Goal: Task Accomplishment & Management: Complete application form

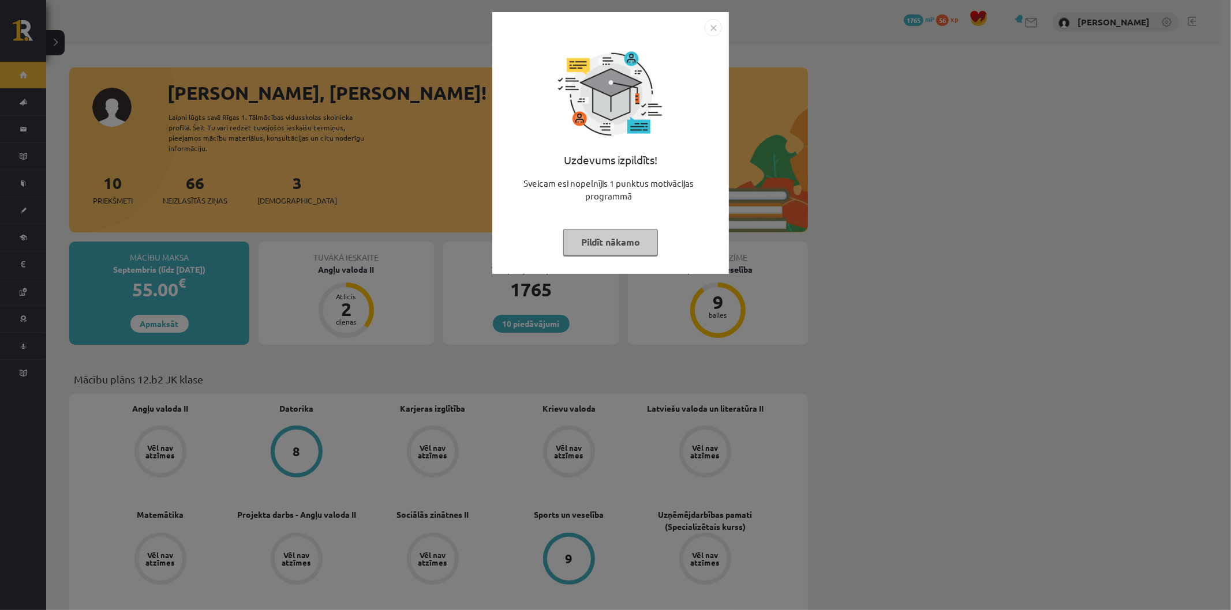
click at [706, 25] on img "Close" at bounding box center [712, 27] width 17 height 17
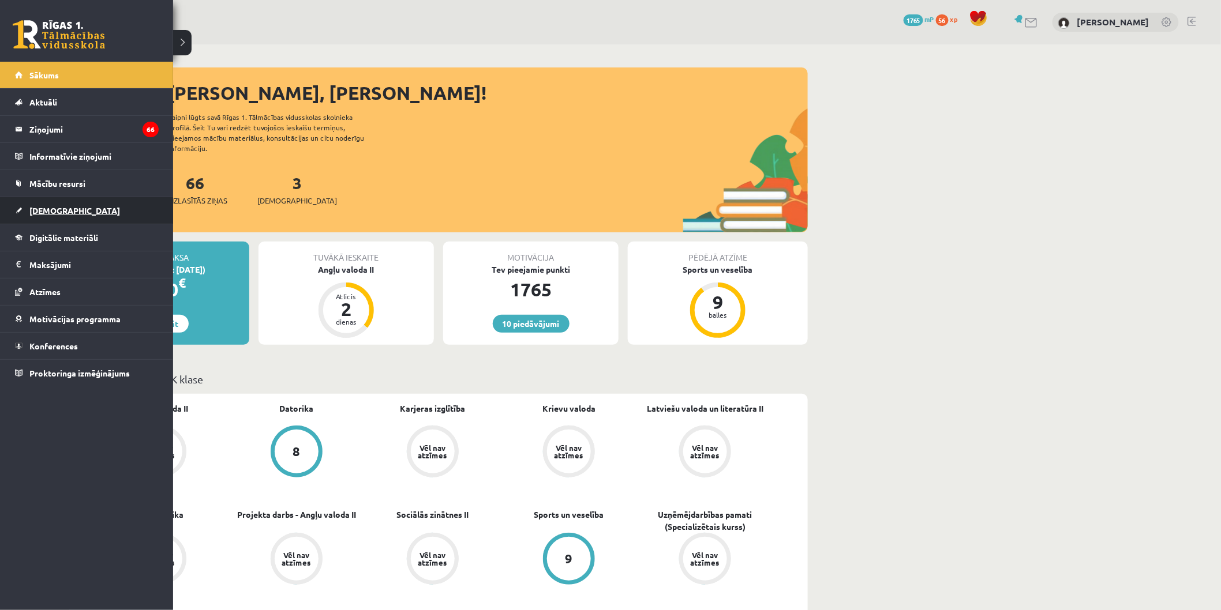
click at [47, 212] on span "[DEMOGRAPHIC_DATA]" at bounding box center [74, 210] width 91 height 10
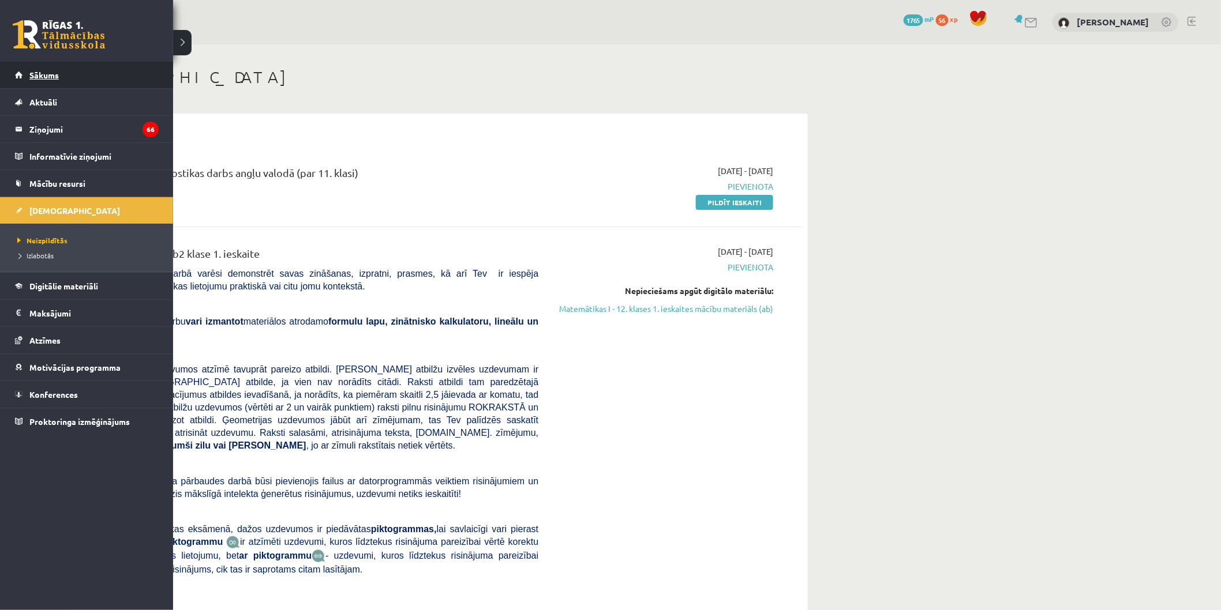
click at [42, 77] on span "Sākums" at bounding box center [43, 75] width 29 height 10
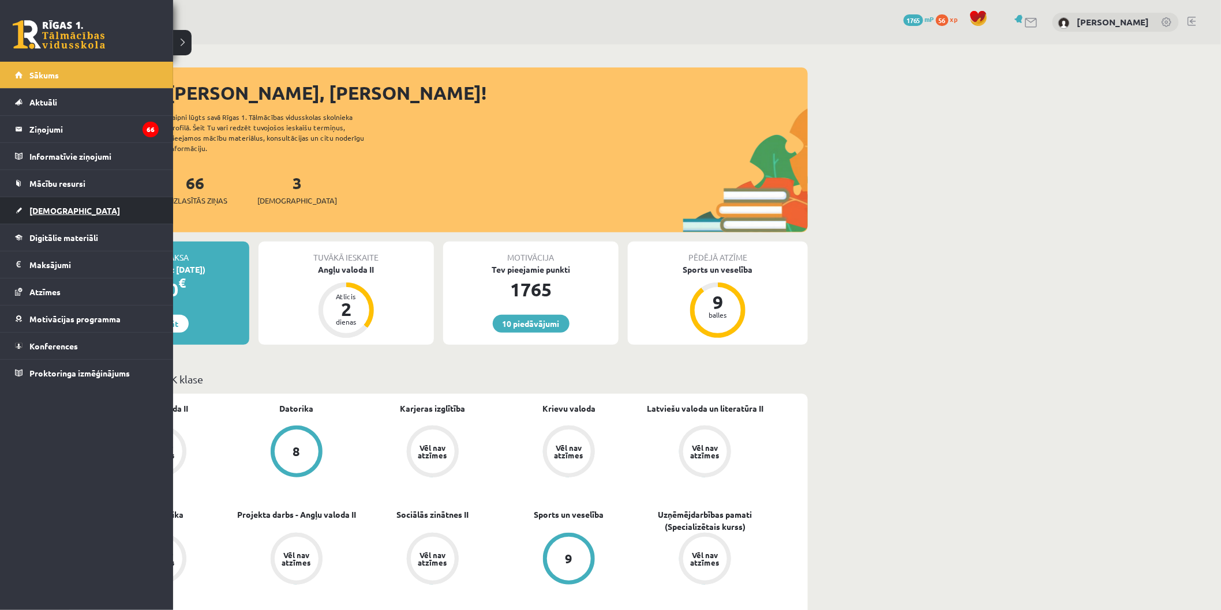
click at [53, 206] on span "[DEMOGRAPHIC_DATA]" at bounding box center [74, 210] width 91 height 10
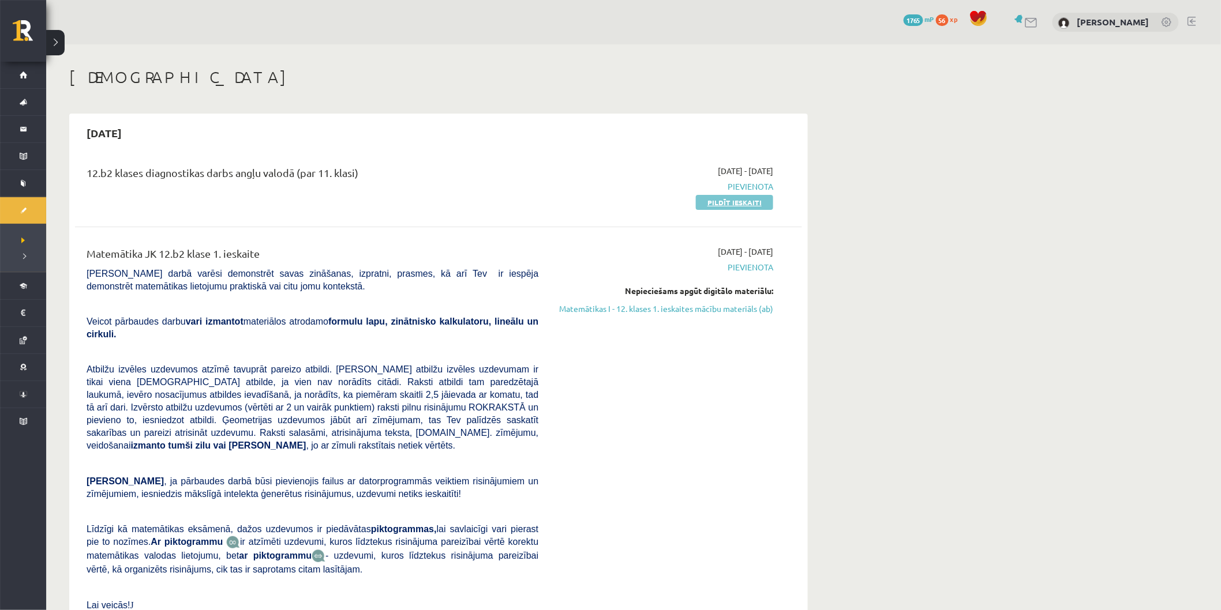
click at [722, 203] on link "Pildīt ieskaiti" at bounding box center [734, 202] width 77 height 15
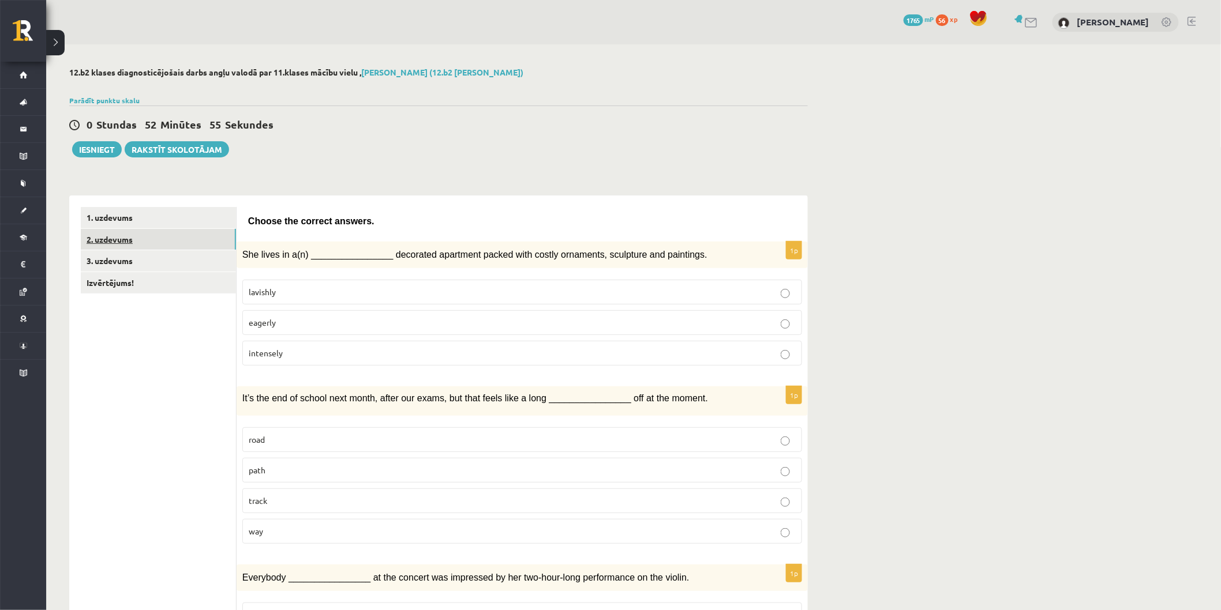
click at [178, 245] on link "2. uzdevums" at bounding box center [158, 239] width 155 height 21
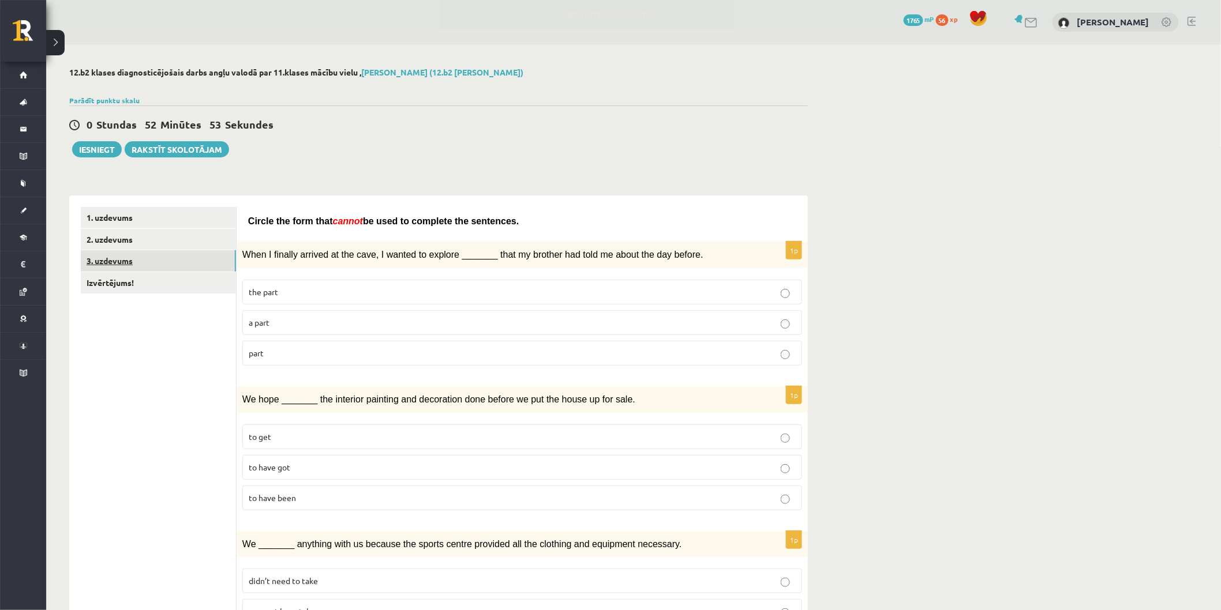
click at [151, 256] on link "3. uzdevums" at bounding box center [158, 260] width 155 height 21
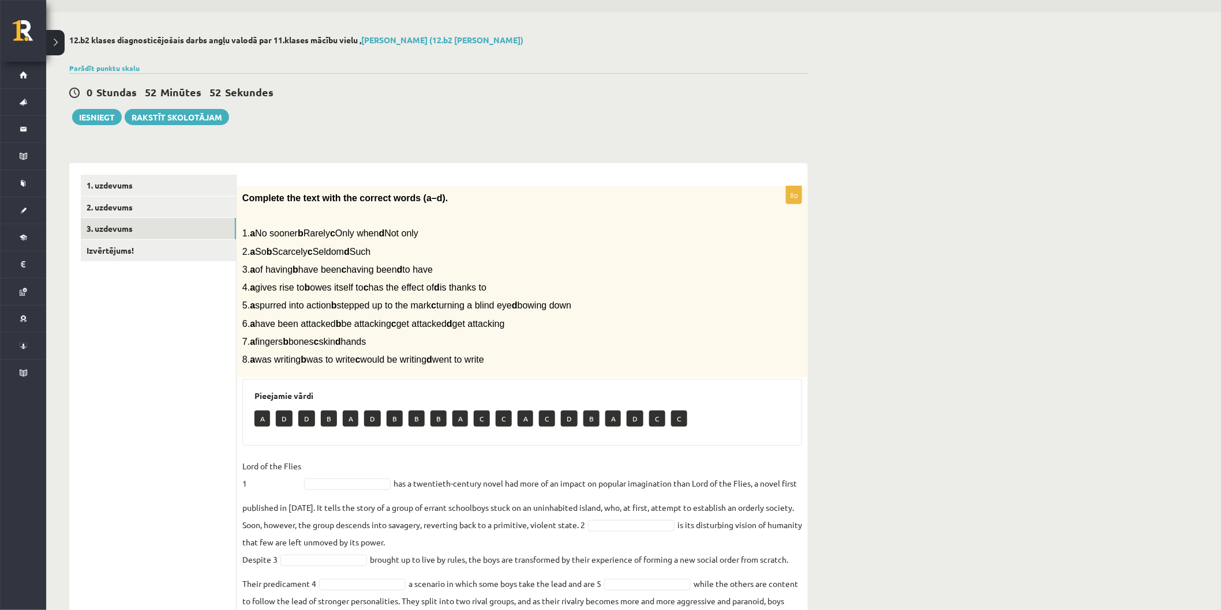
scroll to position [148, 0]
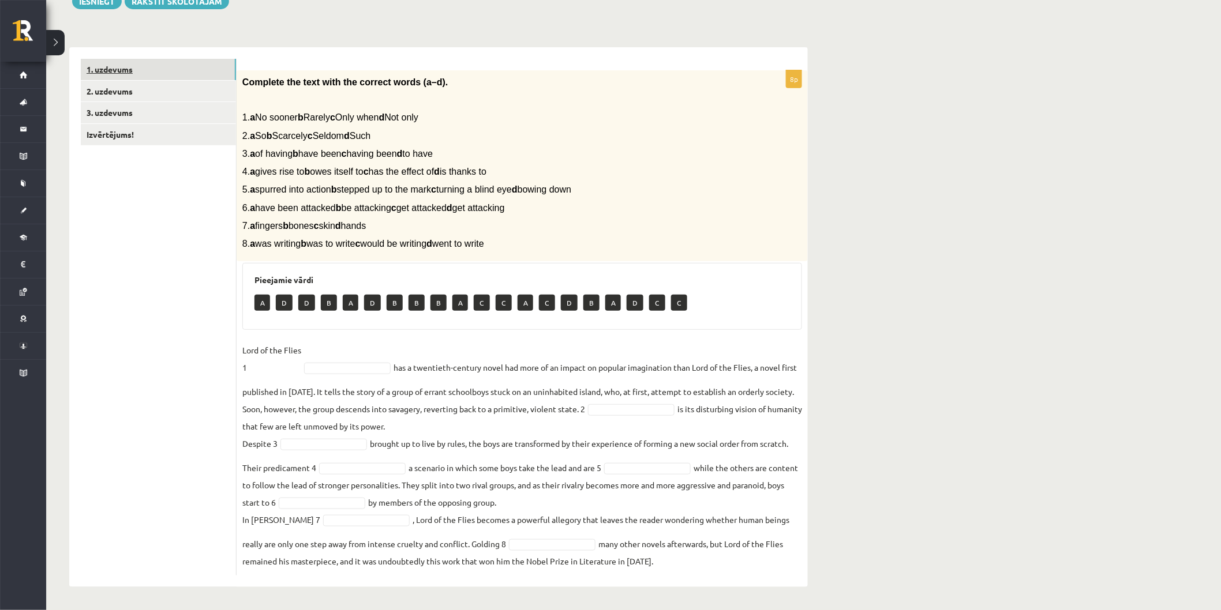
click at [150, 70] on link "1. uzdevums" at bounding box center [158, 69] width 155 height 21
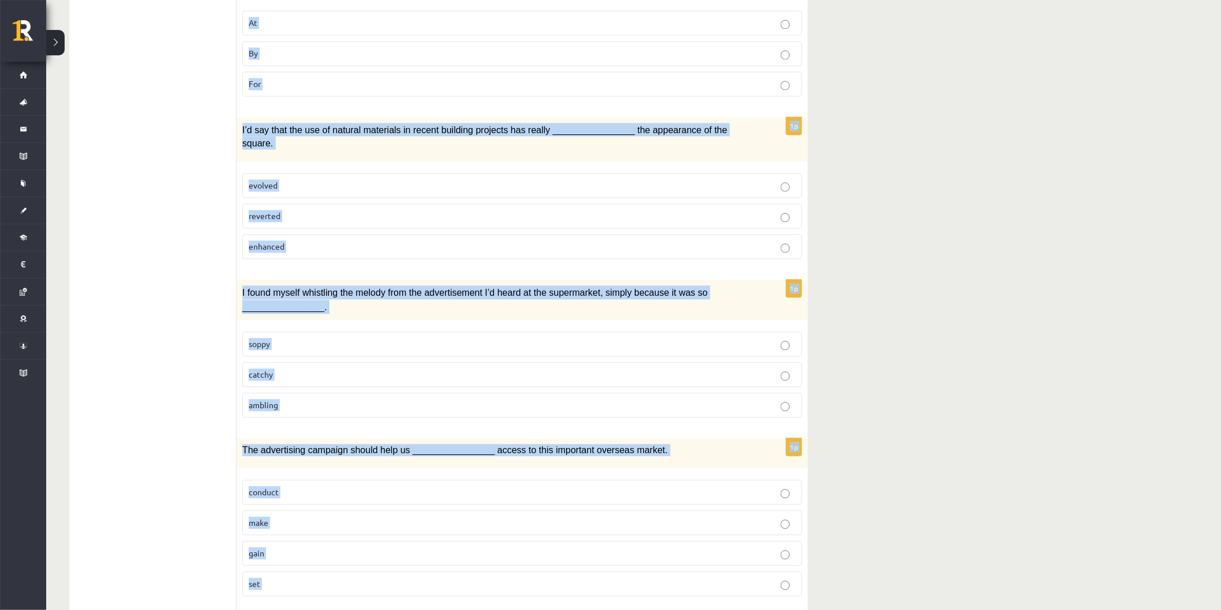
scroll to position [1494, 0]
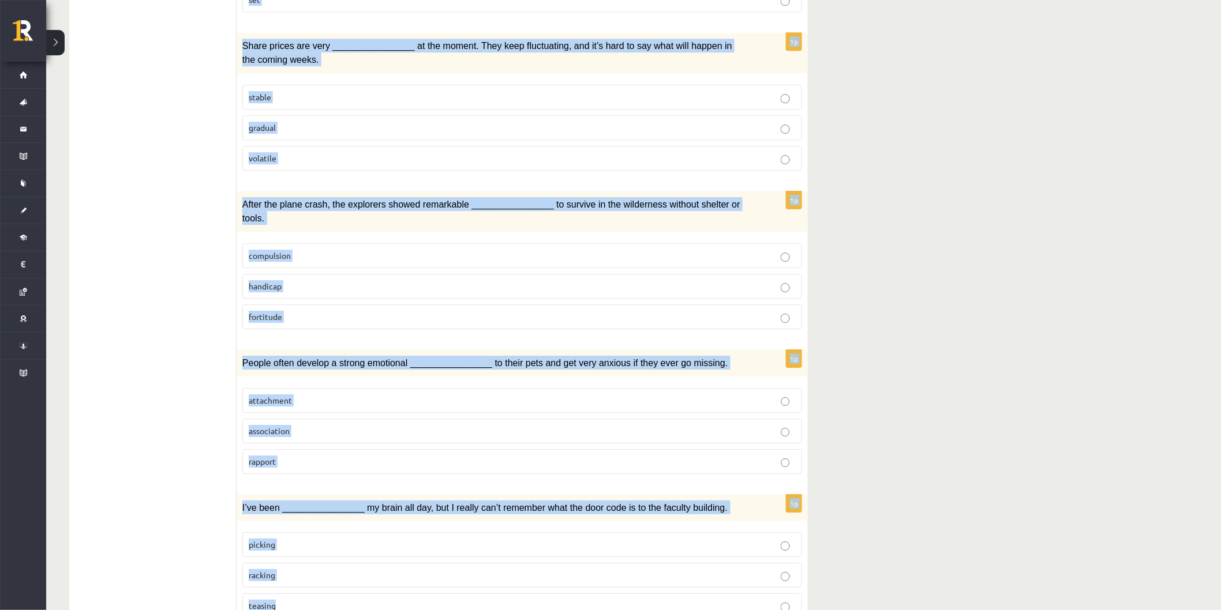
drag, startPoint x: 242, startPoint y: 100, endPoint x: 667, endPoint y: 544, distance: 613.8
copy form "She lives in a(n) ________________ decorated apartment packed with costly ornam…"
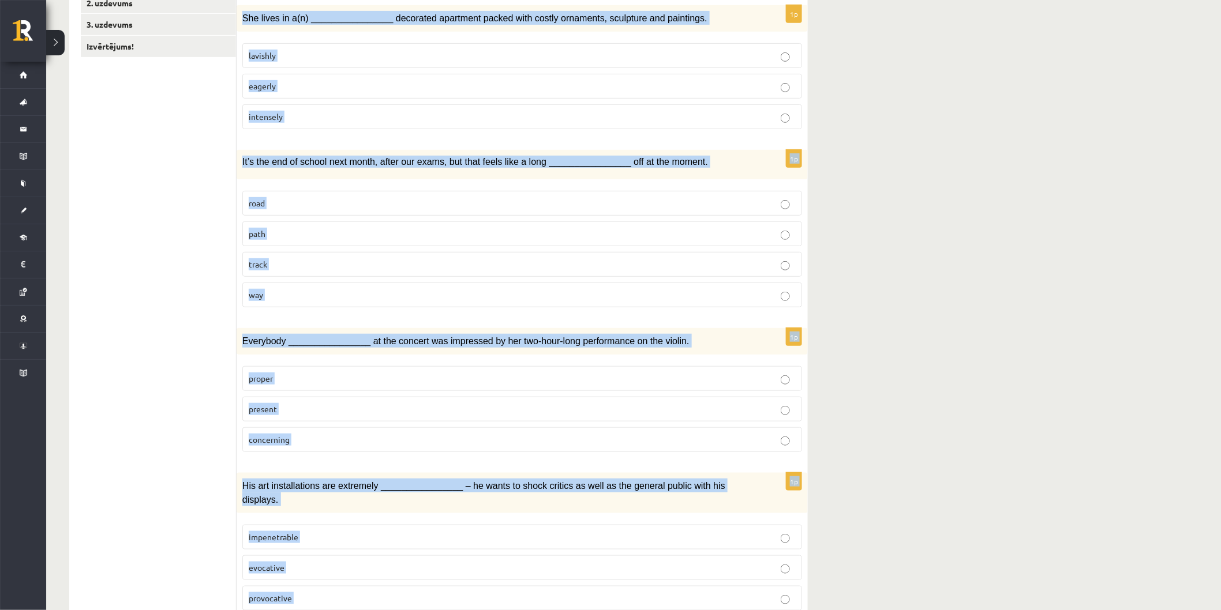
scroll to position [212, 0]
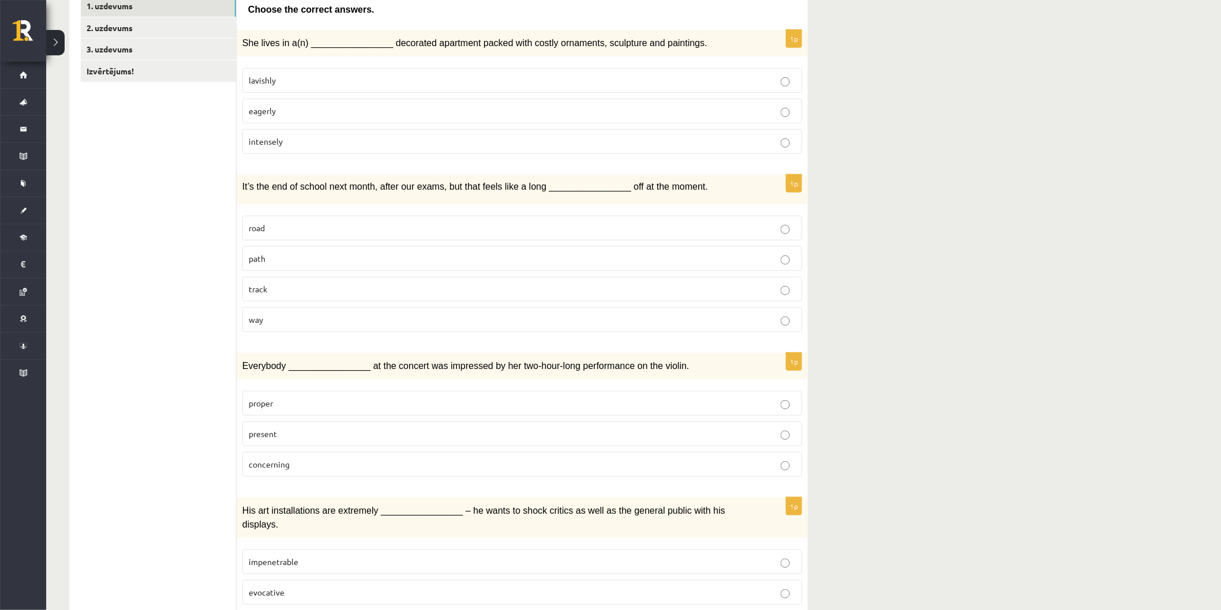
click at [291, 77] on p "lavishly" at bounding box center [522, 80] width 547 height 12
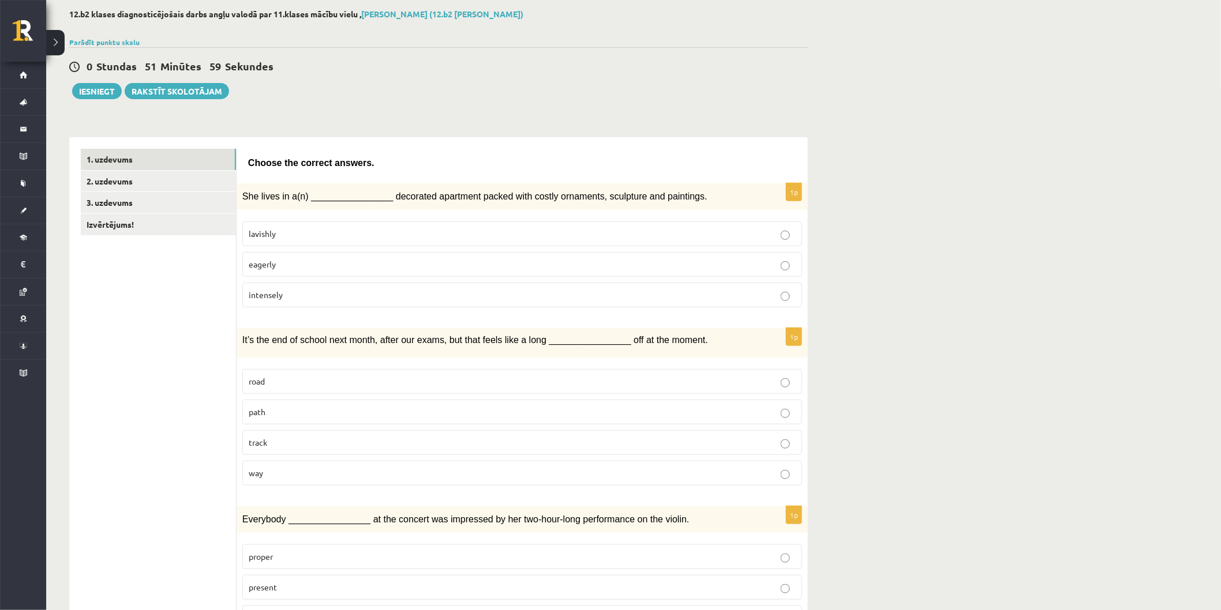
scroll to position [20, 0]
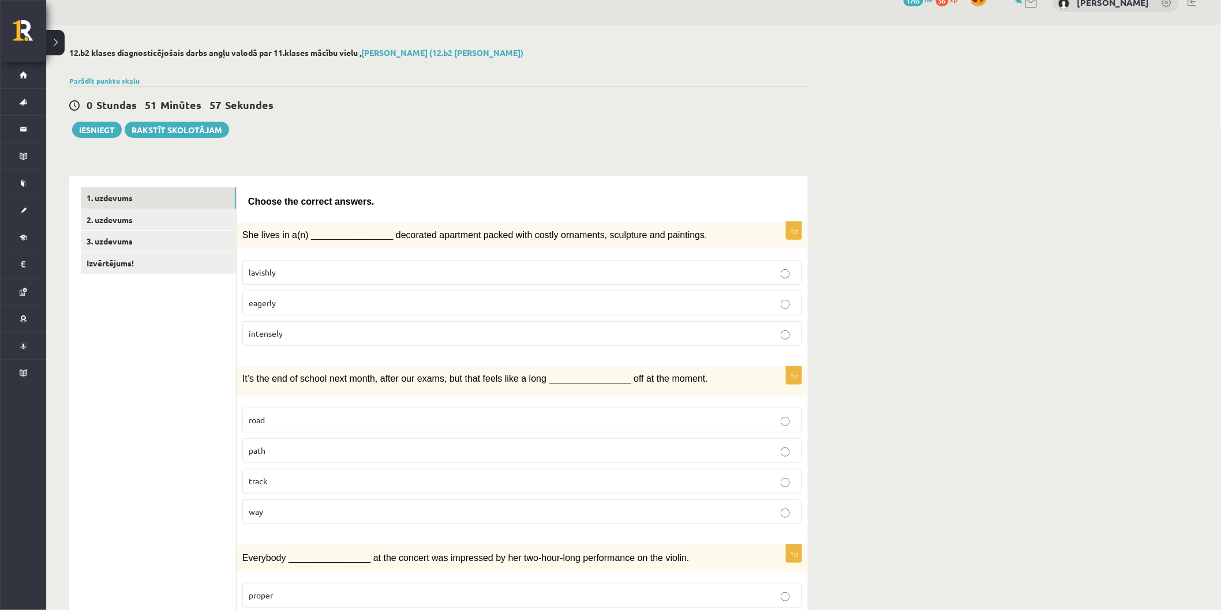
click at [394, 508] on p "way" at bounding box center [522, 512] width 547 height 12
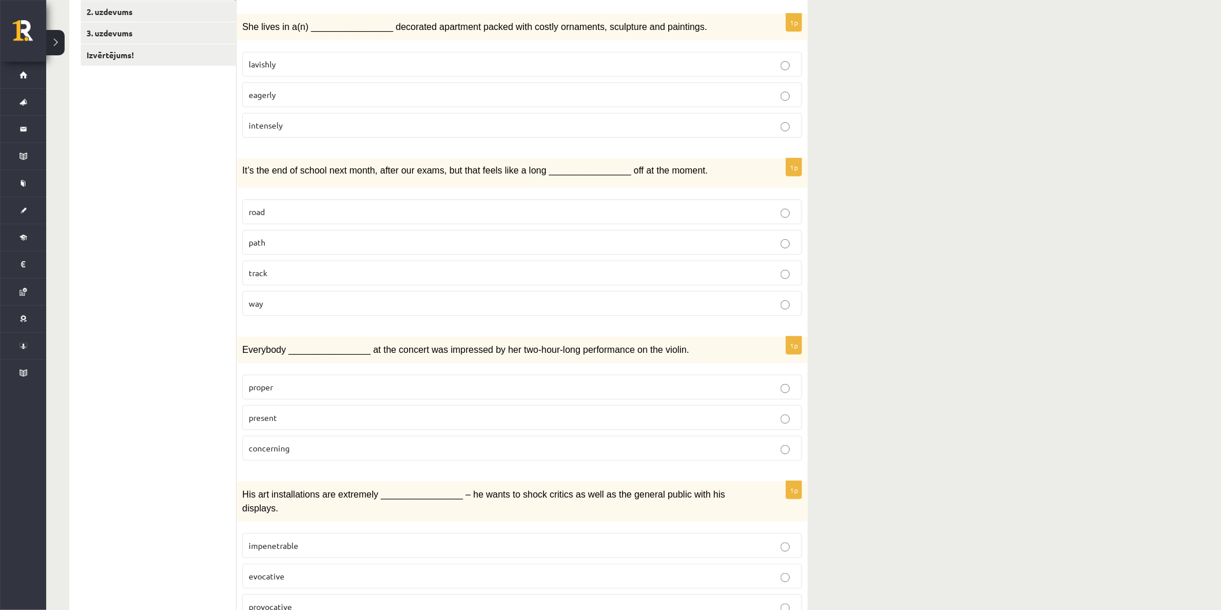
scroll to position [276, 0]
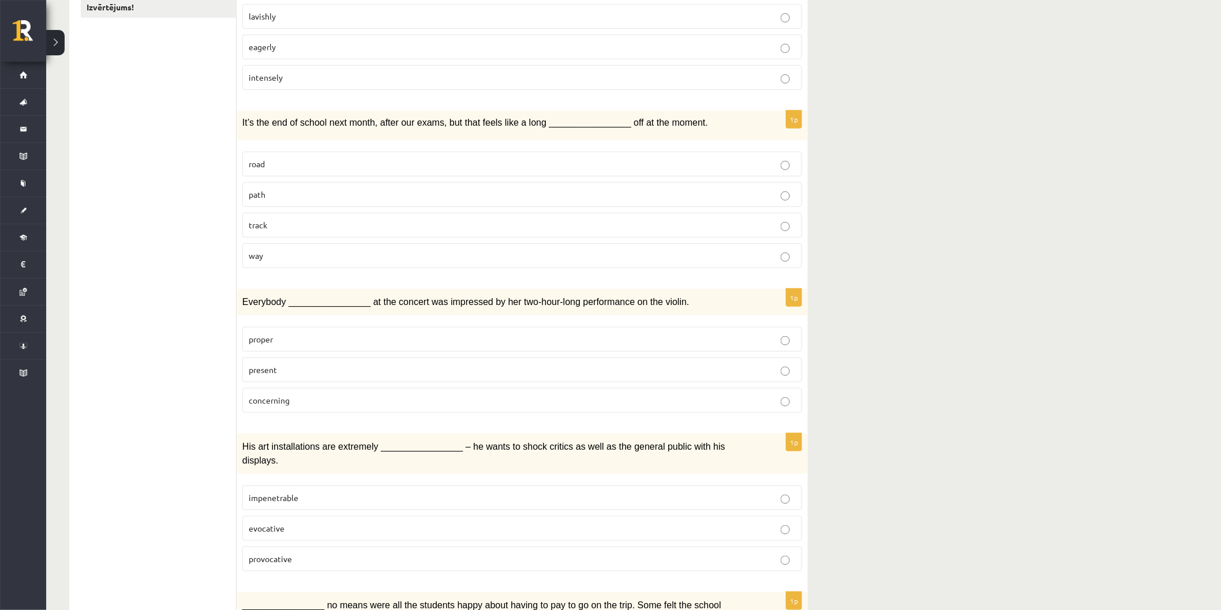
click at [279, 370] on p "present" at bounding box center [522, 370] width 547 height 12
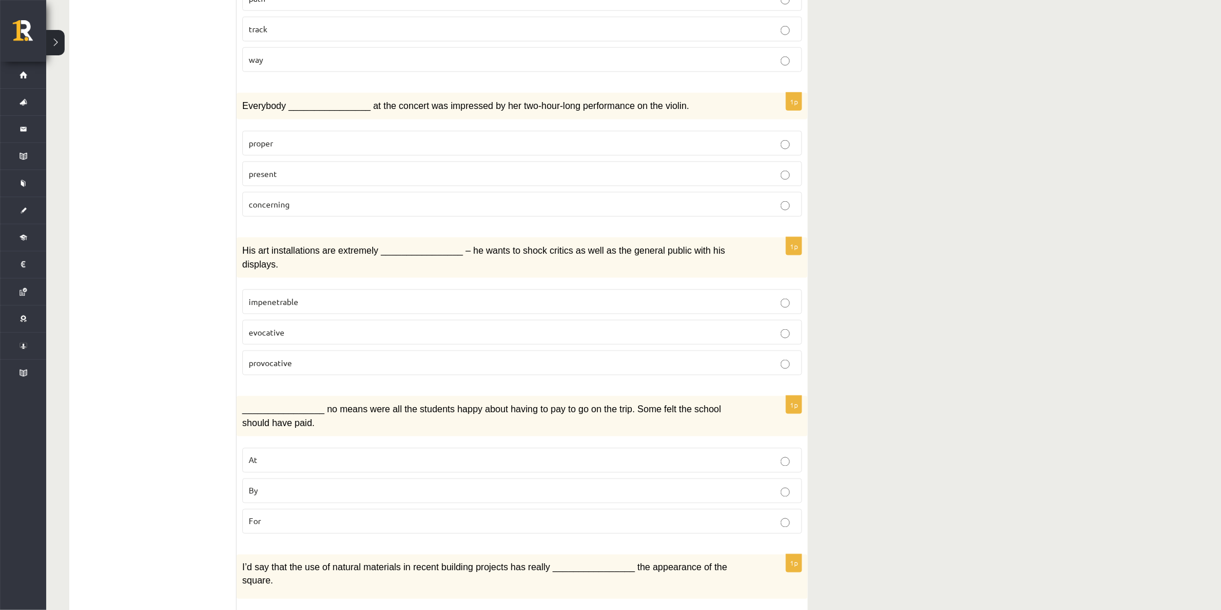
scroll to position [533, 0]
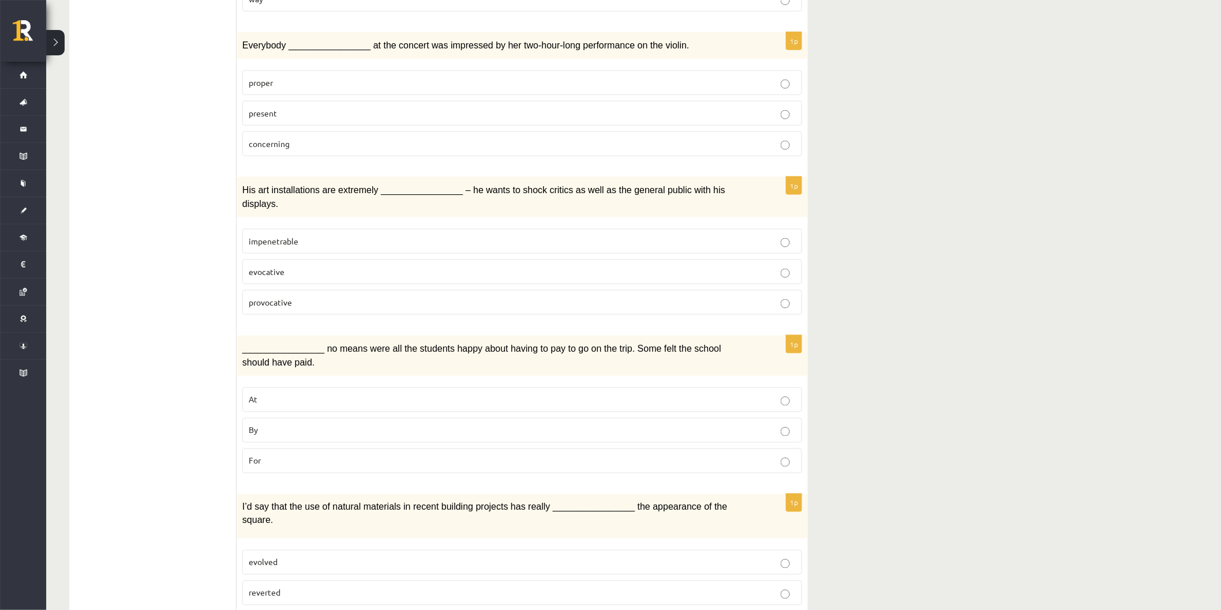
click at [315, 297] on p "provocative" at bounding box center [522, 303] width 547 height 12
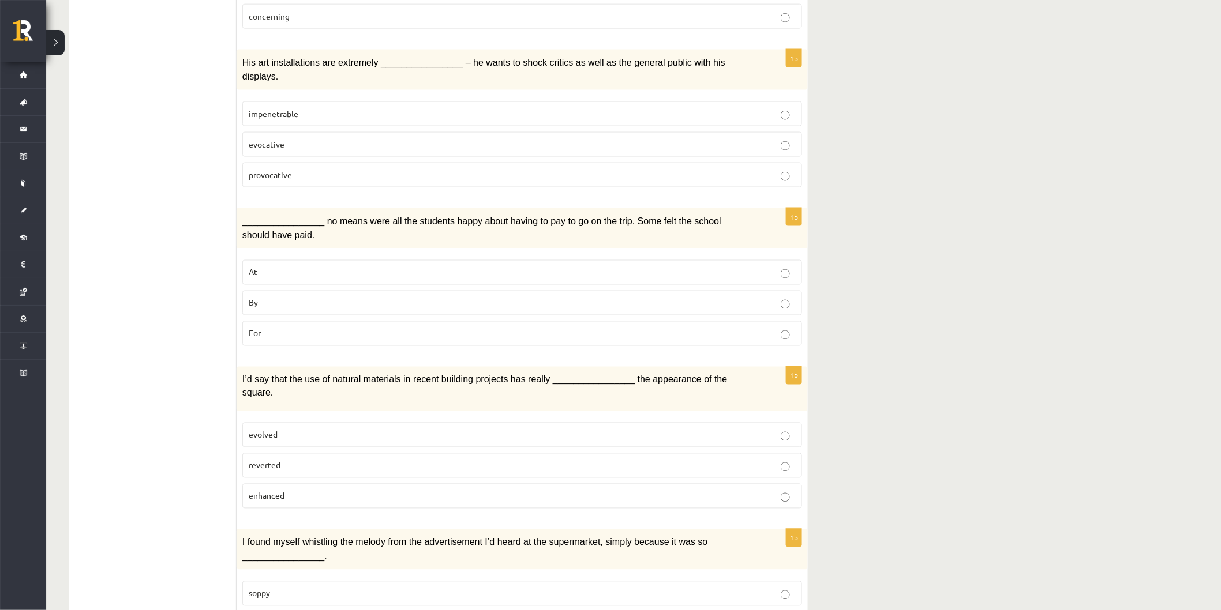
scroll to position [661, 0]
click at [267, 297] on p "By" at bounding box center [522, 303] width 547 height 12
click at [333, 490] on p "enhanced" at bounding box center [522, 496] width 547 height 12
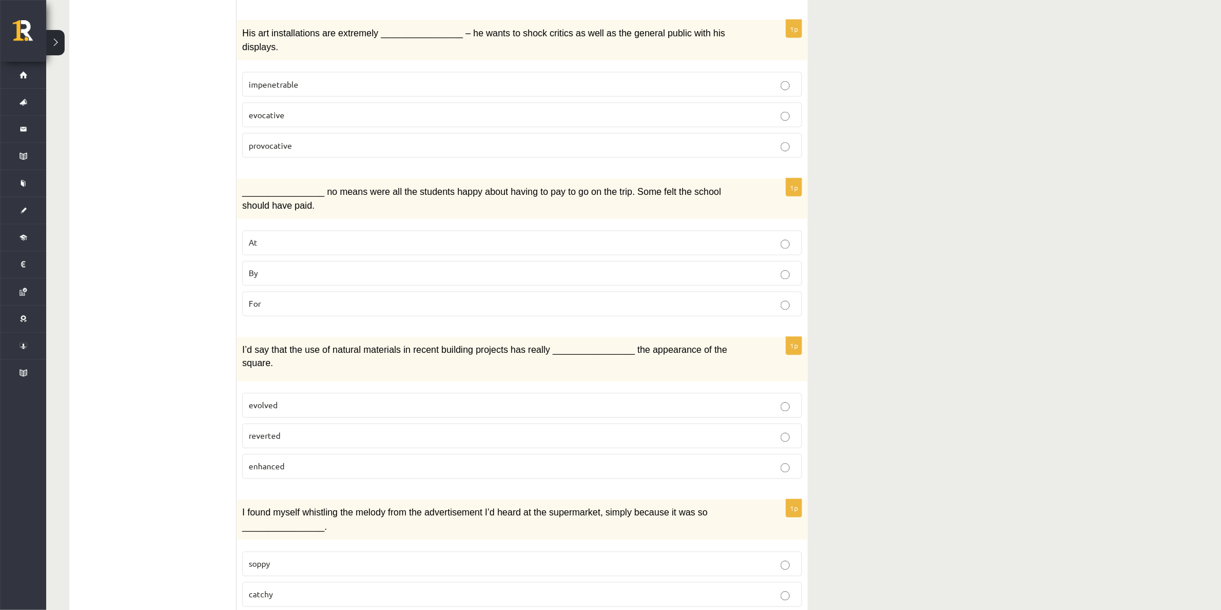
scroll to position [789, 0]
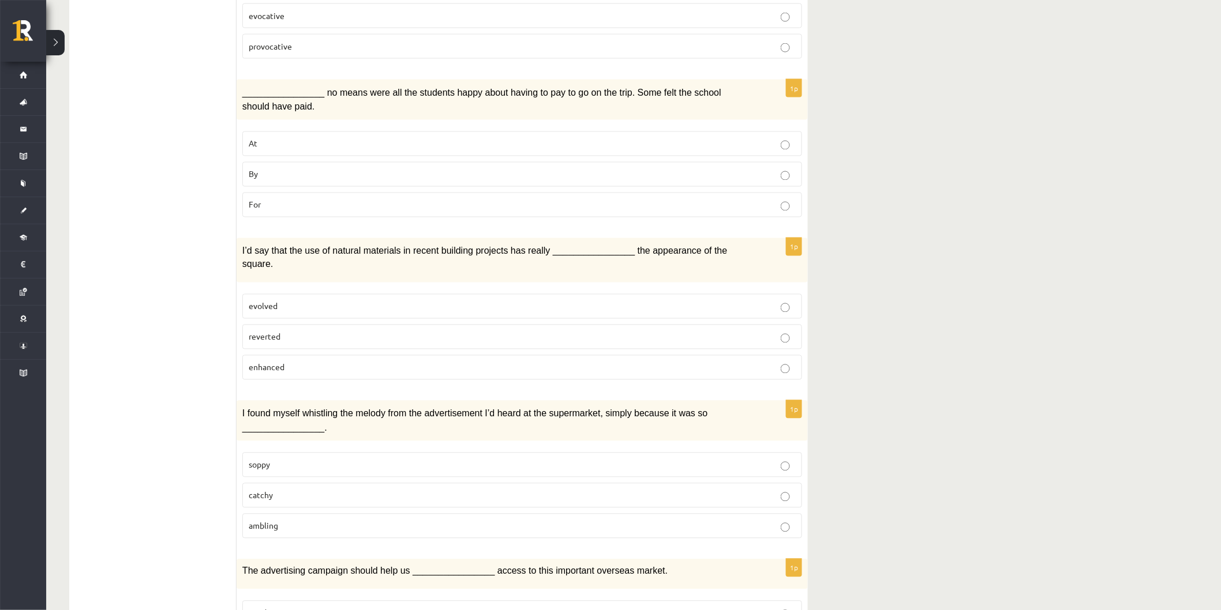
click at [324, 484] on label "catchy" at bounding box center [522, 496] width 560 height 25
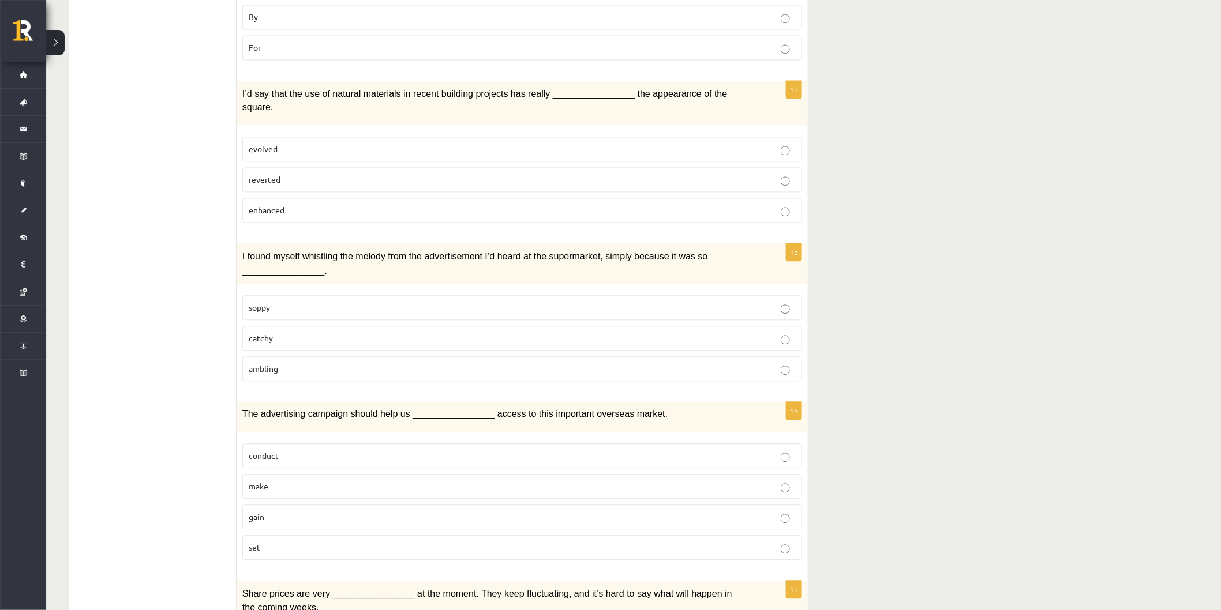
scroll to position [1045, 0]
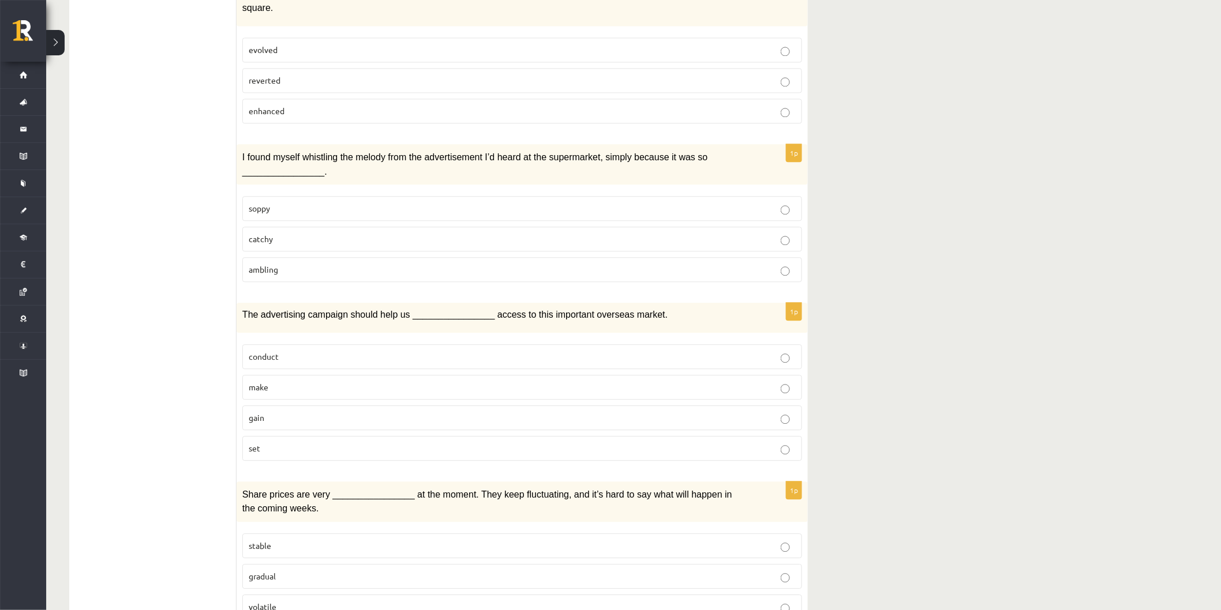
click at [296, 412] on p "gain" at bounding box center [522, 418] width 547 height 12
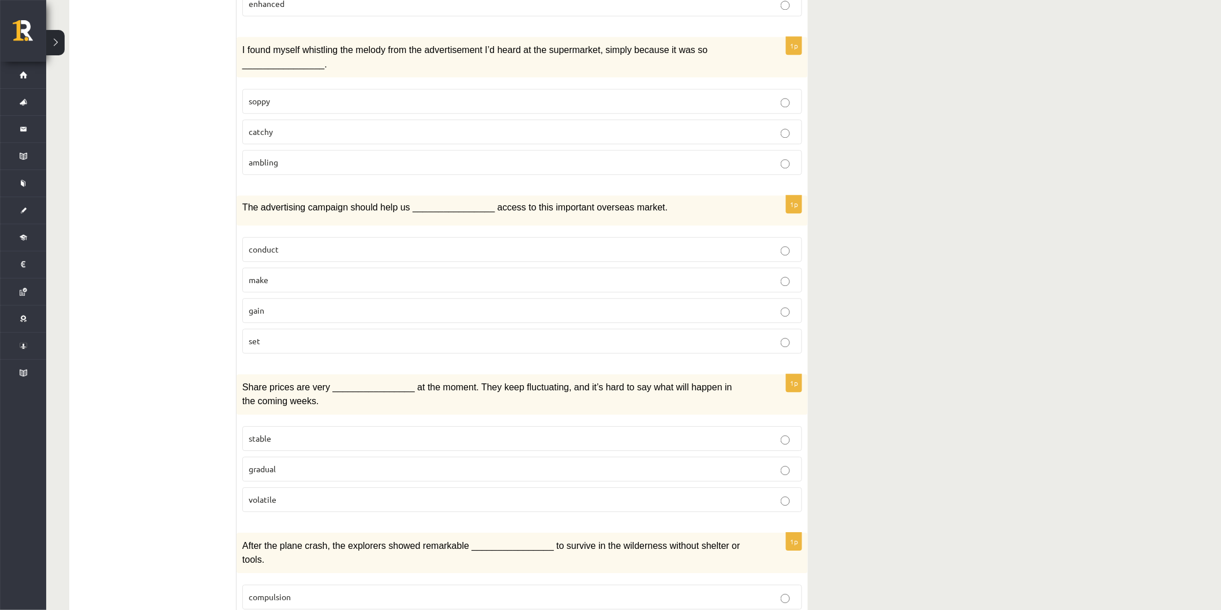
scroll to position [1174, 0]
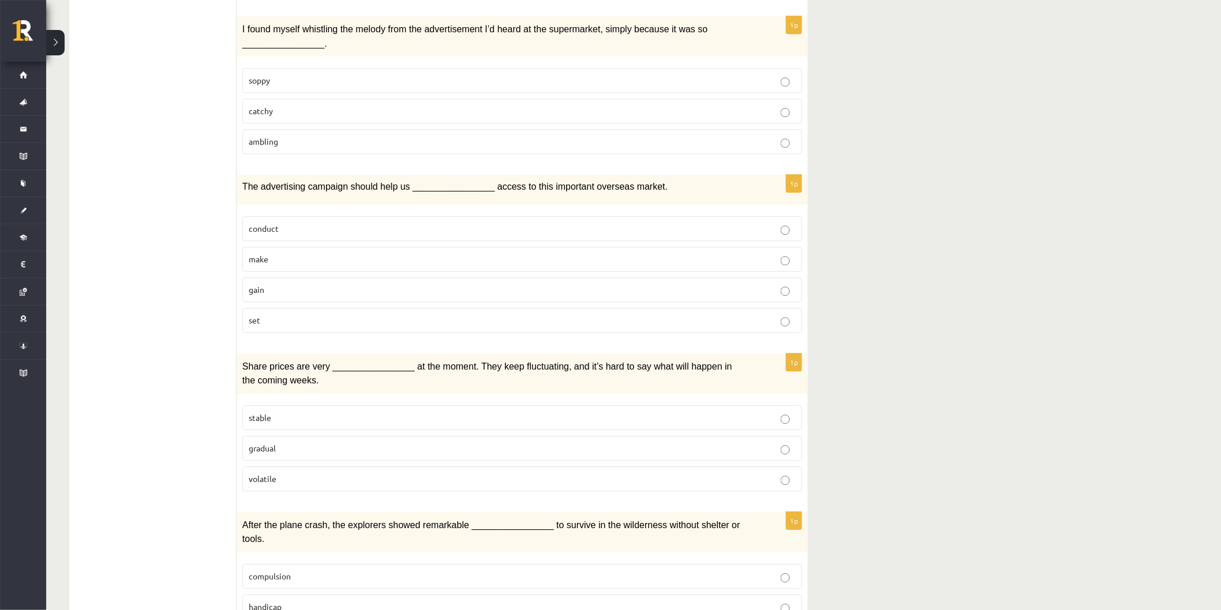
click at [271, 413] on span "stable" at bounding box center [260, 418] width 23 height 10
click at [292, 473] on p "volatile" at bounding box center [522, 479] width 547 height 12
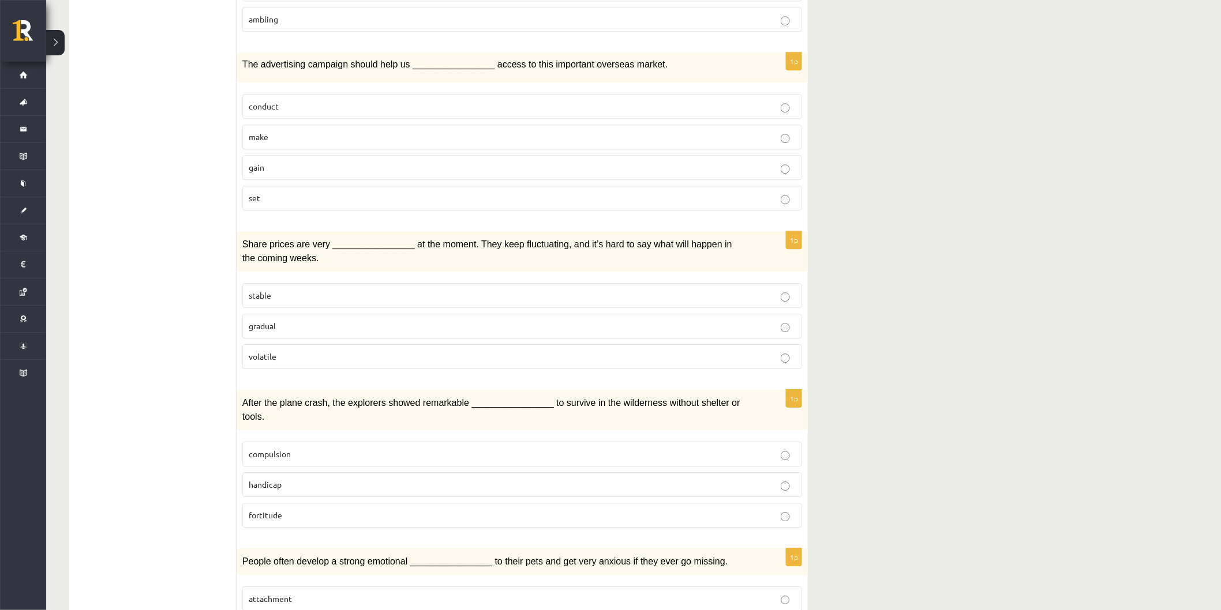
scroll to position [1302, 0]
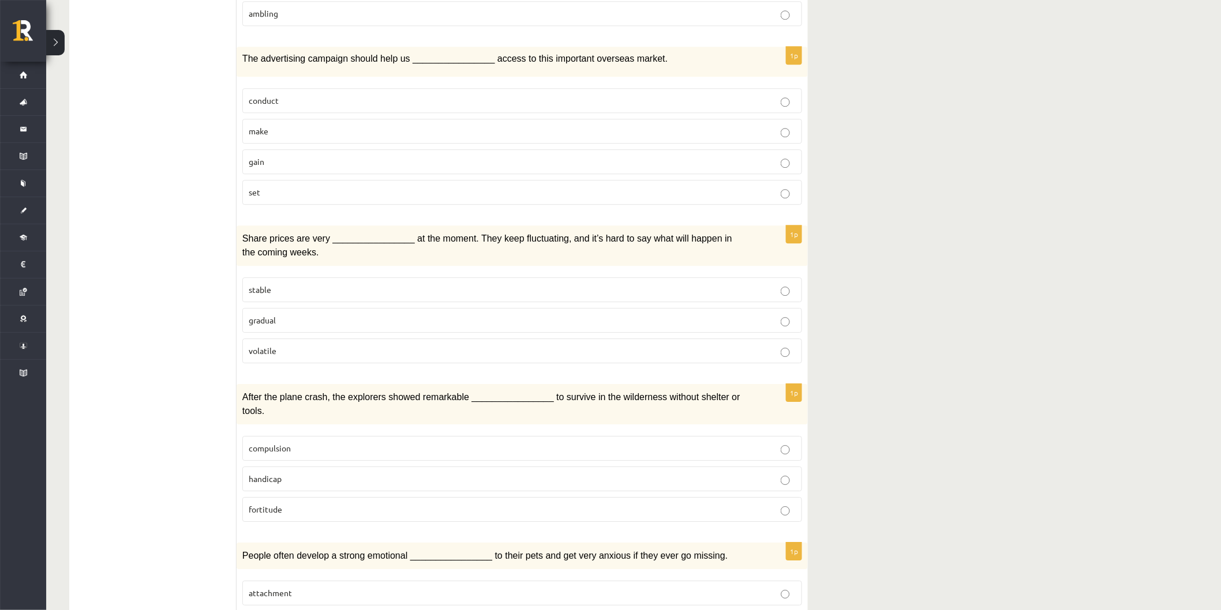
click at [319, 497] on label "fortitude" at bounding box center [522, 509] width 560 height 25
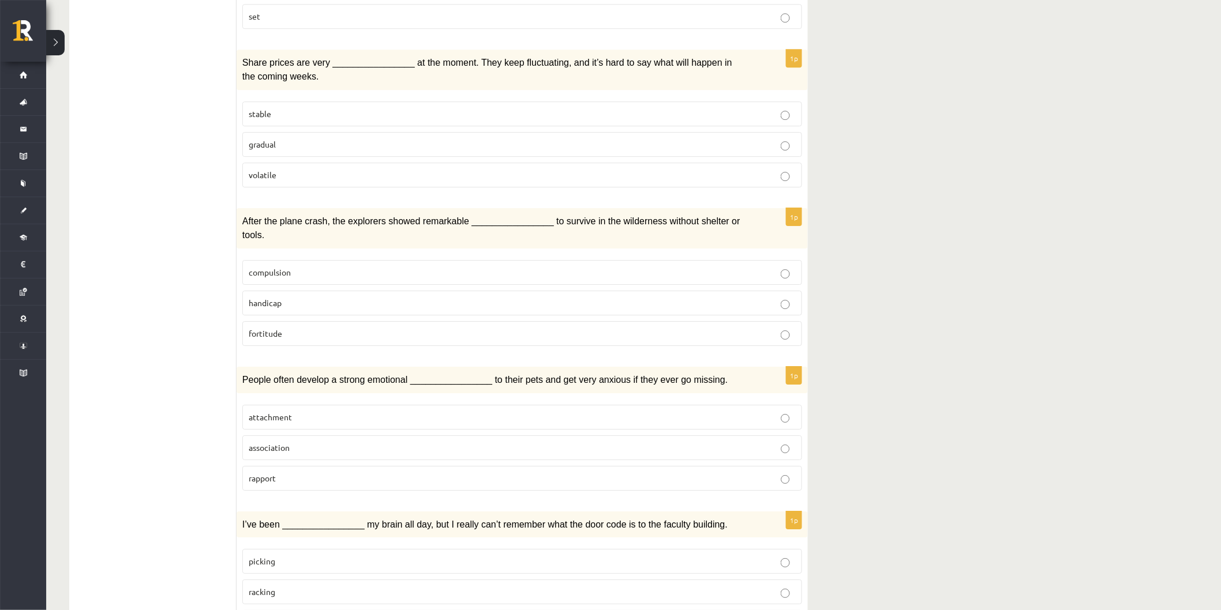
scroll to position [1494, 0]
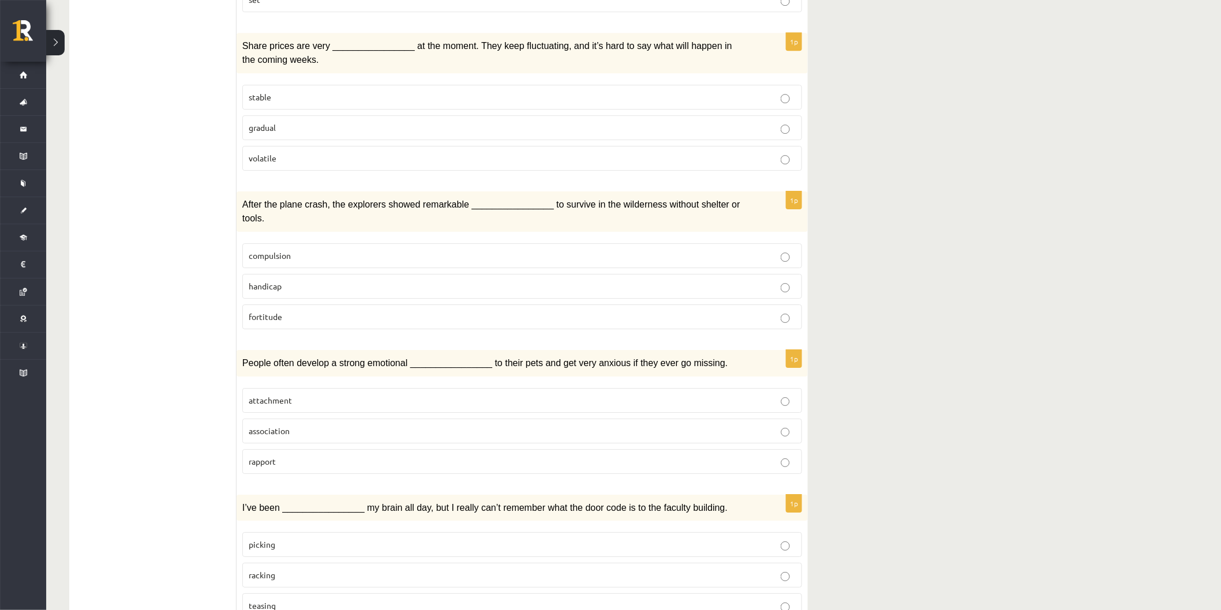
click at [293, 395] on p "attachment" at bounding box center [522, 401] width 547 height 12
click at [301, 569] on p "racking" at bounding box center [522, 575] width 547 height 12
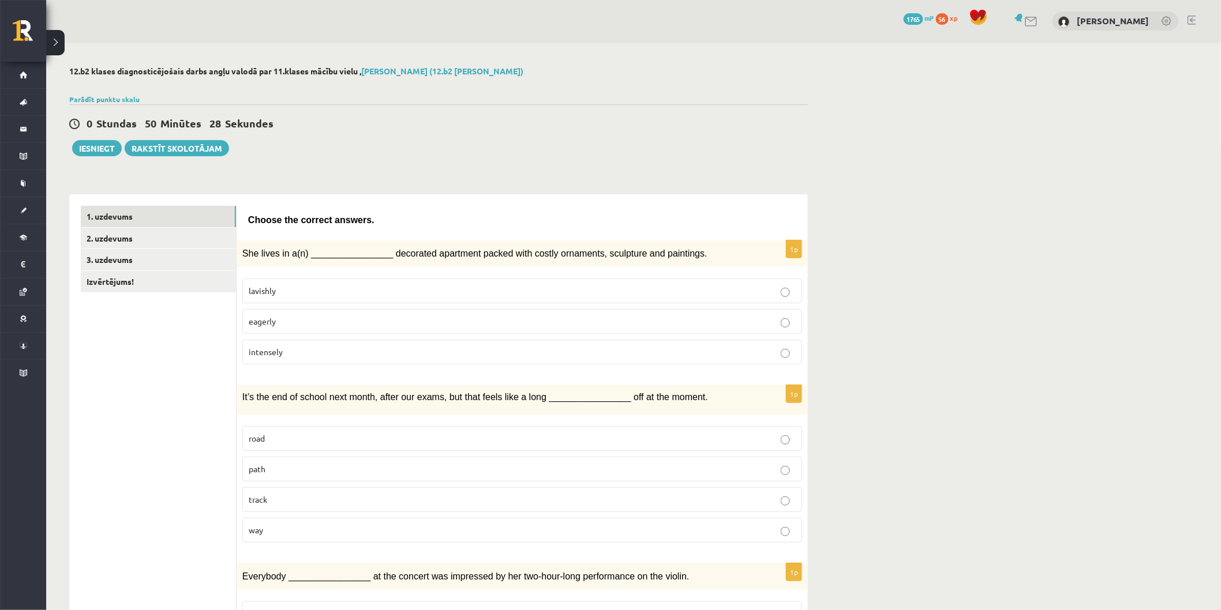
scroll to position [0, 0]
click at [148, 237] on link "2. uzdevums" at bounding box center [158, 239] width 155 height 21
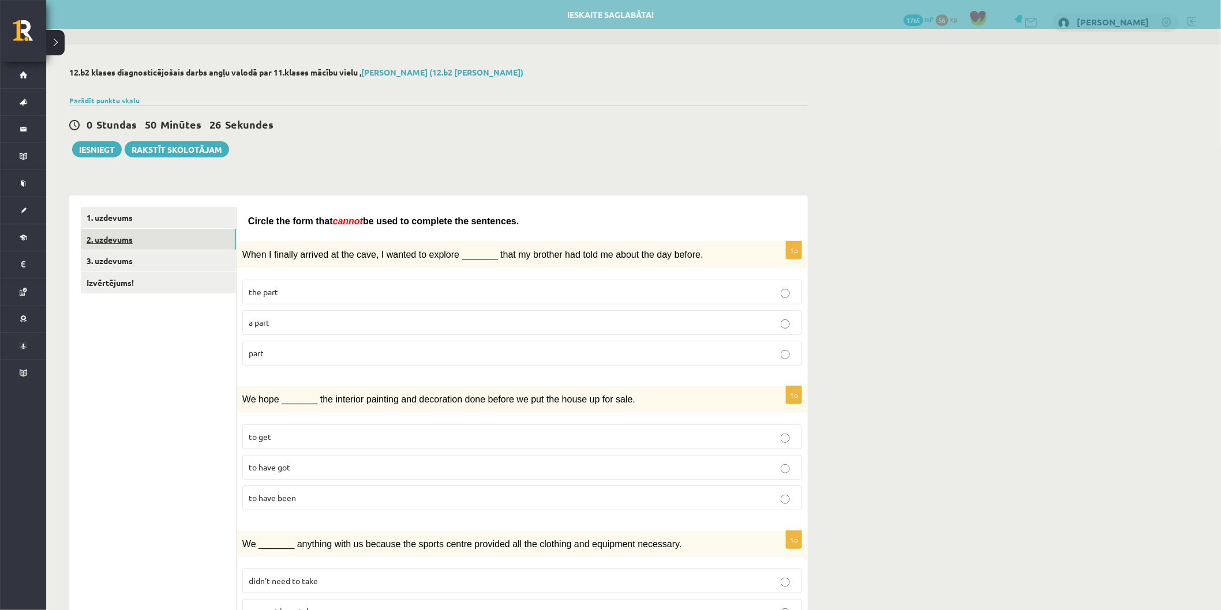
click at [146, 240] on link "2. uzdevums" at bounding box center [158, 239] width 155 height 21
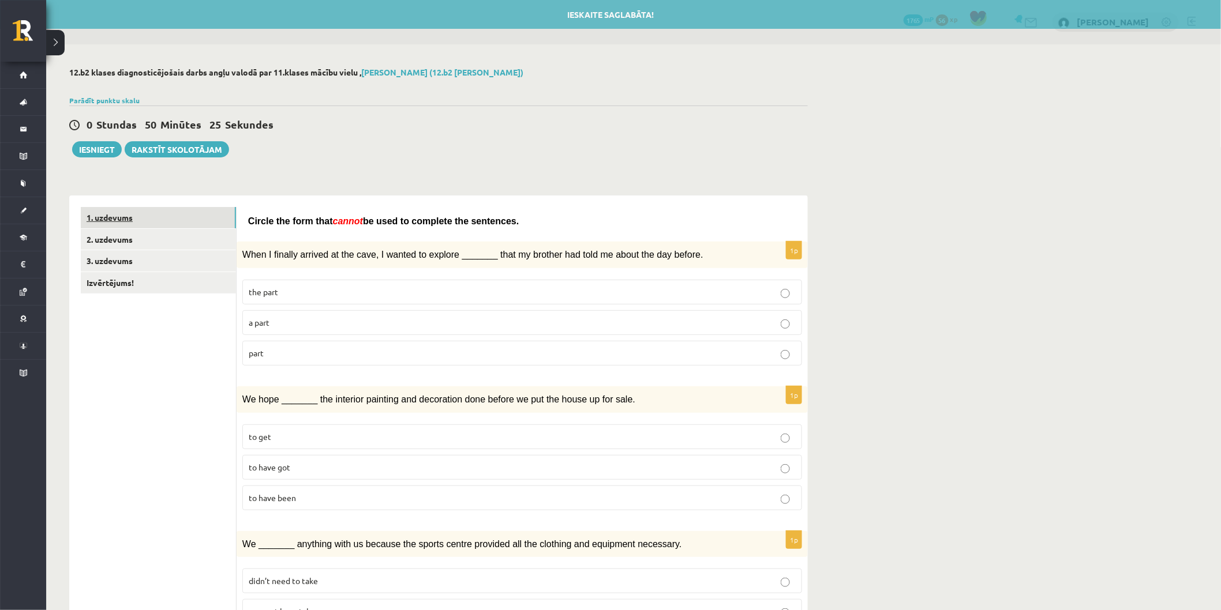
click at [172, 226] on link "1. uzdevums" at bounding box center [158, 217] width 155 height 21
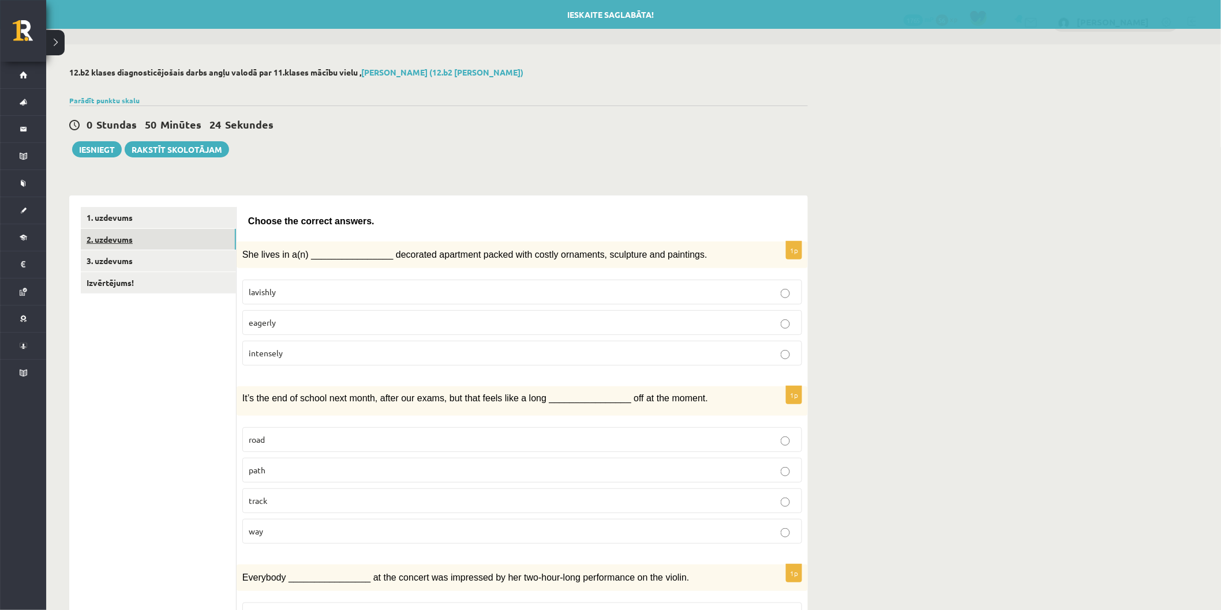
click at [173, 241] on link "2. uzdevums" at bounding box center [158, 239] width 155 height 21
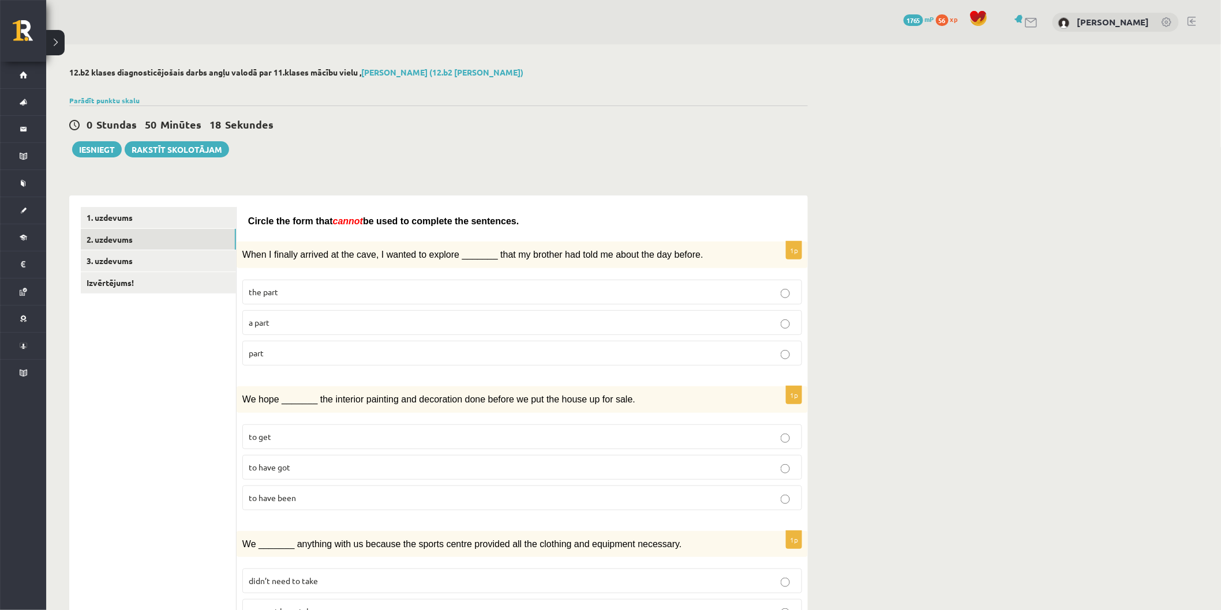
click at [308, 323] on p "a part" at bounding box center [522, 323] width 547 height 12
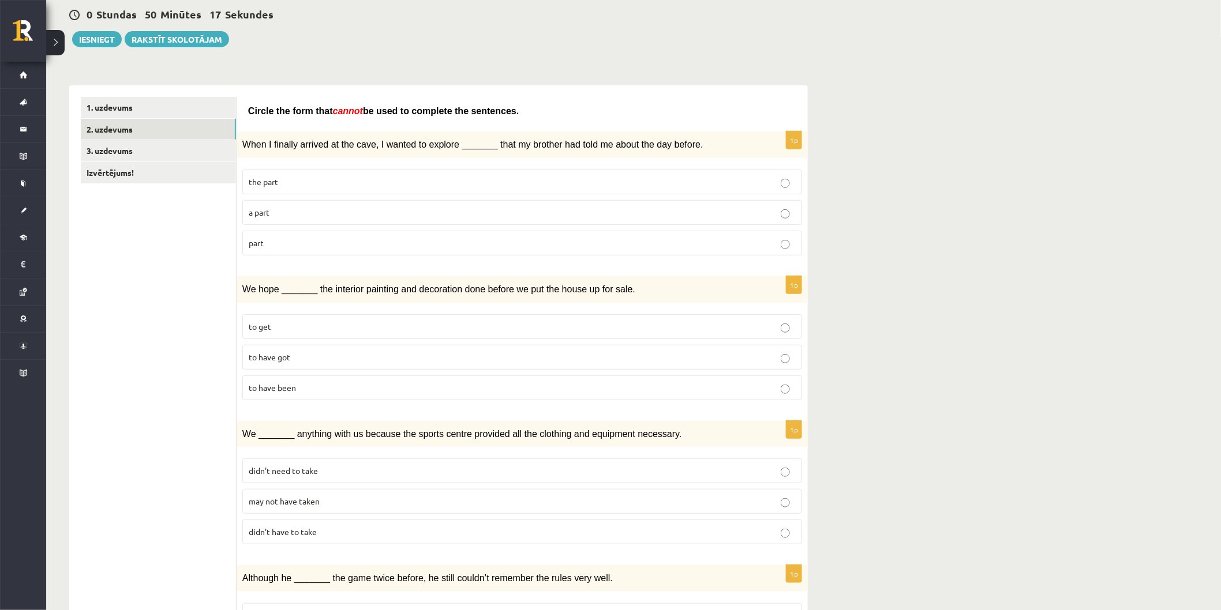
scroll to position [128, 0]
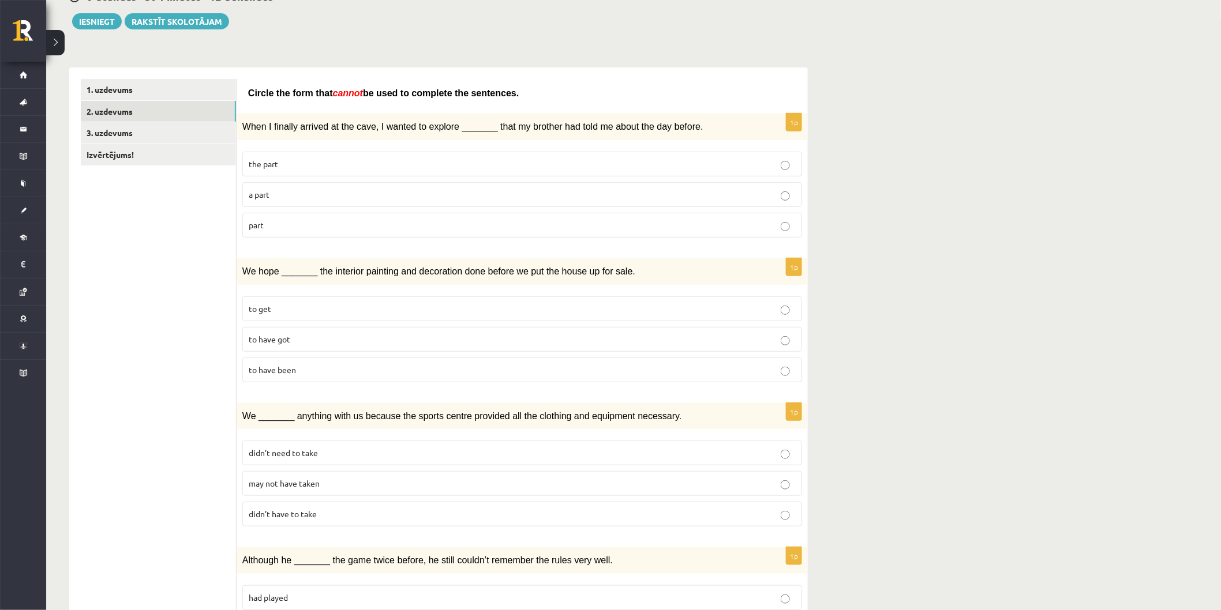
click at [298, 303] on p "to get" at bounding box center [522, 309] width 547 height 12
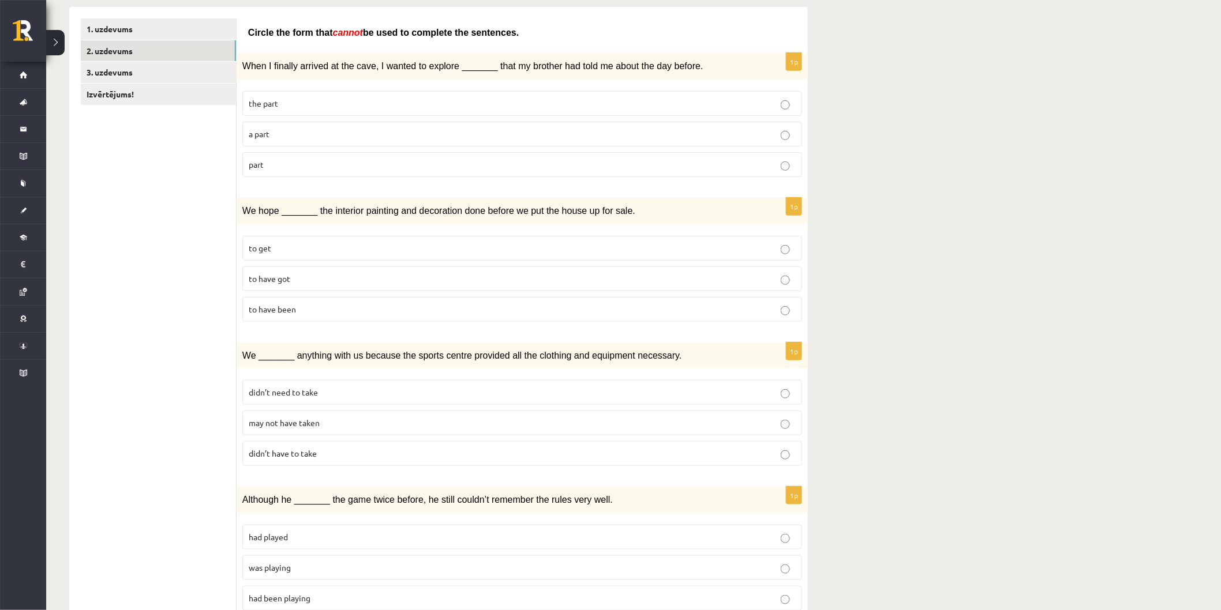
scroll to position [192, 0]
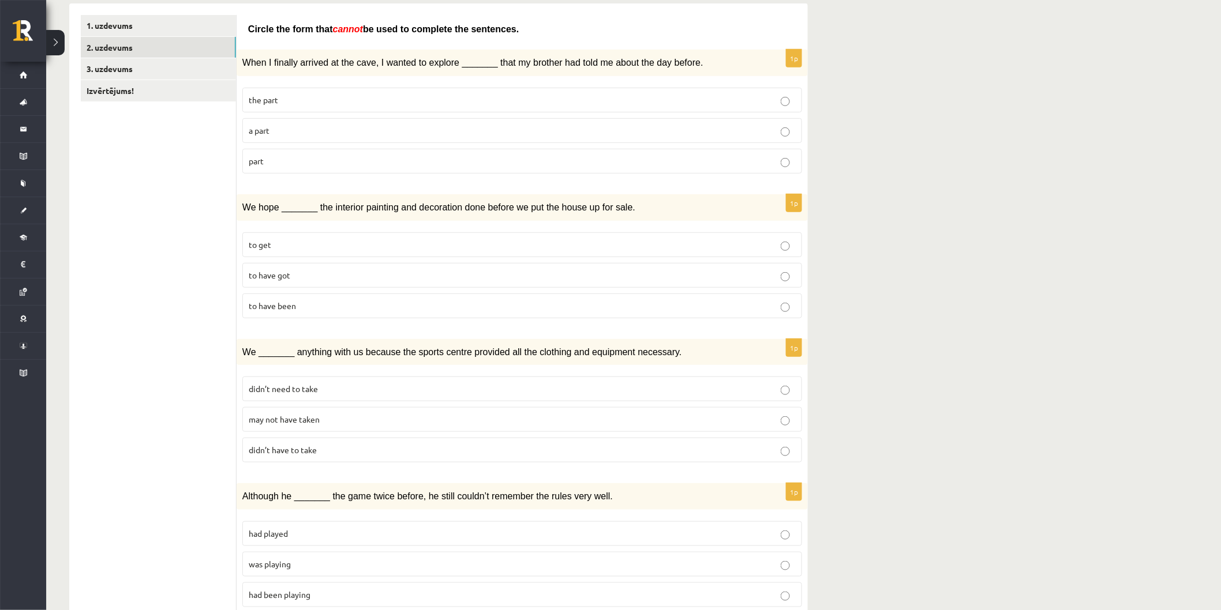
click at [309, 393] on label "didn’t need to take" at bounding box center [522, 389] width 560 height 25
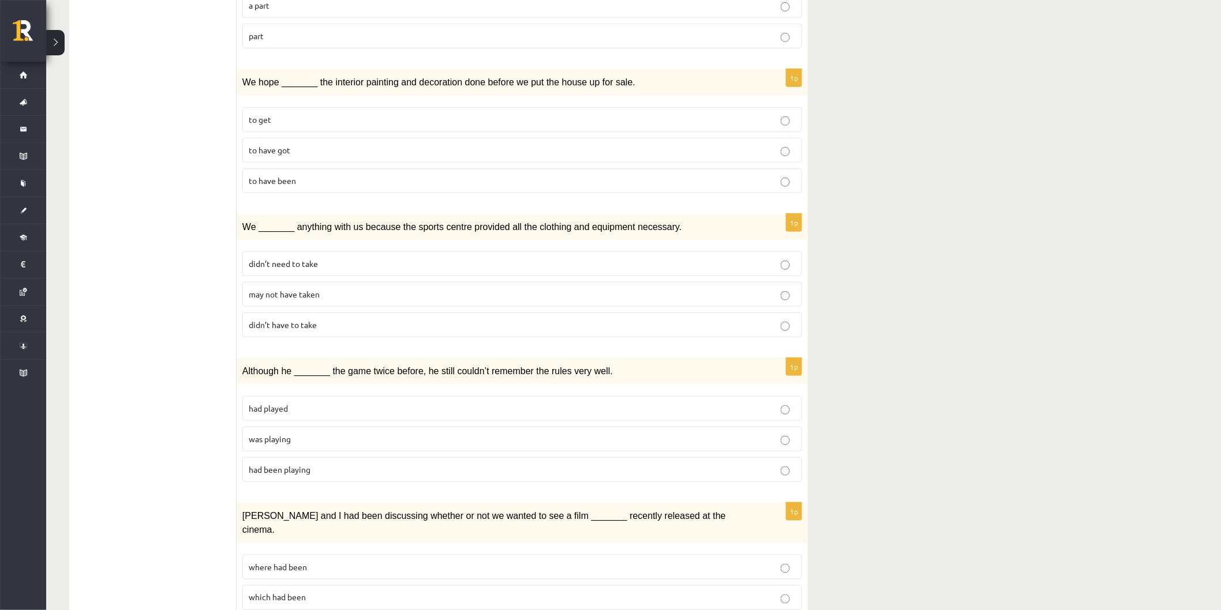
scroll to position [320, 0]
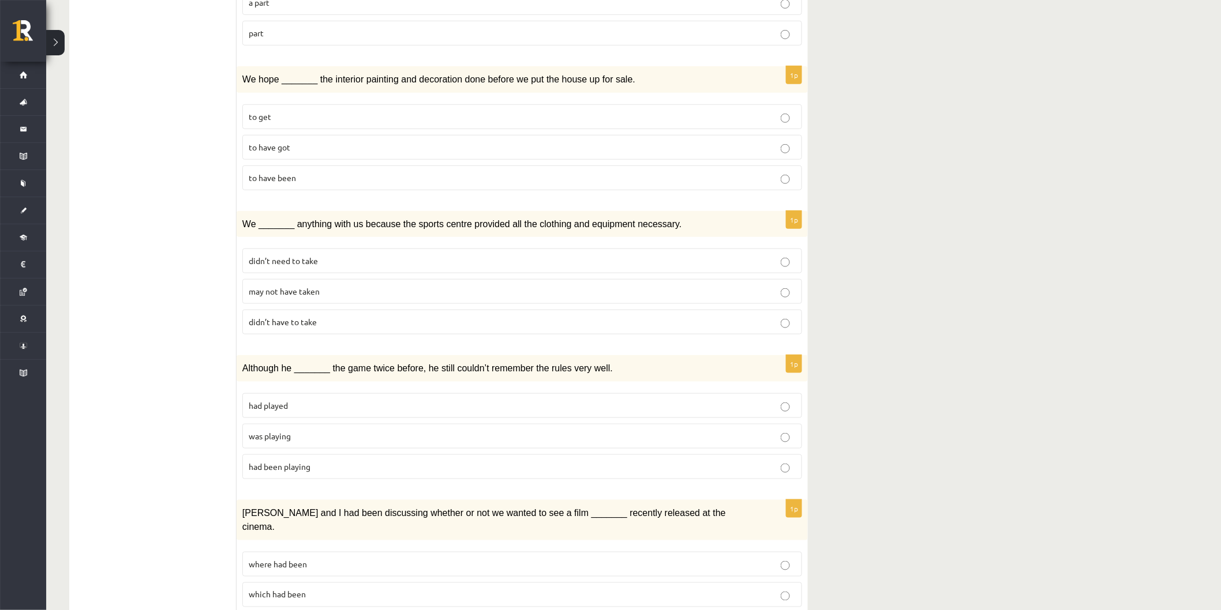
click at [306, 402] on p "had played" at bounding box center [522, 406] width 547 height 12
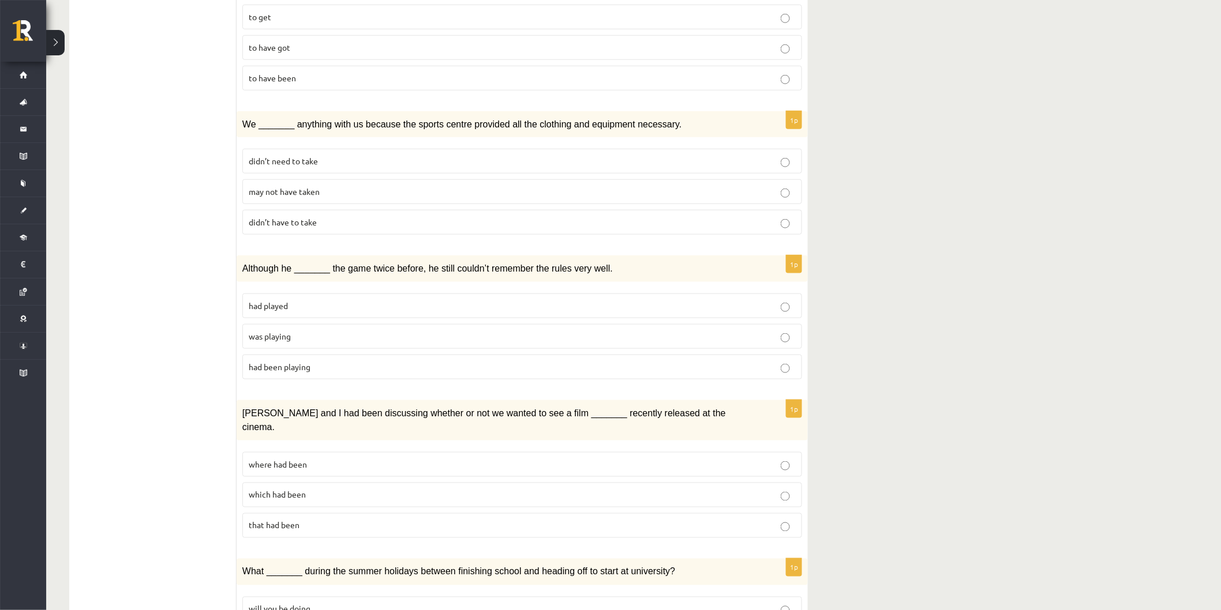
scroll to position [448, 0]
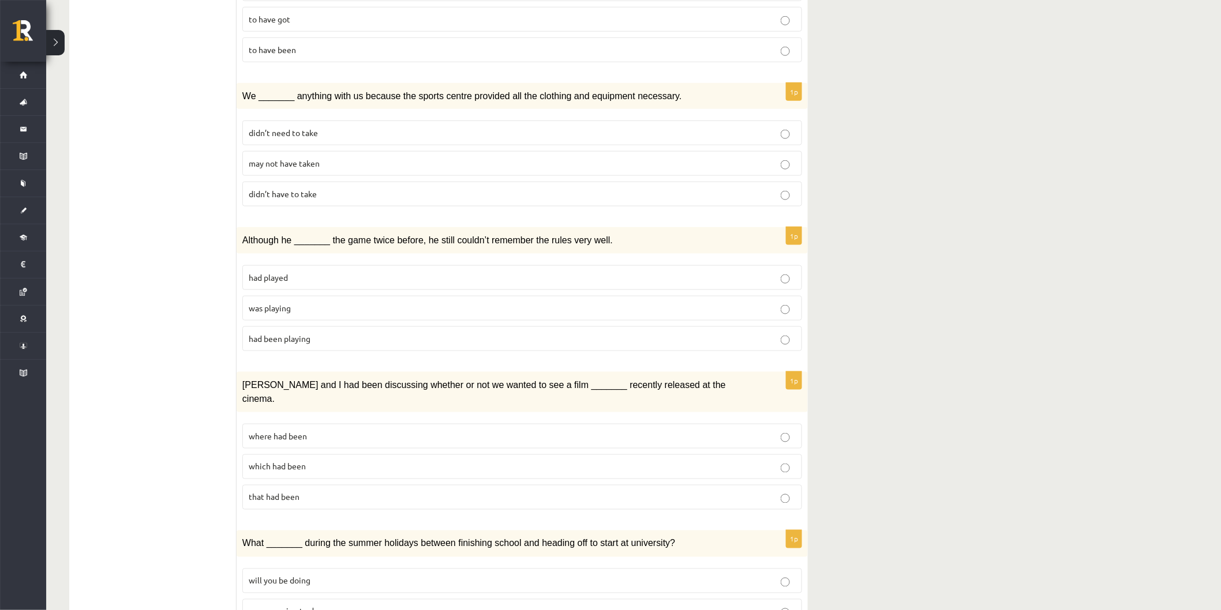
click at [285, 461] on p "which had been" at bounding box center [522, 467] width 547 height 12
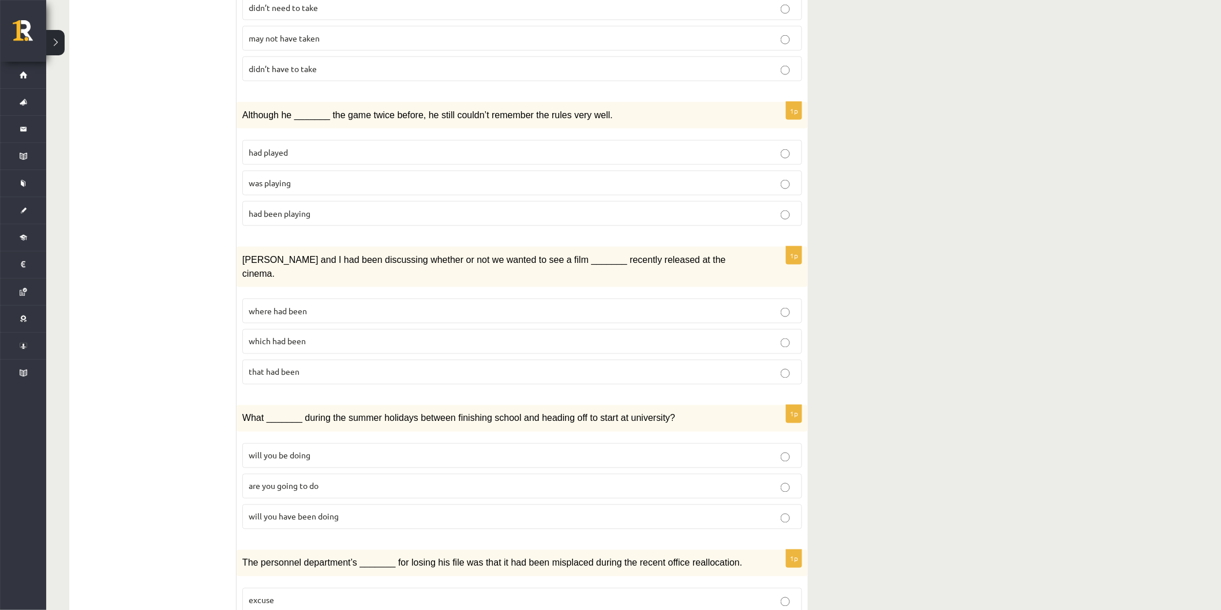
scroll to position [577, 0]
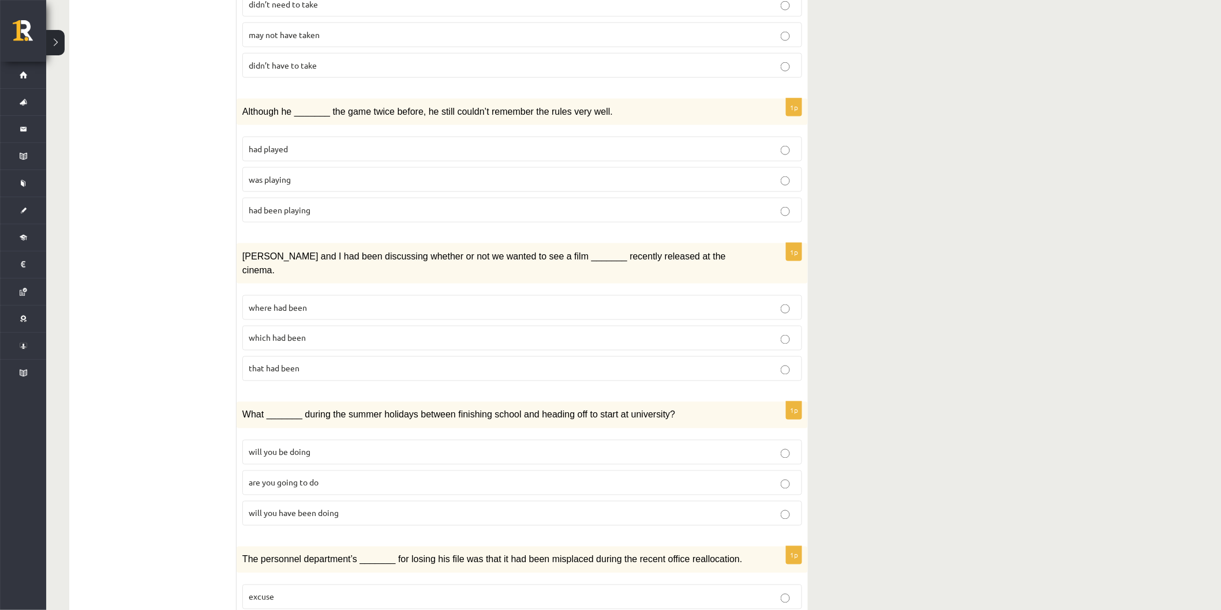
click at [297, 478] on span "are you going to do" at bounding box center [284, 483] width 70 height 10
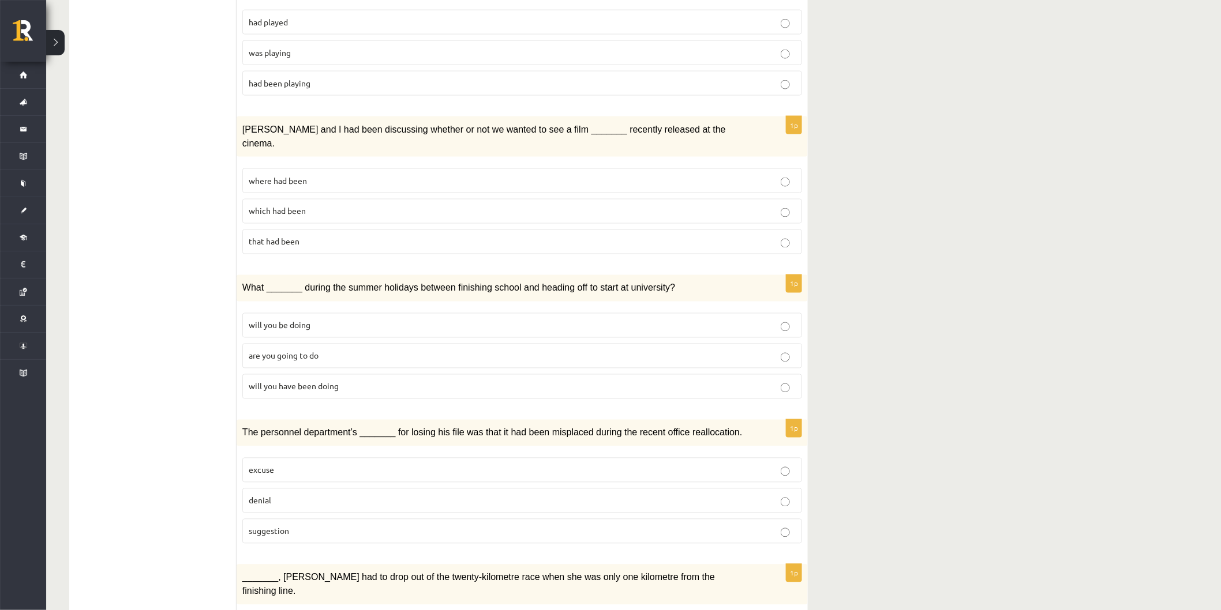
scroll to position [705, 0]
click at [284, 463] on p "excuse" at bounding box center [522, 469] width 547 height 12
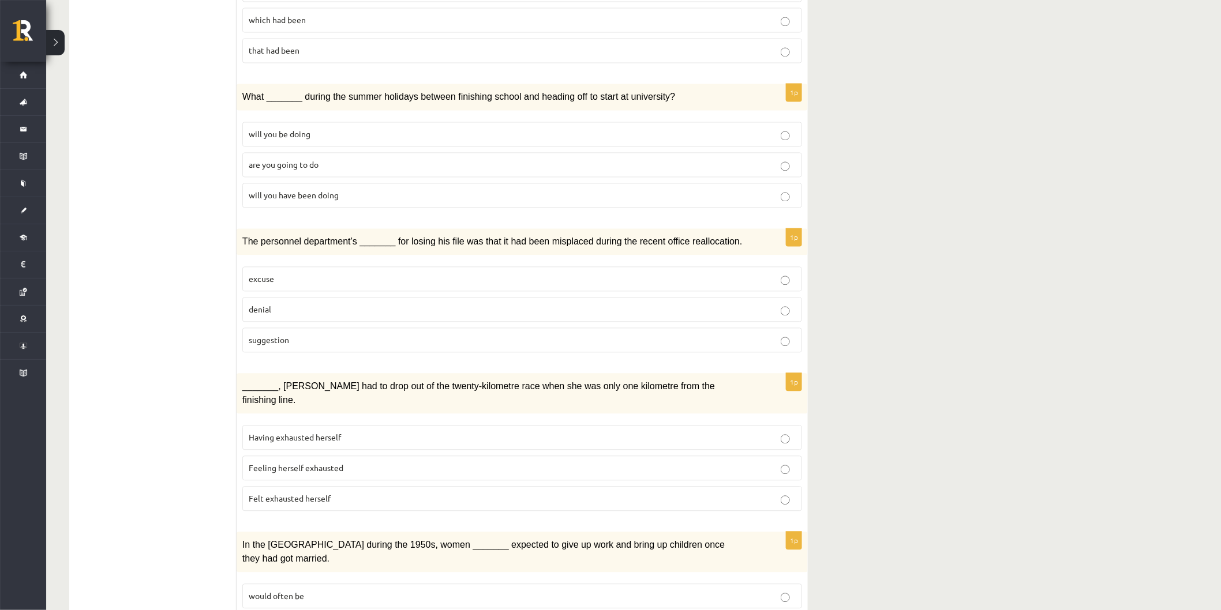
scroll to position [897, 0]
click at [316, 430] on span "Having exhausted herself" at bounding box center [295, 435] width 92 height 10
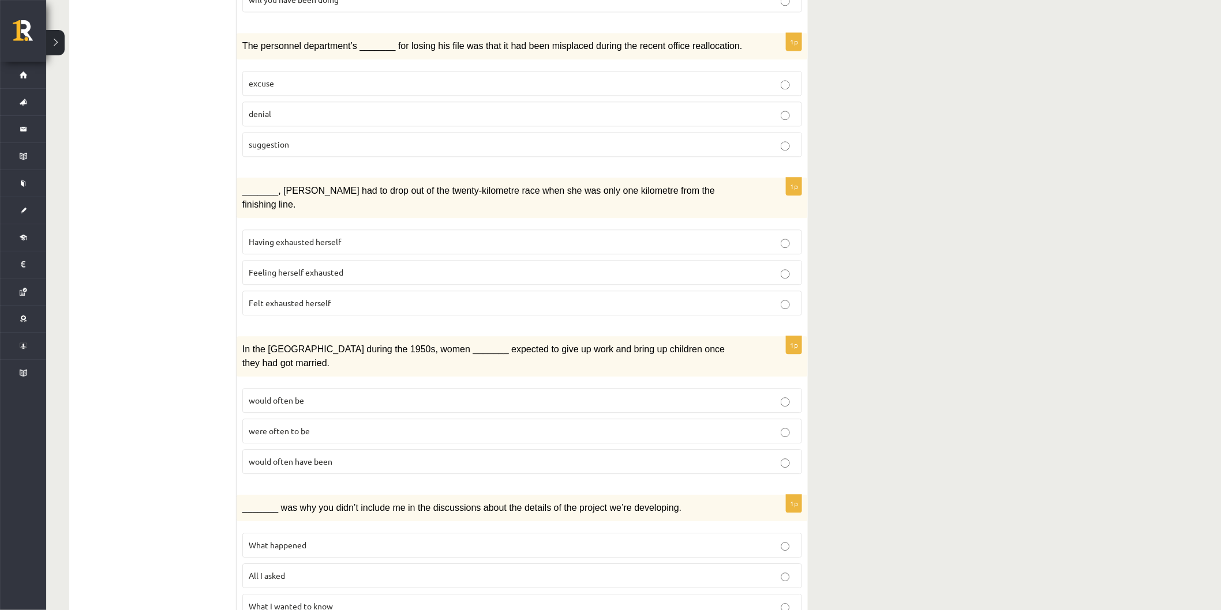
scroll to position [1092, 0]
click at [309, 394] on p "would often be" at bounding box center [522, 400] width 547 height 12
click at [328, 569] on p "All I asked" at bounding box center [522, 575] width 547 height 12
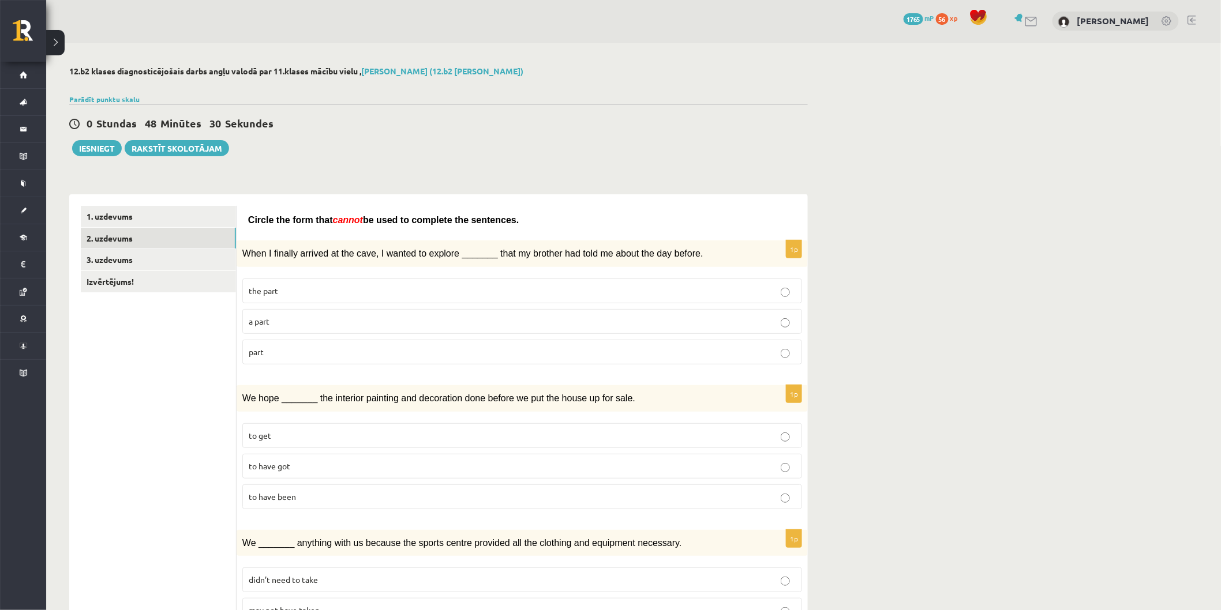
scroll to position [0, 0]
click at [167, 268] on link "3. uzdevums" at bounding box center [158, 260] width 155 height 21
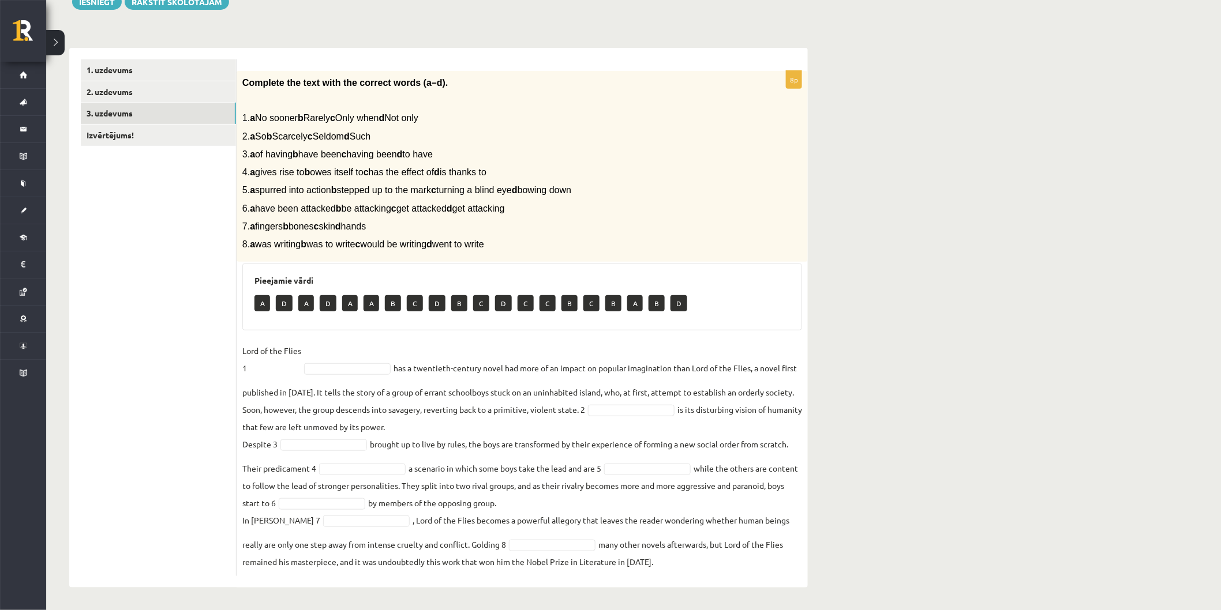
scroll to position [148, 0]
drag, startPoint x: 388, startPoint y: 377, endPoint x: 376, endPoint y: 372, distance: 13.9
click at [385, 376] on fieldset "Lord of the Flies 1 has a twentieth-century novel had more of an impact on popu…" at bounding box center [522, 456] width 560 height 228
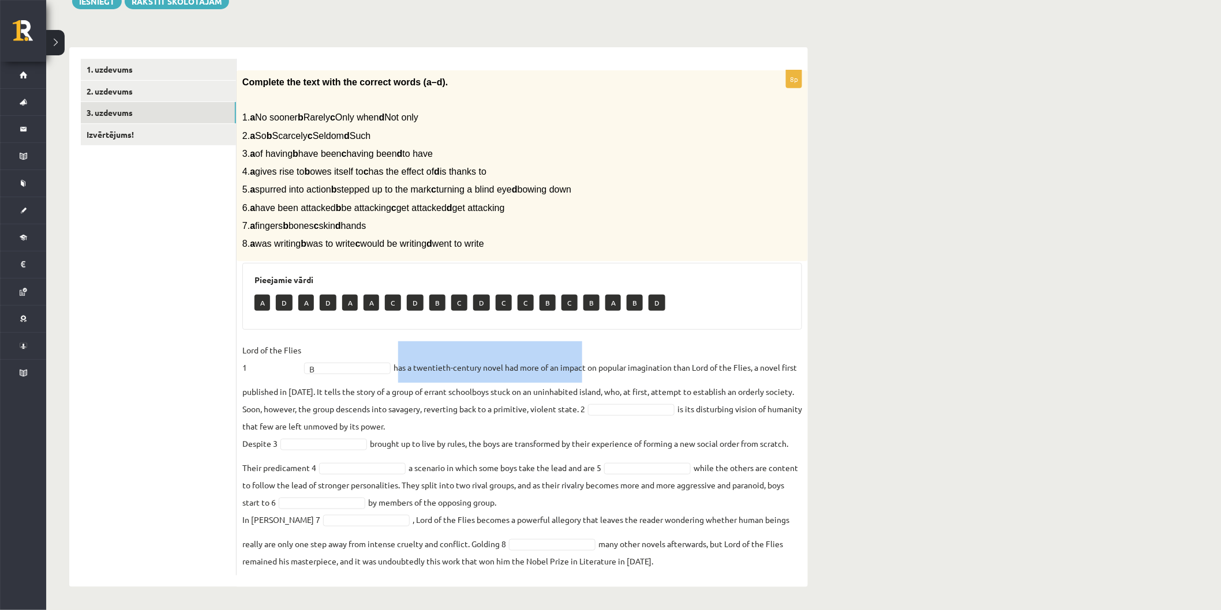
drag, startPoint x: 395, startPoint y: 368, endPoint x: 580, endPoint y: 375, distance: 185.9
click at [580, 375] on fieldset "Lord of the Flies 1 B * has a twentieth-century novel had more of an impact on …" at bounding box center [522, 456] width 560 height 228
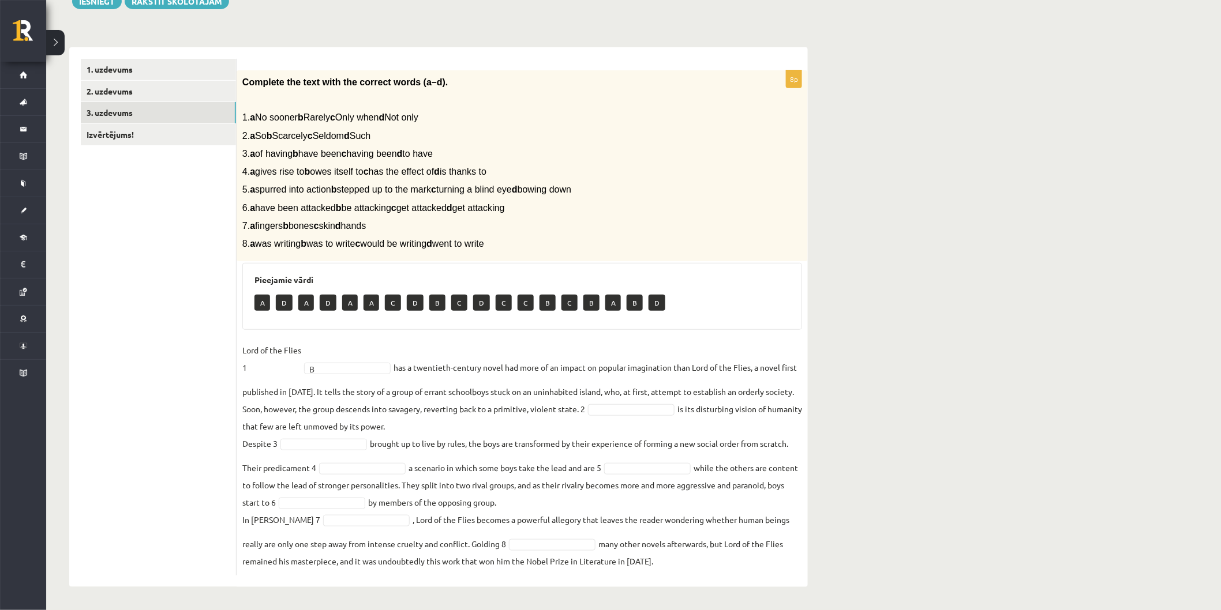
click at [413, 391] on fieldset "Lord of the Flies 1 B * has a twentieth-century novel had more of an impact on …" at bounding box center [522, 456] width 560 height 228
click at [365, 481] on fieldset "Lord of the Flies 1 B * has a twentieth-century novel had more of an impact on …" at bounding box center [522, 456] width 560 height 228
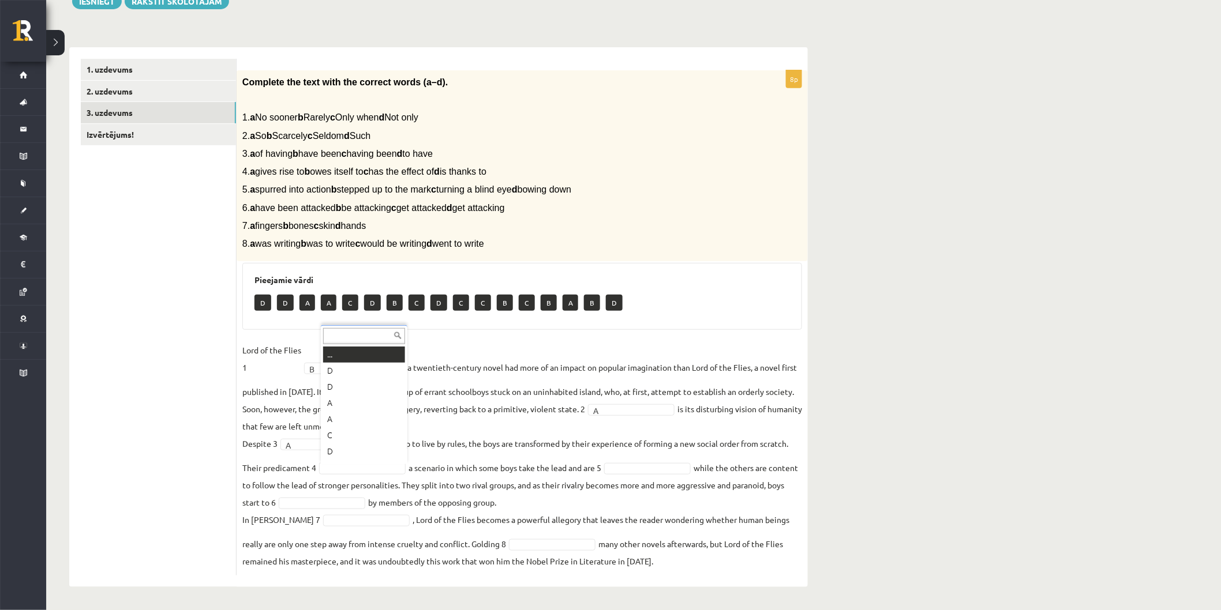
scroll to position [13, 0]
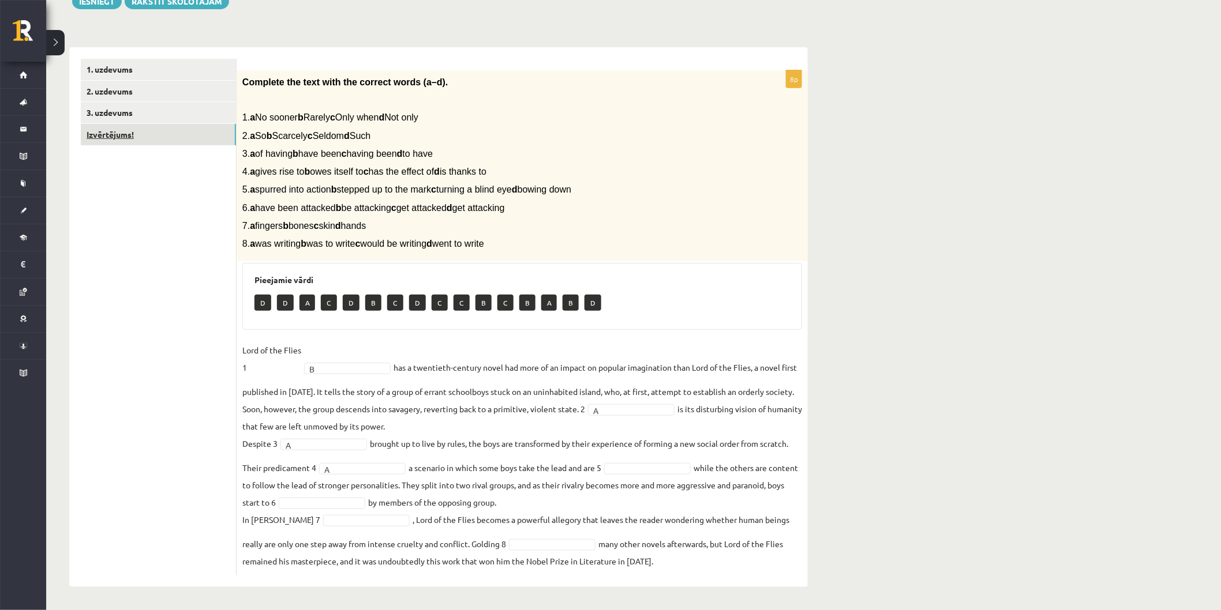
click at [153, 141] on link "Izvērtējums!" at bounding box center [158, 134] width 155 height 21
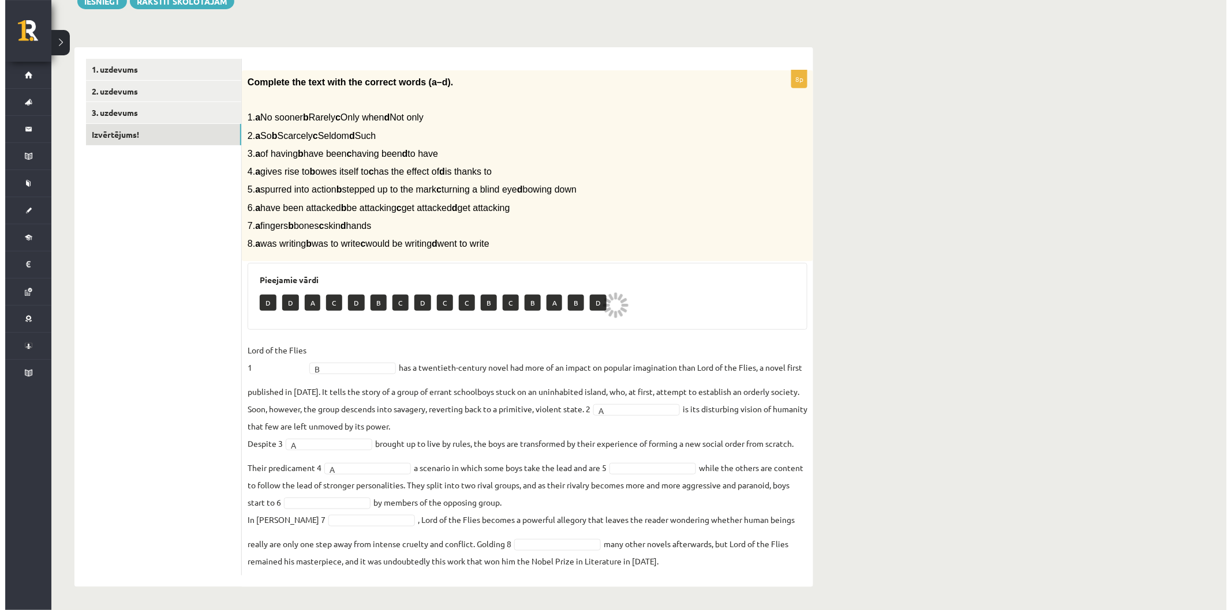
scroll to position [0, 0]
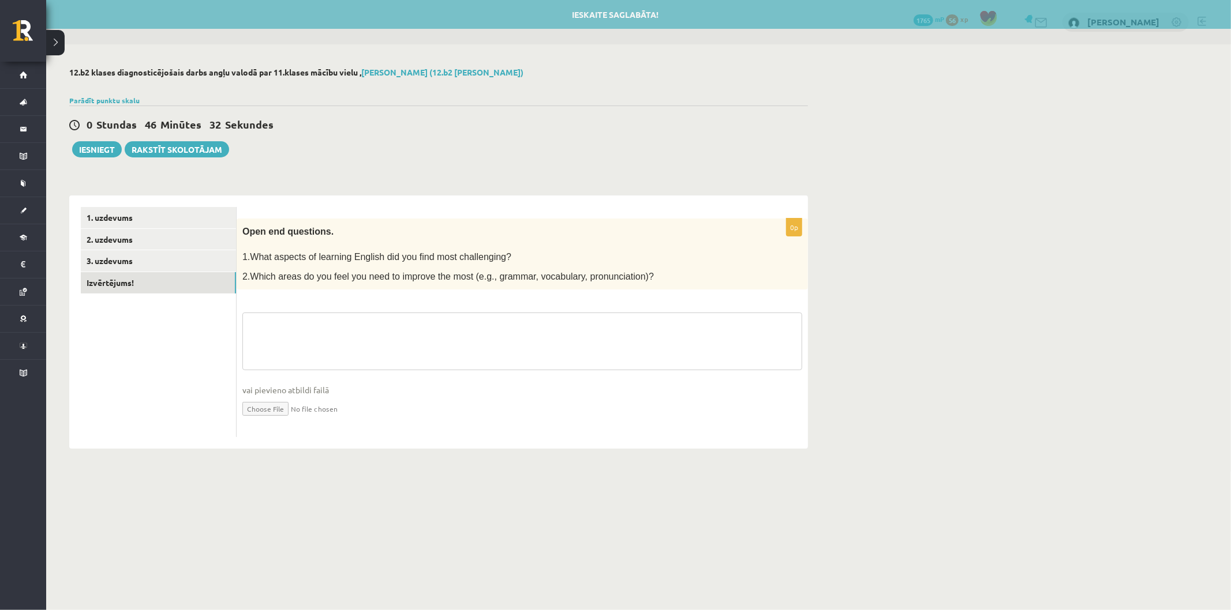
click at [376, 348] on textarea at bounding box center [522, 342] width 560 height 58
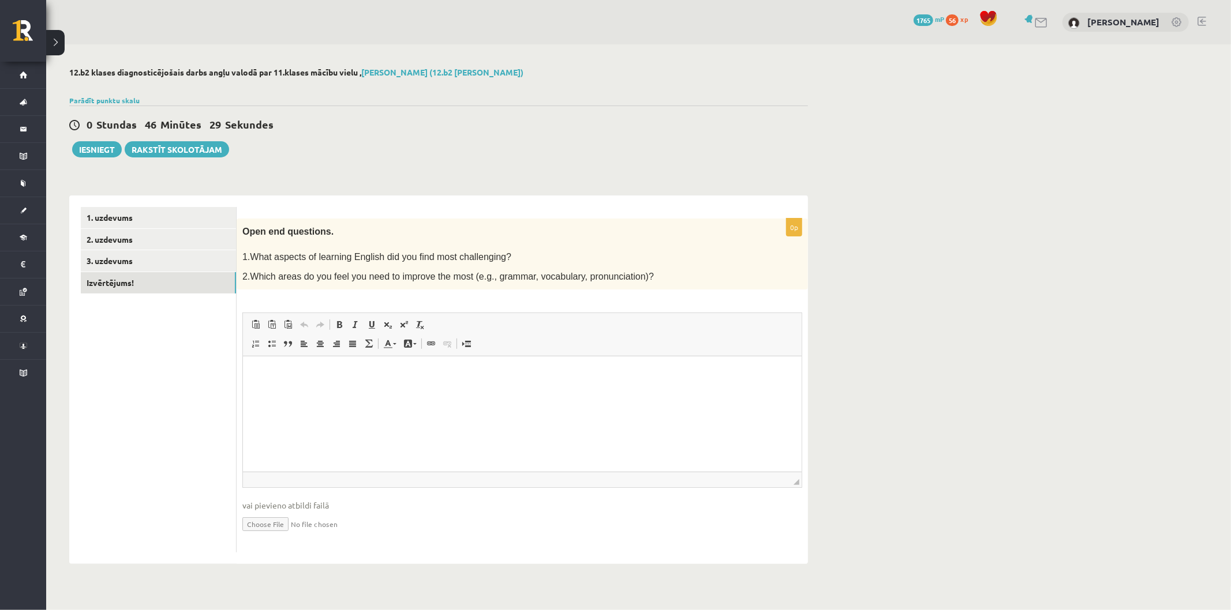
click at [404, 387] on html at bounding box center [521, 374] width 559 height 35
click at [517, 385] on html "**" at bounding box center [521, 374] width 559 height 35
click at [153, 244] on link "2. uzdevums" at bounding box center [158, 239] width 155 height 21
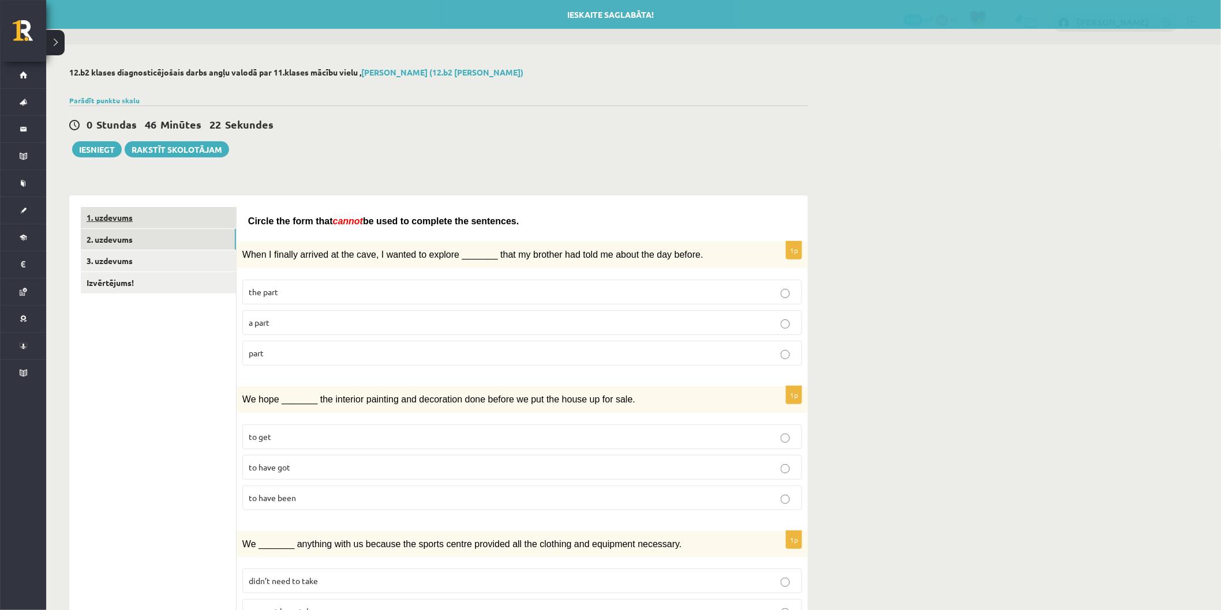
click at [159, 218] on link "1. uzdevums" at bounding box center [158, 217] width 155 height 21
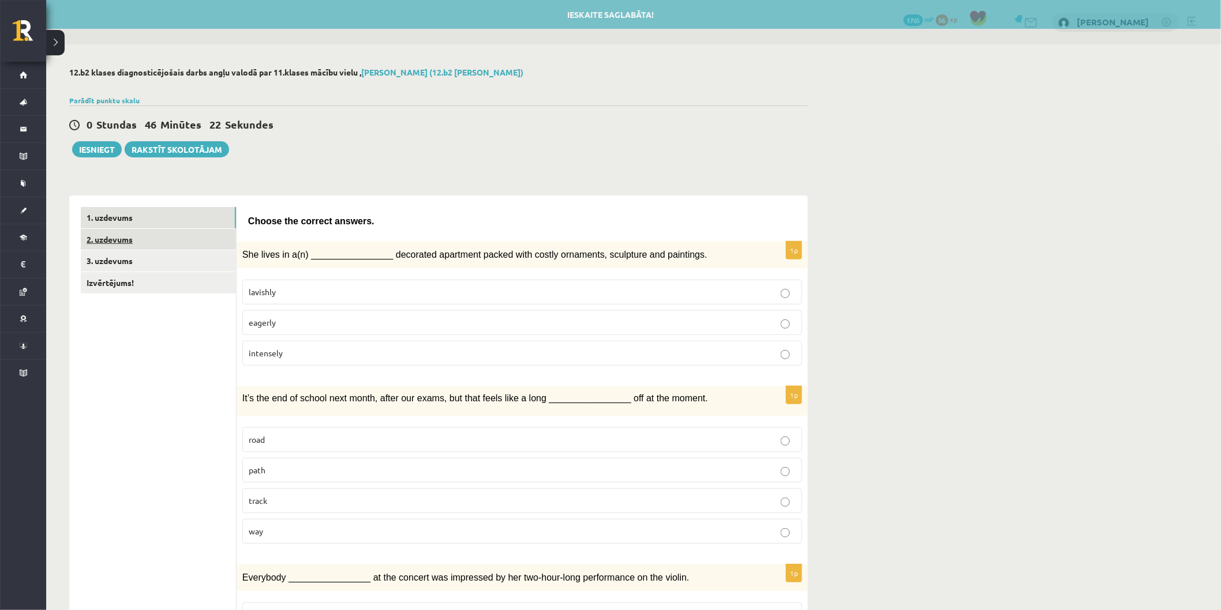
click at [159, 238] on link "2. uzdevums" at bounding box center [158, 239] width 155 height 21
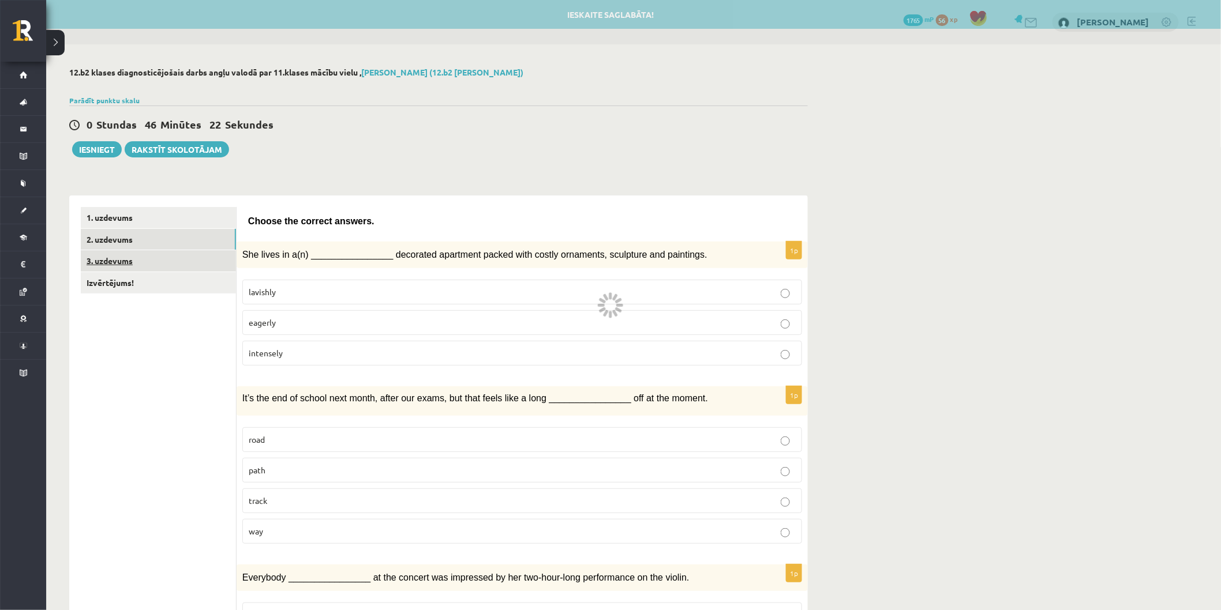
click at [159, 262] on link "3. uzdevums" at bounding box center [158, 260] width 155 height 21
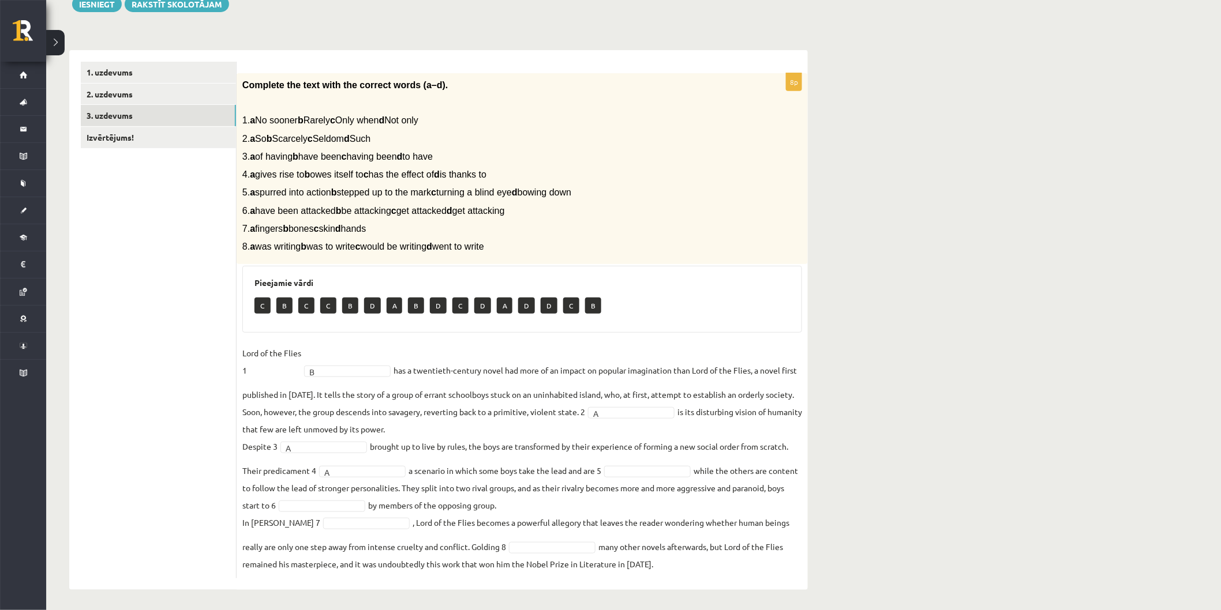
scroll to position [149, 0]
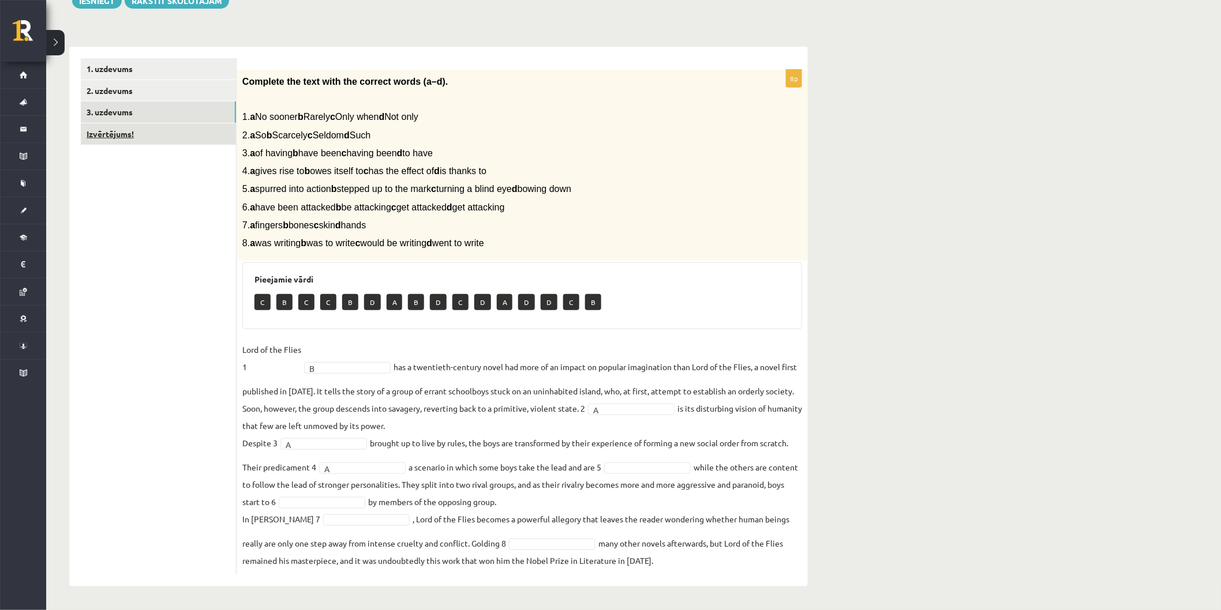
click at [170, 131] on link "Izvērtējums!" at bounding box center [158, 133] width 155 height 21
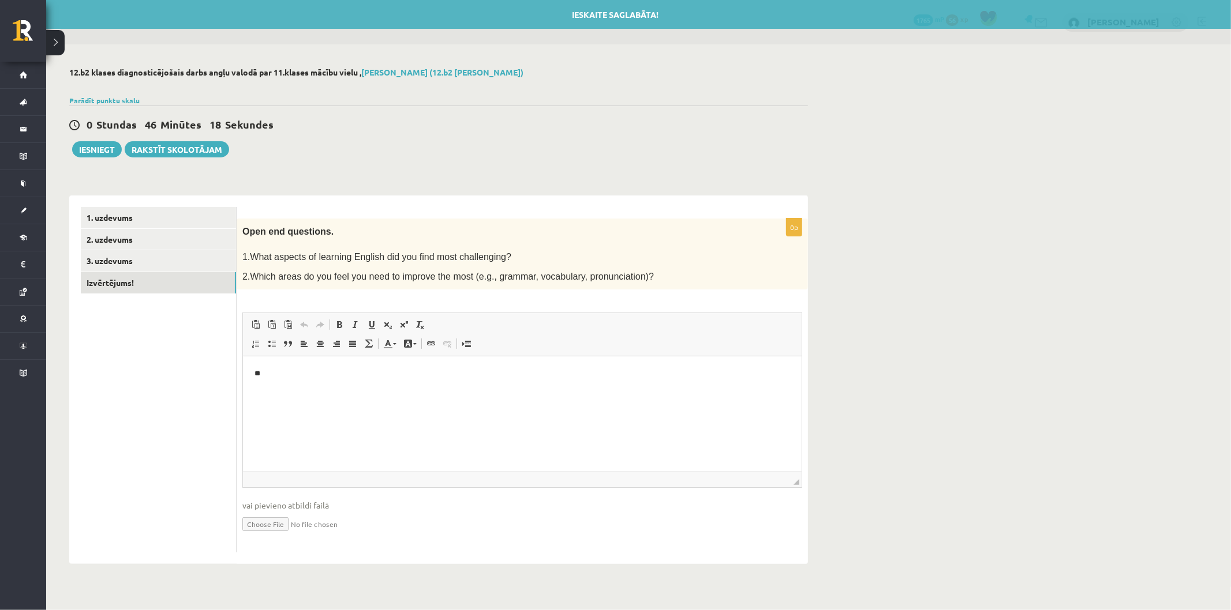
scroll to position [0, 0]
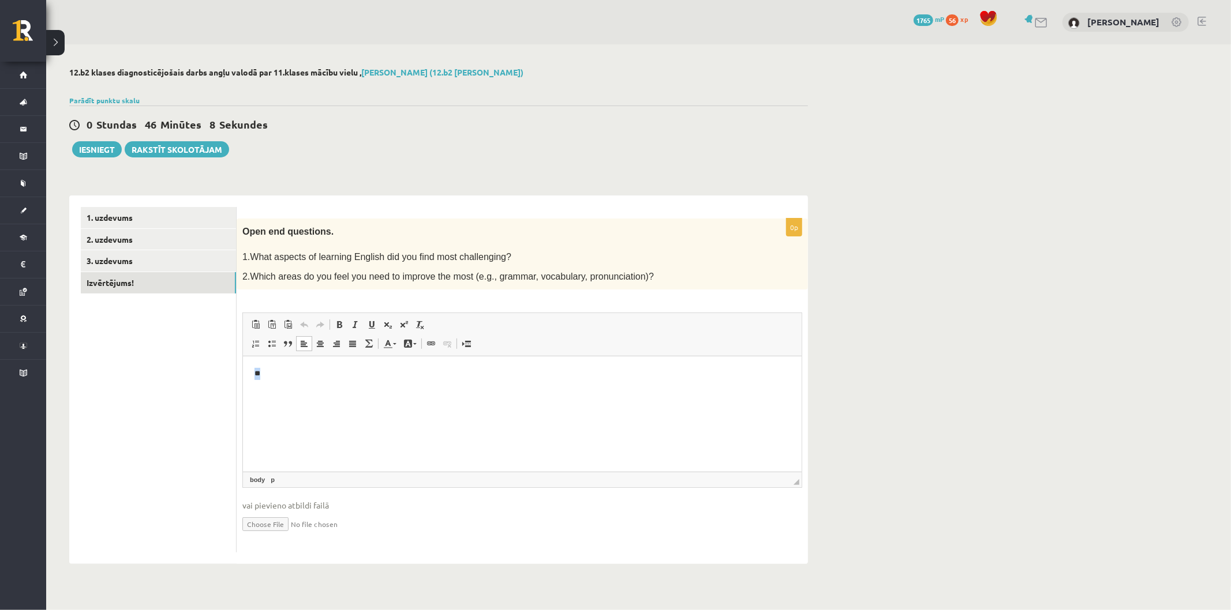
drag, startPoint x: 290, startPoint y: 366, endPoint x: 465, endPoint y: 712, distance: 387.8
click at [242, 358] on html "**" at bounding box center [521, 374] width 559 height 35
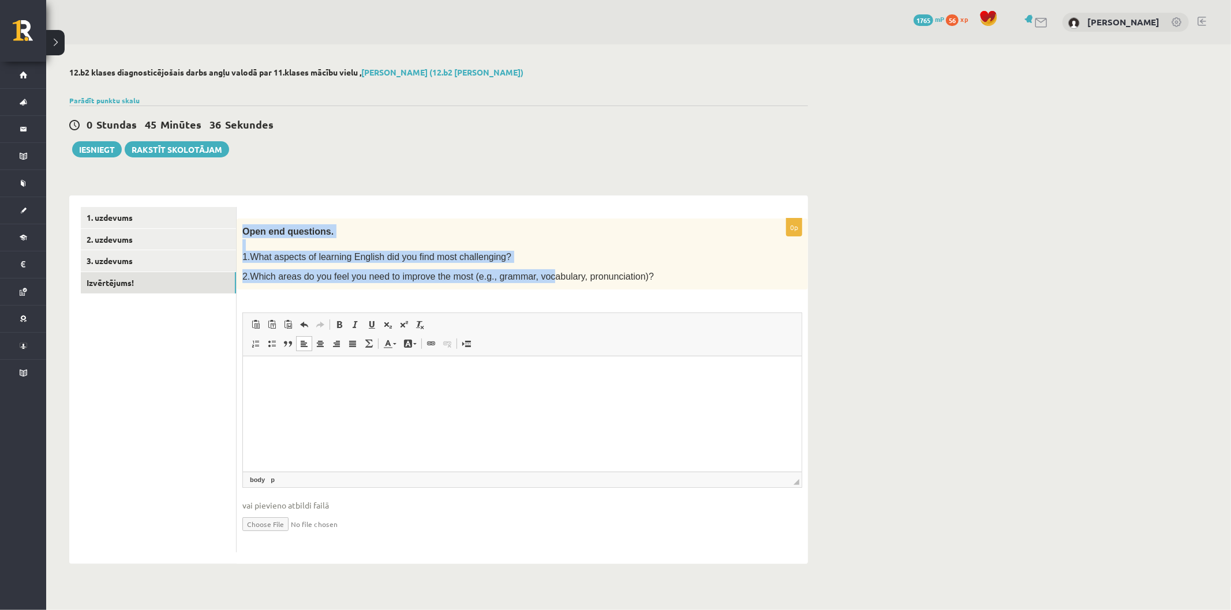
drag, startPoint x: 243, startPoint y: 231, endPoint x: 524, endPoint y: 271, distance: 283.8
click at [525, 273] on div "Open end questions. 1.What aspects of learning English did you find most challe…" at bounding box center [522, 255] width 571 height 72
click at [544, 260] on p "1.What aspects of learning English did you find most challenging?" at bounding box center [493, 257] width 502 height 12
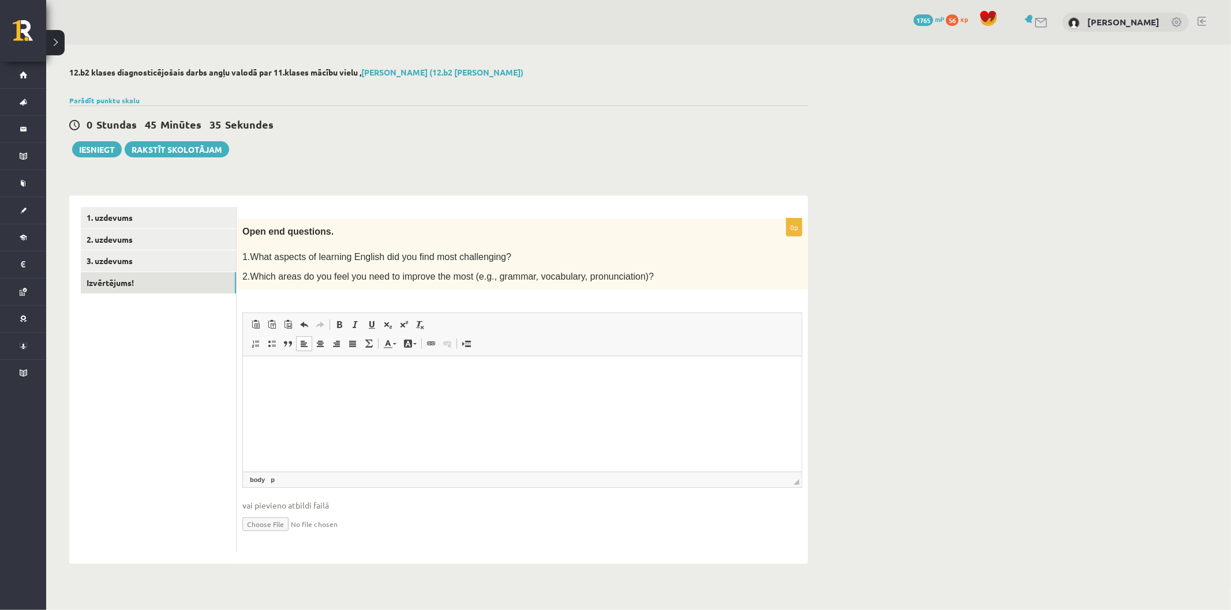
click at [354, 385] on html at bounding box center [521, 374] width 559 height 35
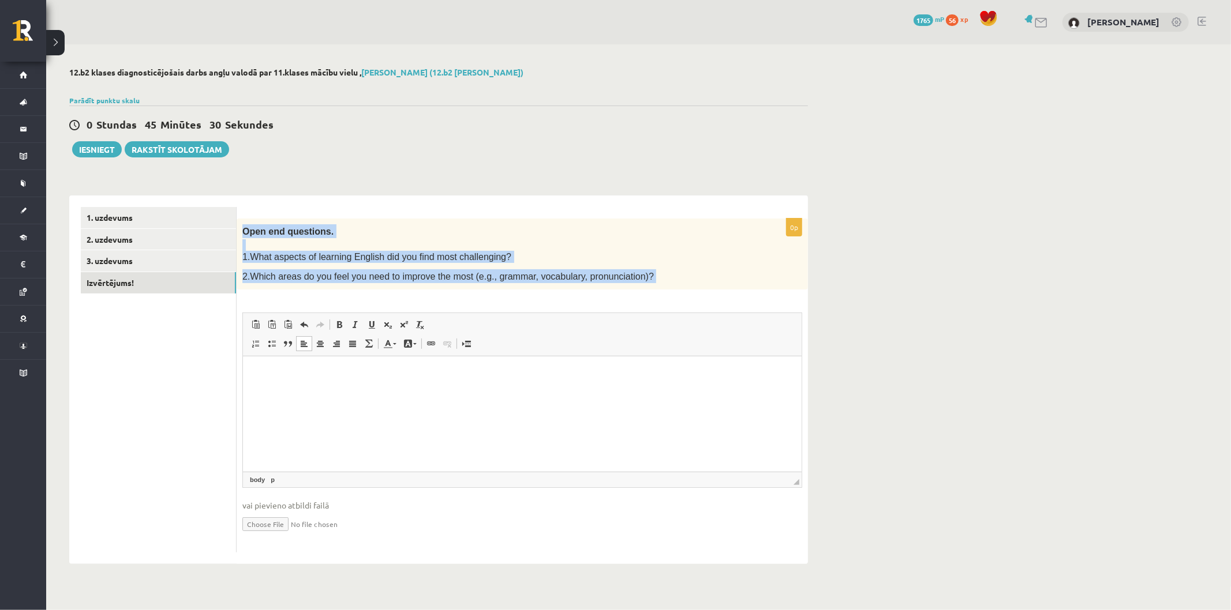
drag, startPoint x: 244, startPoint y: 227, endPoint x: 590, endPoint y: 294, distance: 352.6
click at [590, 294] on div "0p Open end questions. 1.What aspects of learning English did you find most cha…" at bounding box center [522, 386] width 571 height 335
click at [595, 272] on span "2.Which areas do you feel you need to improve the most (e.g., grammar, vocabula…" at bounding box center [447, 277] width 411 height 10
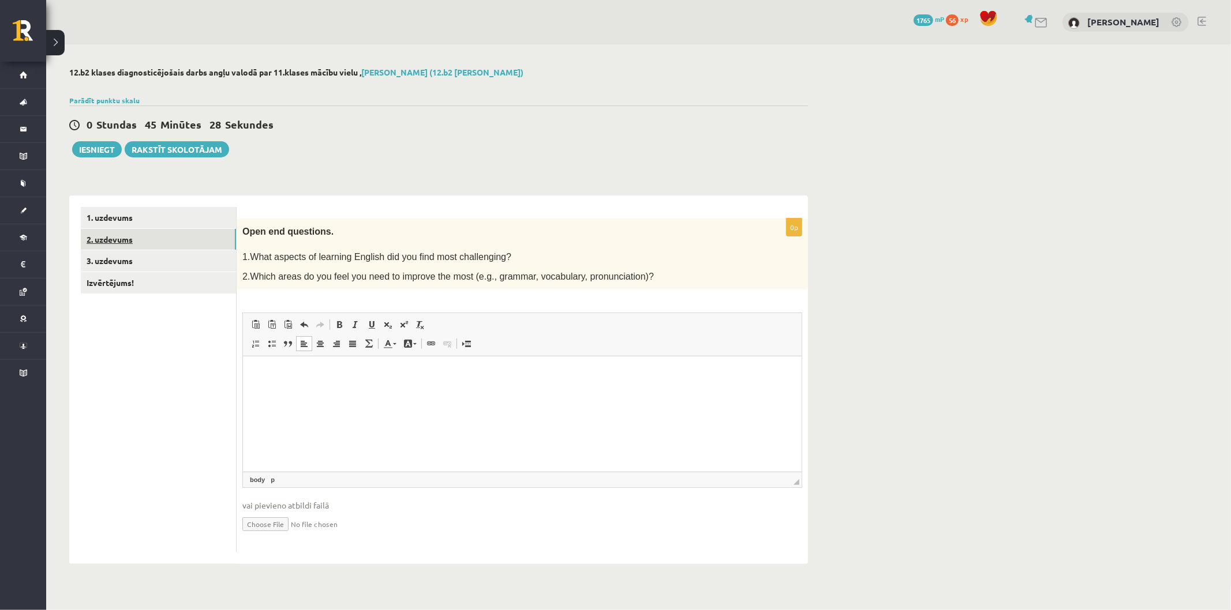
click at [204, 245] on link "2. uzdevums" at bounding box center [158, 239] width 155 height 21
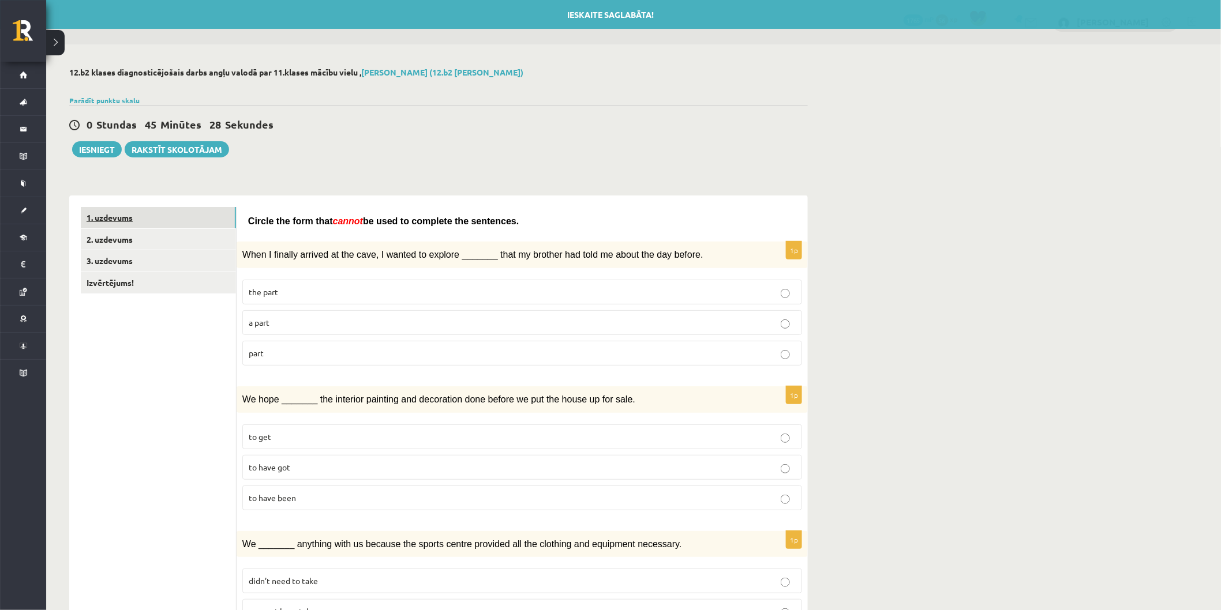
click at [194, 222] on link "1. uzdevums" at bounding box center [158, 217] width 155 height 21
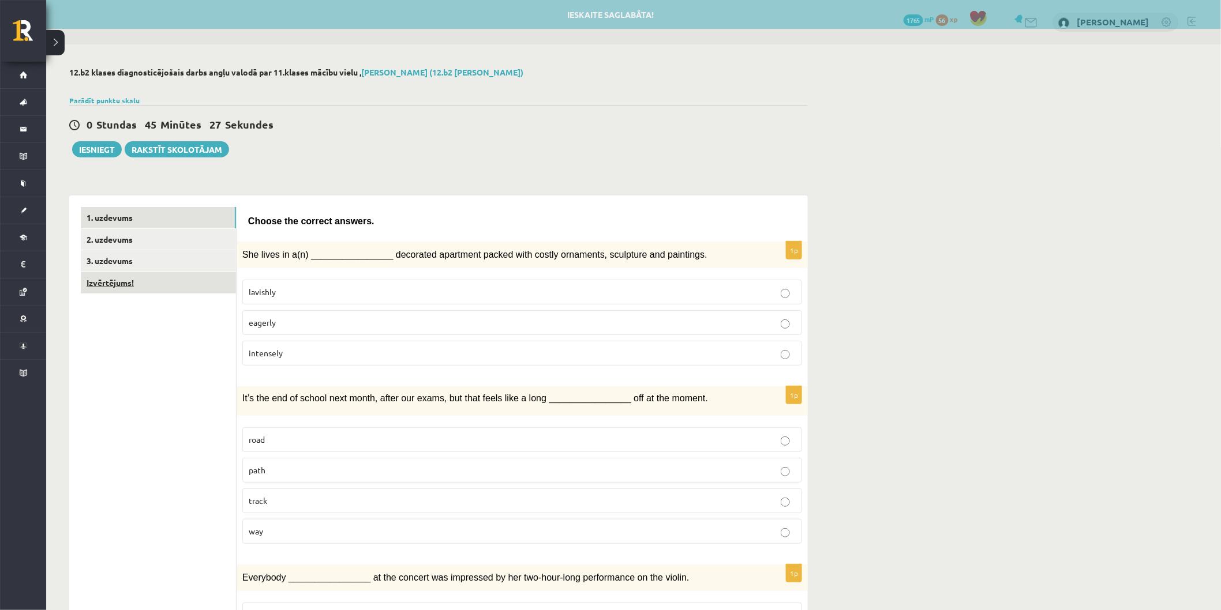
click at [193, 273] on link "Izvērtējums!" at bounding box center [158, 282] width 155 height 21
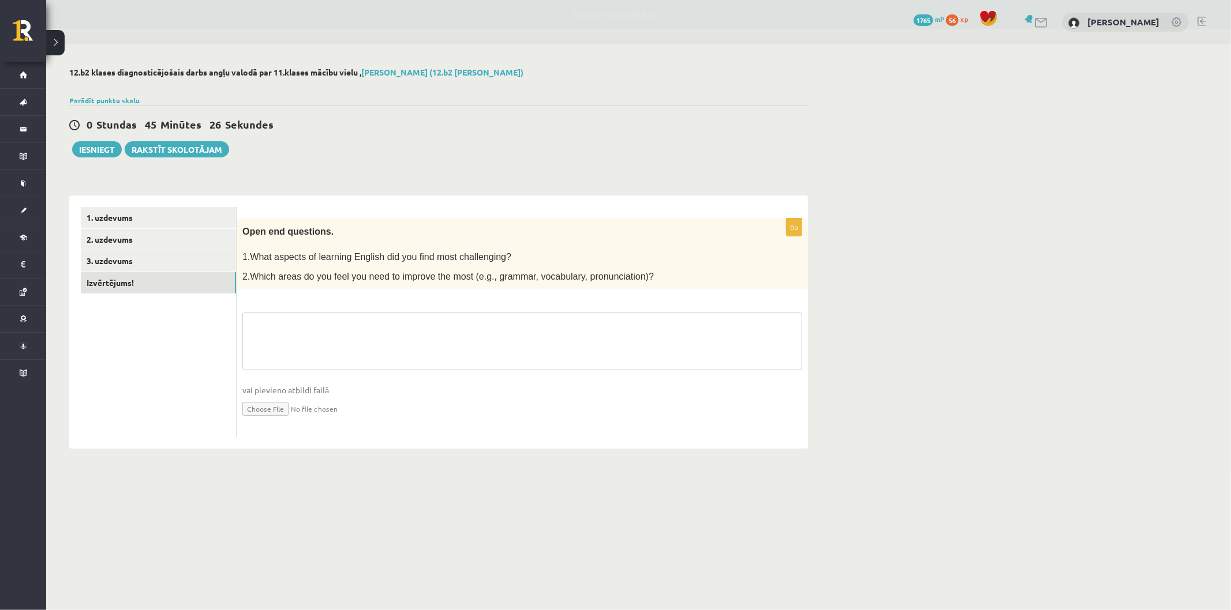
click at [306, 318] on textarea at bounding box center [522, 342] width 560 height 58
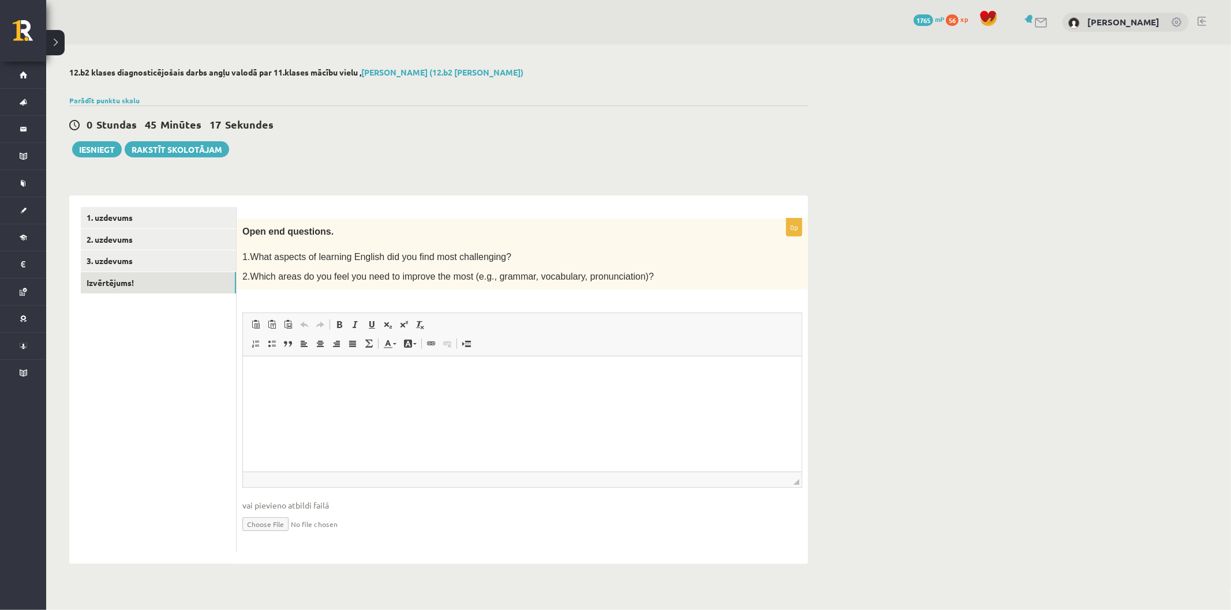
drag, startPoint x: 330, startPoint y: 411, endPoint x: 323, endPoint y: 393, distance: 19.2
click at [331, 392] on html at bounding box center [521, 374] width 559 height 35
drag, startPoint x: 291, startPoint y: 373, endPoint x: 211, endPoint y: 375, distance: 80.2
click at [242, 375] on html "**" at bounding box center [521, 374] width 559 height 35
copy p "**"
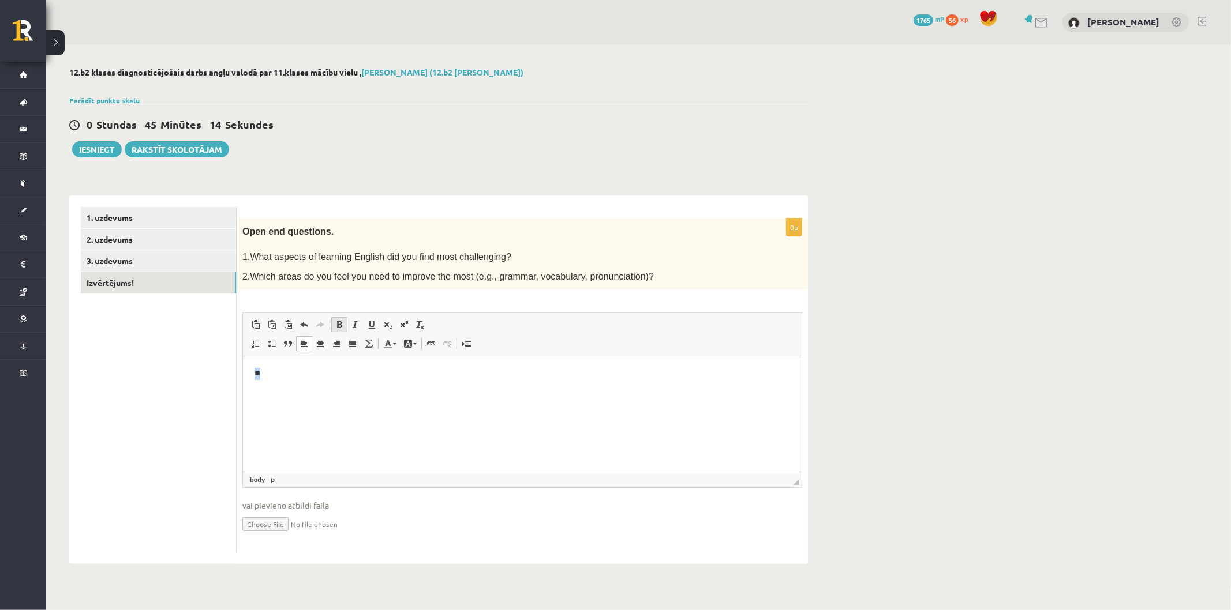
click at [344, 320] on link "Bold Keyboard shortcut Ctrl+B" at bounding box center [339, 324] width 16 height 15
click at [340, 391] on html "**" at bounding box center [521, 374] width 559 height 35
drag, startPoint x: 267, startPoint y: 373, endPoint x: 252, endPoint y: 377, distance: 15.4
click at [245, 375] on html "**" at bounding box center [521, 374] width 559 height 35
copy strong "**"
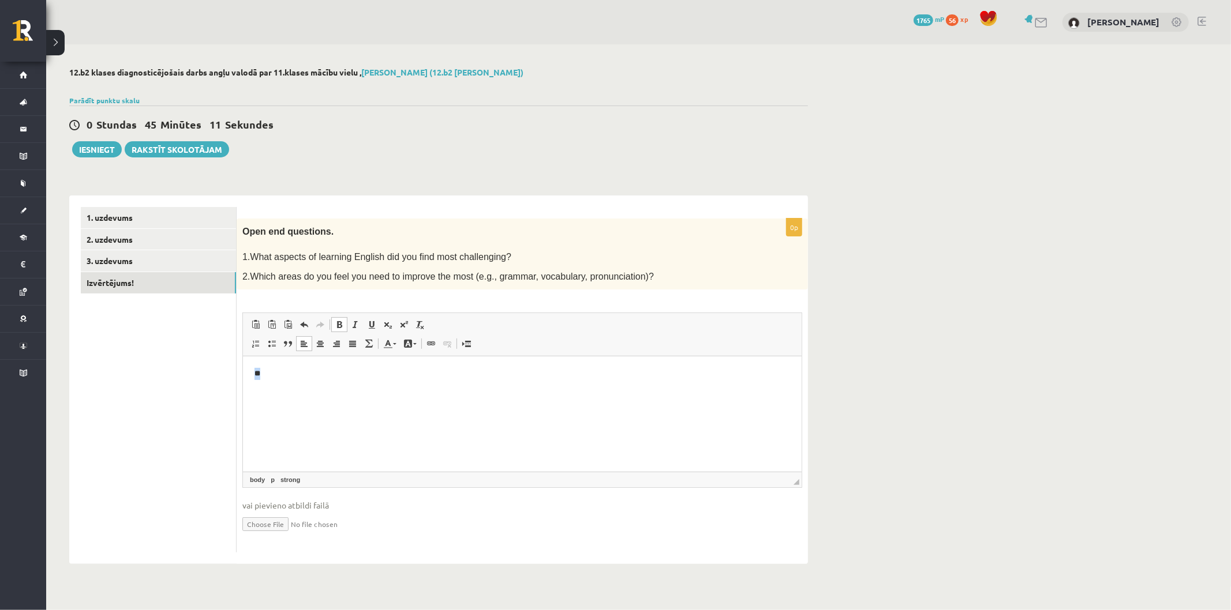
drag, startPoint x: 372, startPoint y: 390, endPoint x: 353, endPoint y: 371, distance: 26.5
click at [372, 389] on html "**" at bounding box center [521, 374] width 559 height 35
click at [352, 340] on span at bounding box center [352, 343] width 9 height 9
click at [389, 325] on span at bounding box center [387, 324] width 9 height 9
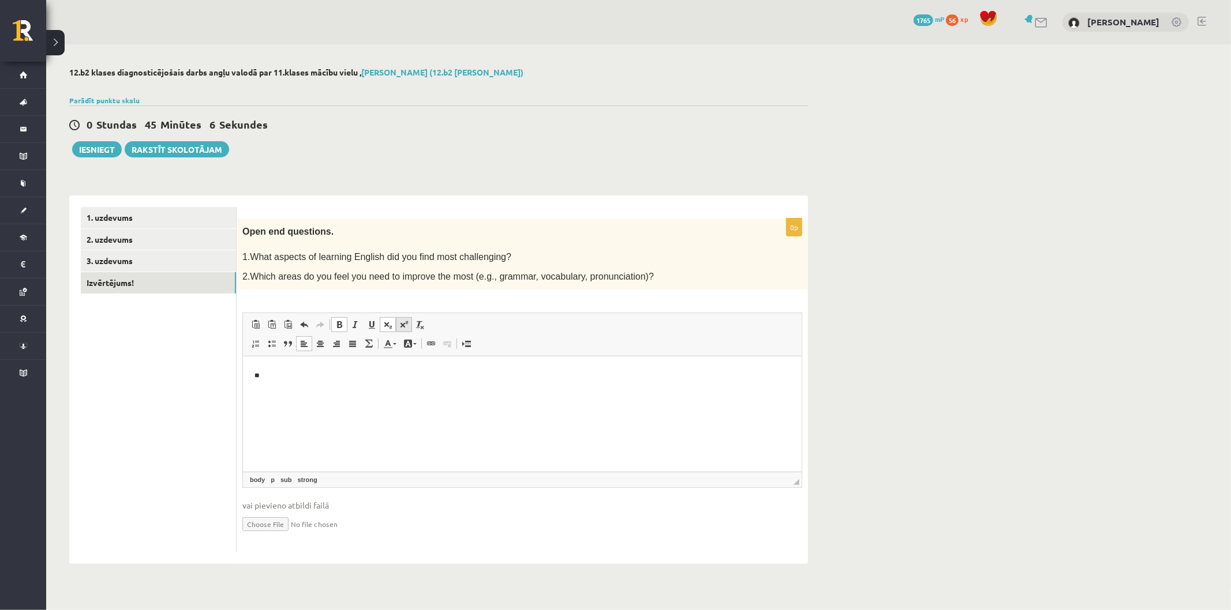
click at [400, 324] on span at bounding box center [403, 324] width 9 height 9
click at [411, 321] on link "Superscript" at bounding box center [404, 324] width 16 height 15
click at [422, 323] on span at bounding box center [419, 324] width 9 height 9
click at [253, 339] on span at bounding box center [255, 343] width 9 height 9
click at [326, 384] on html "**" at bounding box center [521, 374] width 559 height 35
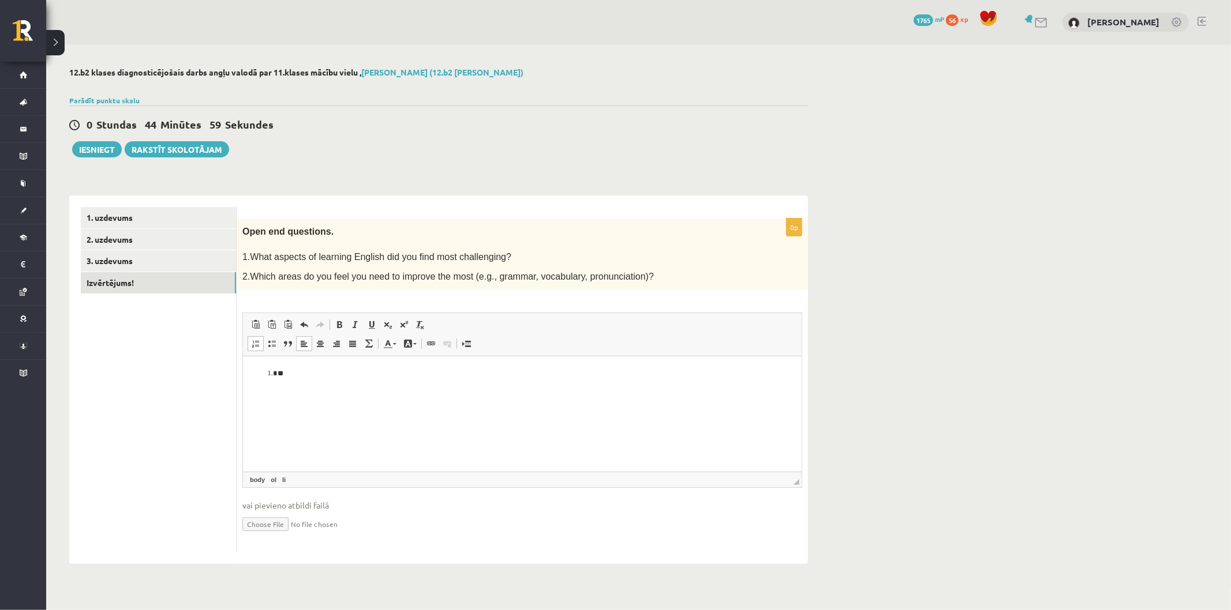
click at [298, 379] on li "**" at bounding box center [521, 374] width 489 height 12
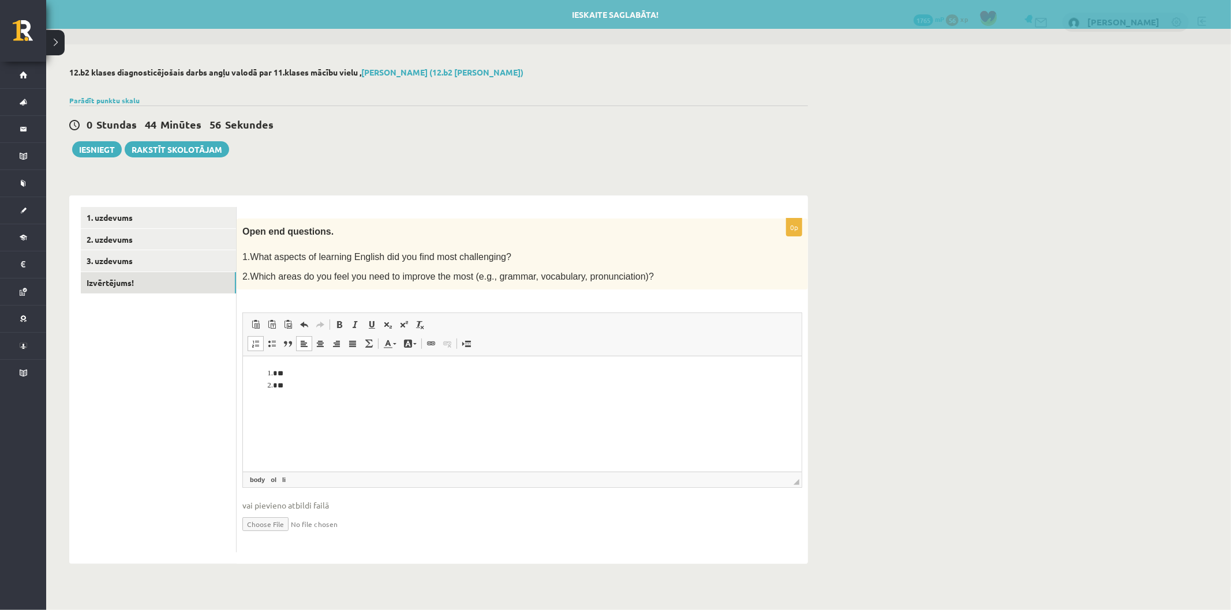
click at [870, 287] on div "12.b2 klases diagnosticējošais darbs angļu valodā par 11.klases mācību vielu , …" at bounding box center [638, 315] width 1185 height 543
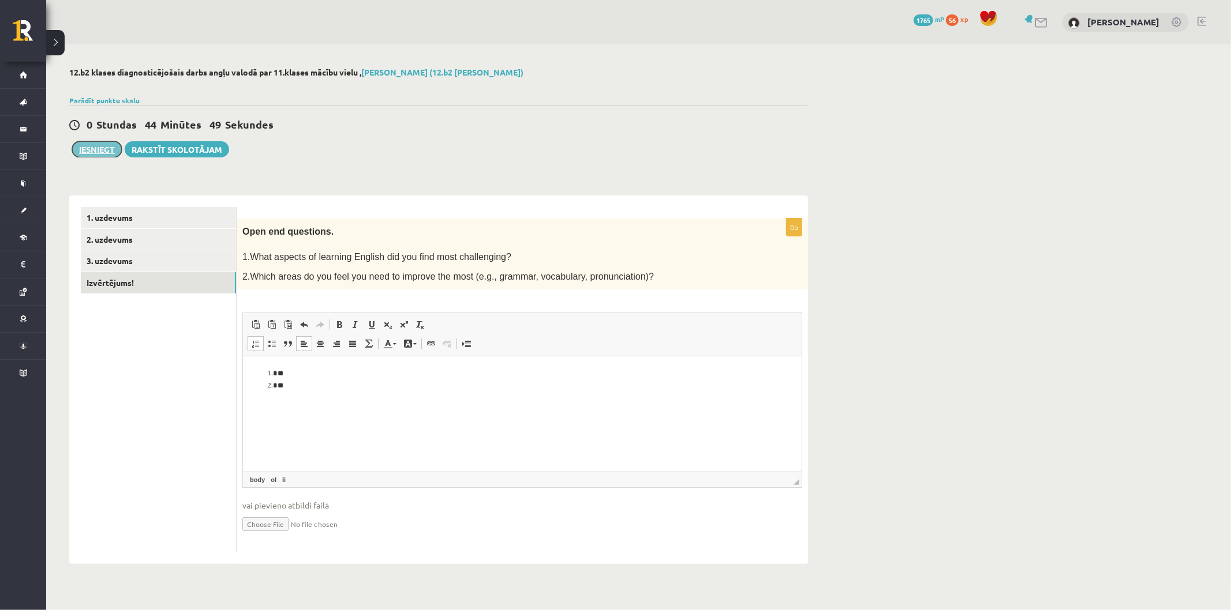
click at [108, 143] on button "Iesniegt" at bounding box center [97, 149] width 50 height 16
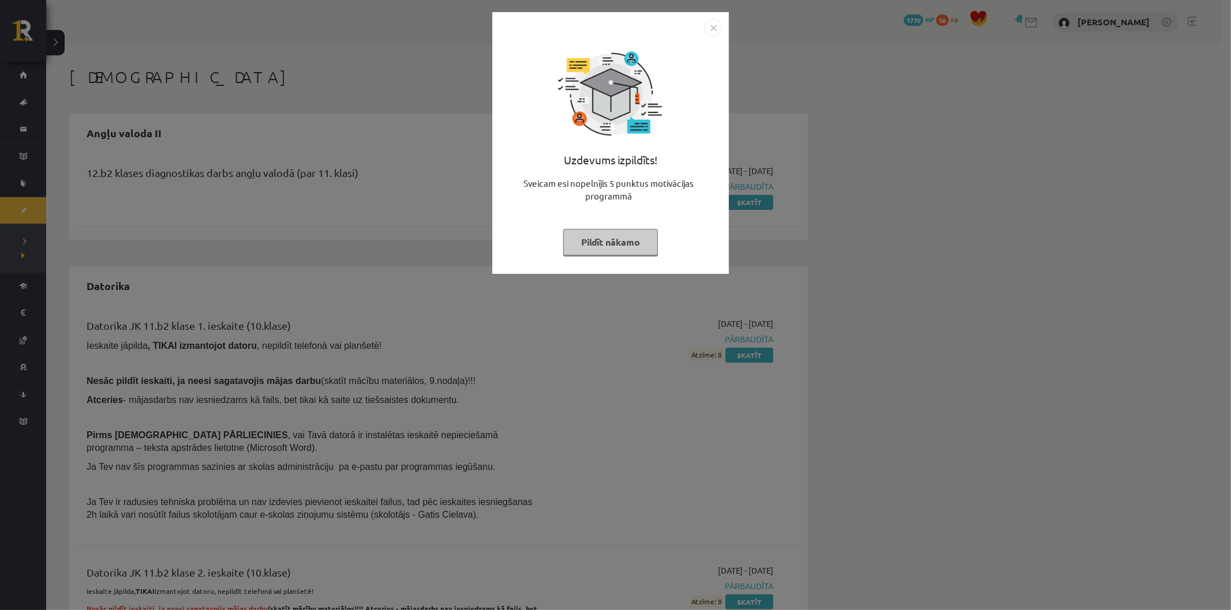
click at [700, 31] on div at bounding box center [610, 27] width 223 height 17
click at [713, 13] on div "Uzdevums izpildīts! Sveicam esi nopelnījis 5 punktus motivācijas programmā Pild…" at bounding box center [610, 143] width 237 height 262
click at [723, 29] on div "Uzdevums izpildīts! Sveicam esi nopelnījis 5 punktus motivācijas programmā Pild…" at bounding box center [610, 143] width 237 height 262
click at [717, 23] on img "Close" at bounding box center [712, 27] width 17 height 17
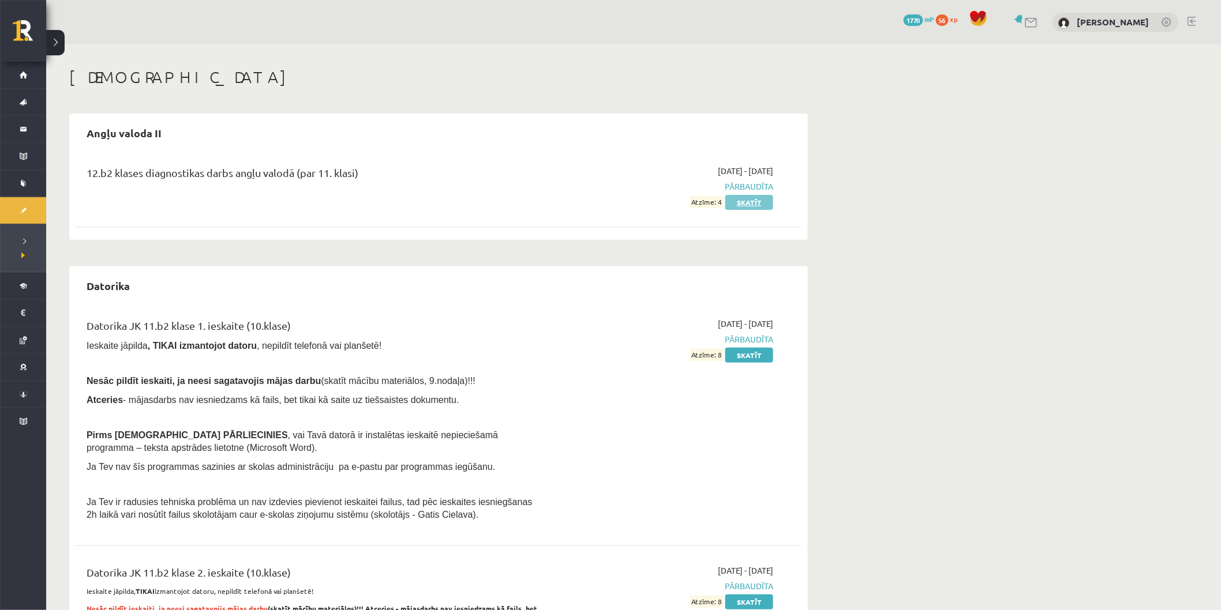
click at [751, 205] on link "Skatīt" at bounding box center [749, 202] width 48 height 15
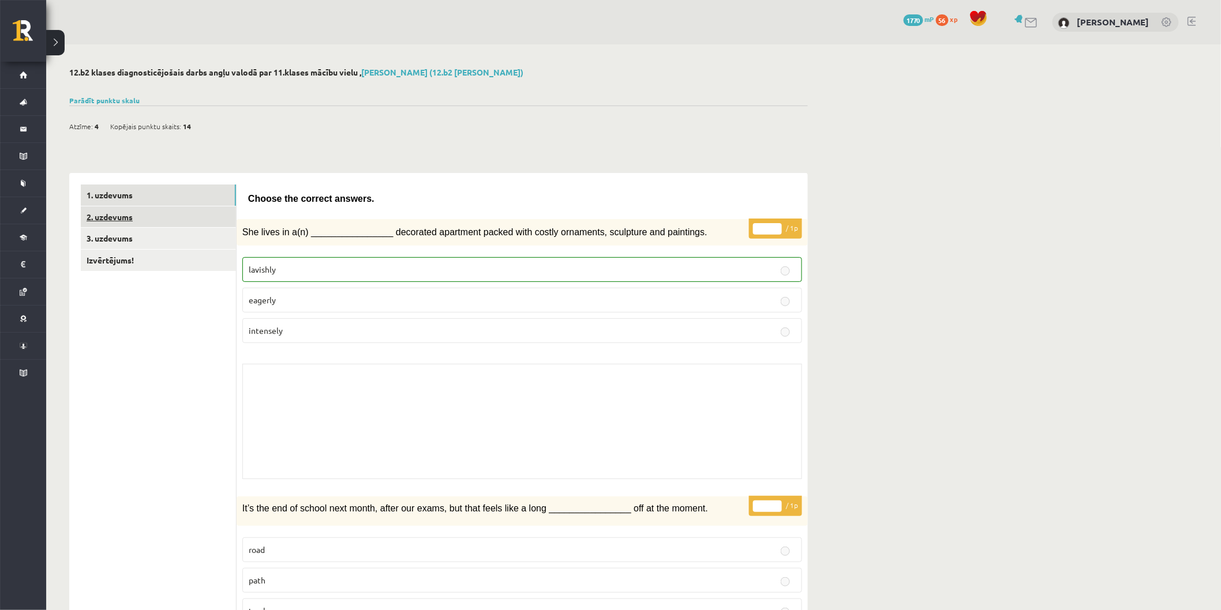
click at [170, 219] on link "2. uzdevums" at bounding box center [158, 217] width 155 height 21
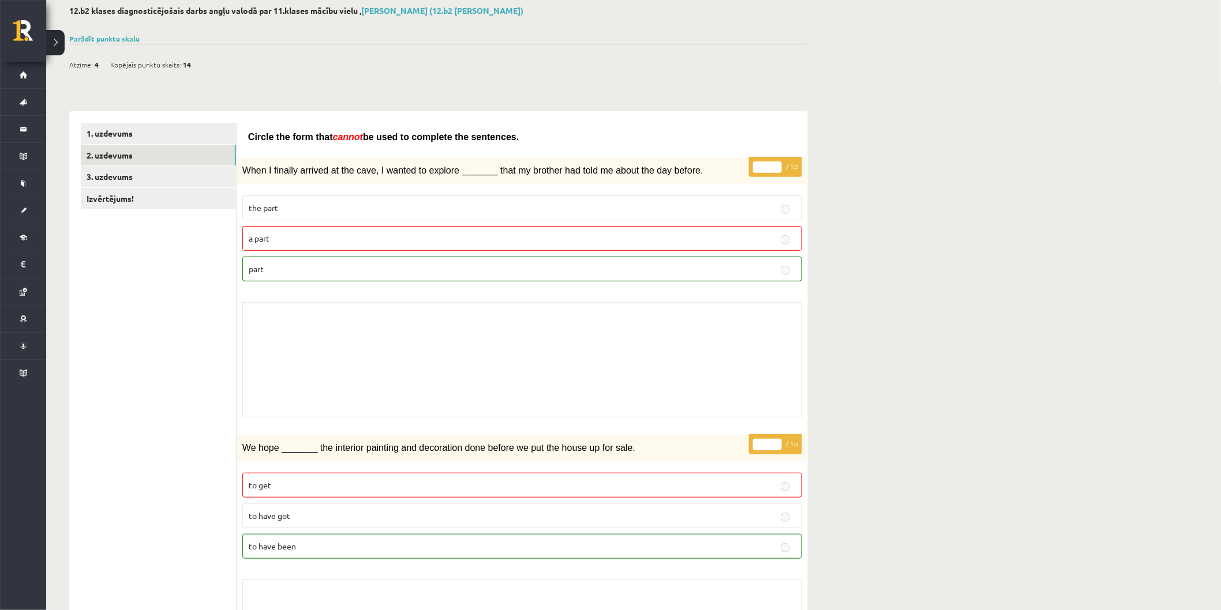
scroll to position [64, 0]
drag, startPoint x: 250, startPoint y: 163, endPoint x: 447, endPoint y: 176, distance: 197.2
click at [444, 176] on div "When I finally arrived at the cave, I wanted to explore _______ that my brother…" at bounding box center [522, 168] width 571 height 27
copy span "_ that my brother had told"
drag, startPoint x: 473, startPoint y: 170, endPoint x: 574, endPoint y: 179, distance: 101.3
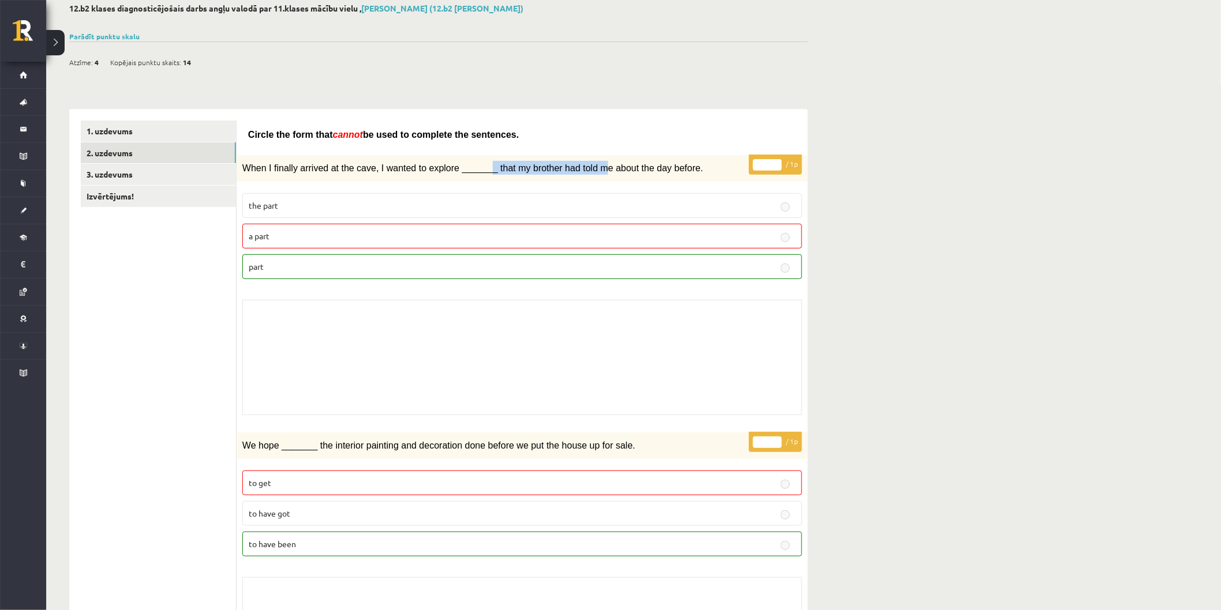
click at [578, 177] on div "When I finally arrived at the cave, I wanted to explore _______ that my brother…" at bounding box center [522, 168] width 571 height 27
copy span "_ that my brother had told m"
click at [661, 270] on p "part" at bounding box center [522, 267] width 547 height 12
drag, startPoint x: 246, startPoint y: 165, endPoint x: 254, endPoint y: 153, distance: 14.1
click at [254, 155] on div "When I finally arrived at the cave, I wanted to explore _______ that my brother…" at bounding box center [522, 168] width 571 height 27
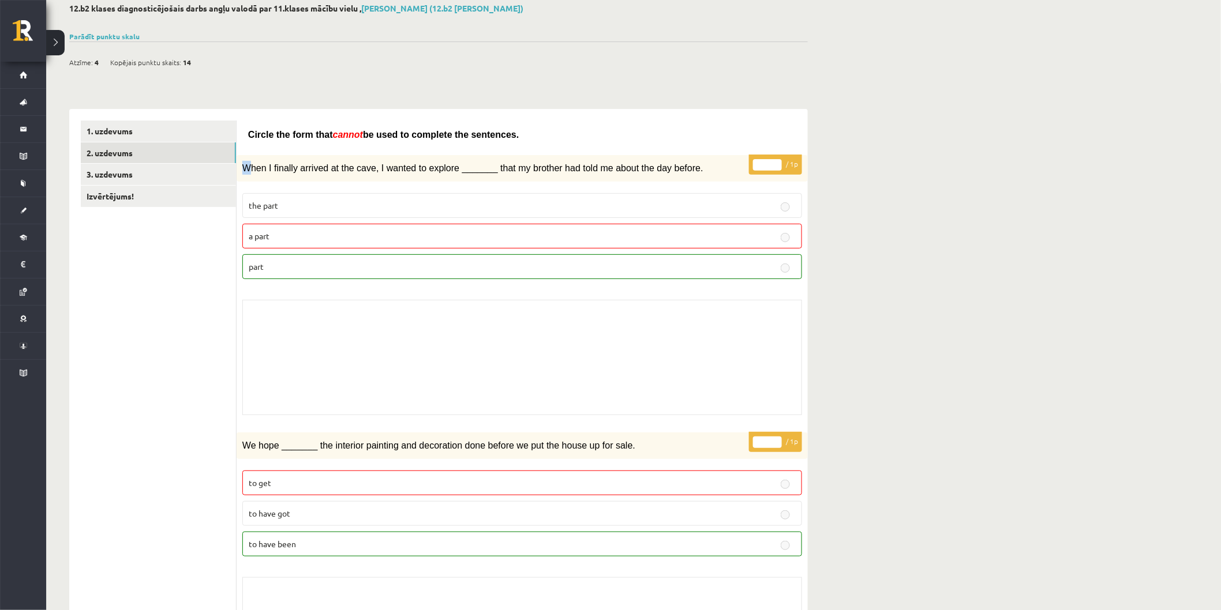
copy span "W"
drag, startPoint x: 245, startPoint y: 162, endPoint x: 284, endPoint y: 131, distance: 50.1
click at [285, 130] on span "Circle the form that" at bounding box center [290, 135] width 85 height 10
click at [290, 122] on div "Circle the form that cannot be used to complete the sentences." at bounding box center [522, 132] width 548 height 23
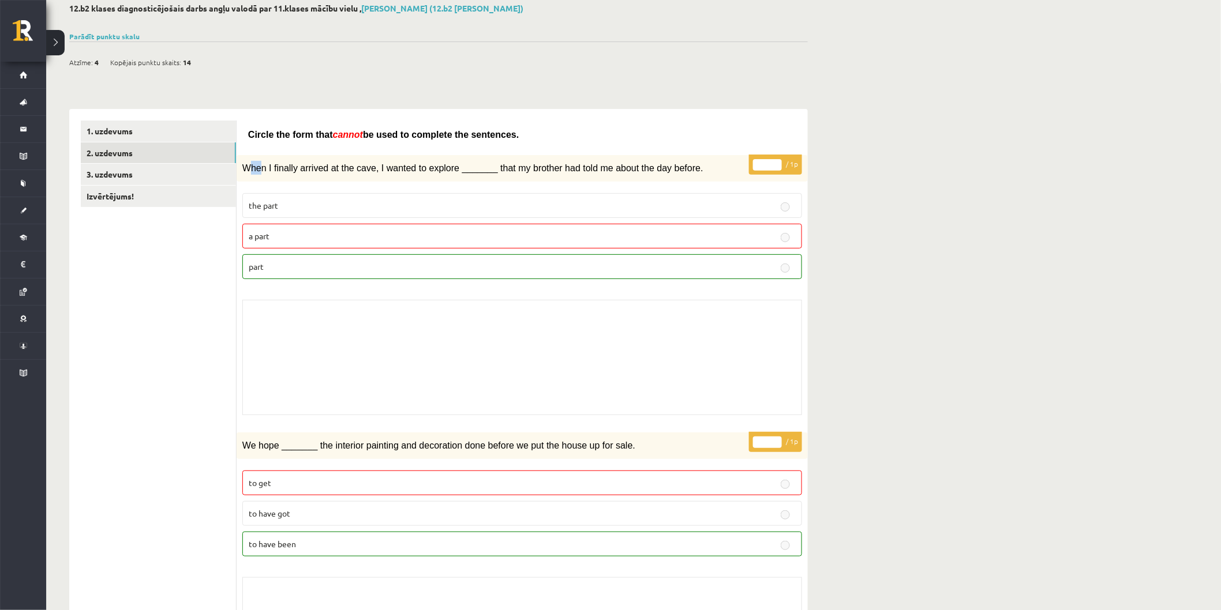
drag, startPoint x: 248, startPoint y: 166, endPoint x: 262, endPoint y: 163, distance: 14.3
click at [262, 163] on span "When I finally arrived at the cave, I wanted to explore _______ that my brother…" at bounding box center [472, 168] width 461 height 10
copy span "W"
drag, startPoint x: 246, startPoint y: 167, endPoint x: 440, endPoint y: 173, distance: 194.0
click at [440, 173] on div "When I finally arrived at the cave, I wanted to explore _______ that my brother…" at bounding box center [522, 168] width 571 height 27
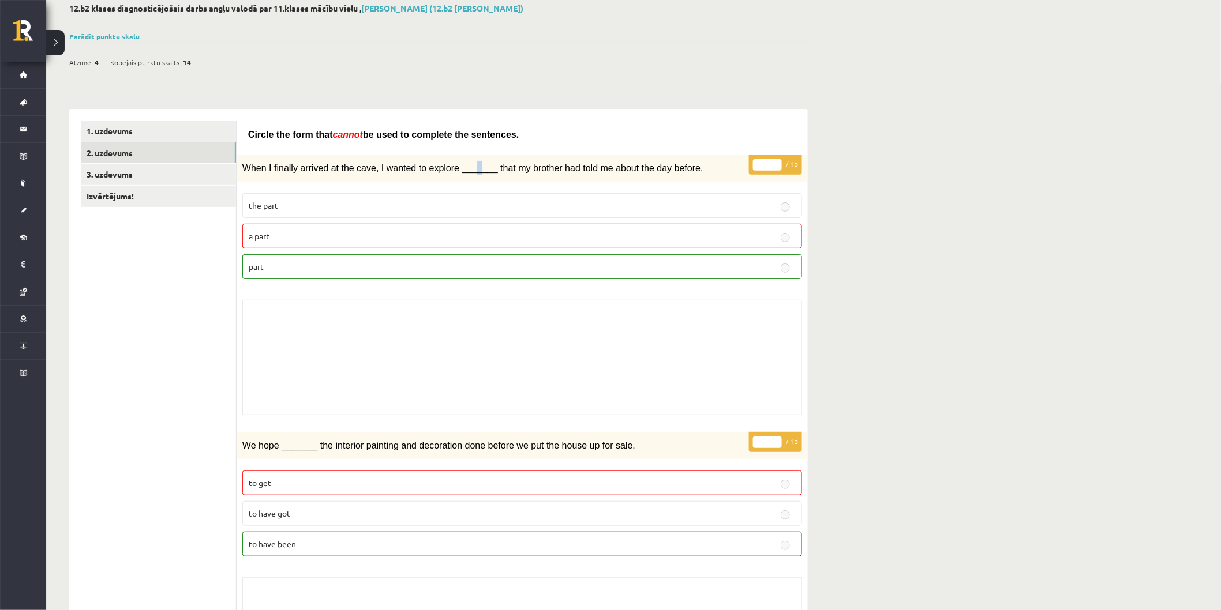
click at [462, 166] on span "When I finally arrived at the cave, I wanted to explore _______ that my brother…" at bounding box center [472, 168] width 461 height 10
copy span "_"
drag, startPoint x: 481, startPoint y: 166, endPoint x: 659, endPoint y: 176, distance: 178.6
click at [659, 176] on div "When I finally arrived at the cave, I wanted to explore _______ that my brother…" at bounding box center [522, 168] width 571 height 27
copy span "hat my brother had told me about the day befo"
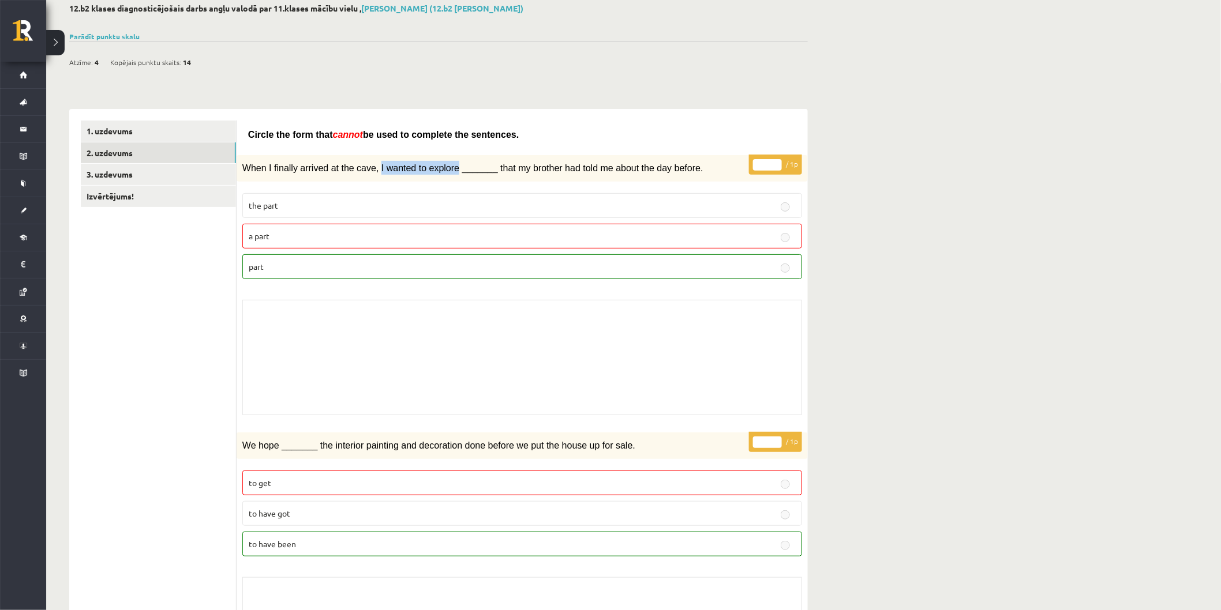
drag, startPoint x: 370, startPoint y: 169, endPoint x: 442, endPoint y: 170, distance: 72.1
click at [442, 170] on span "When I finally arrived at the cave, I wanted to explore _______ that my brother…" at bounding box center [472, 168] width 461 height 10
copy span "I wanted to explore"
drag, startPoint x: 481, startPoint y: 163, endPoint x: 672, endPoint y: 167, distance: 190.4
click at [672, 167] on p "When I finally arrived at the cave, I wanted to explore _______ that my brother…" at bounding box center [493, 168] width 502 height 14
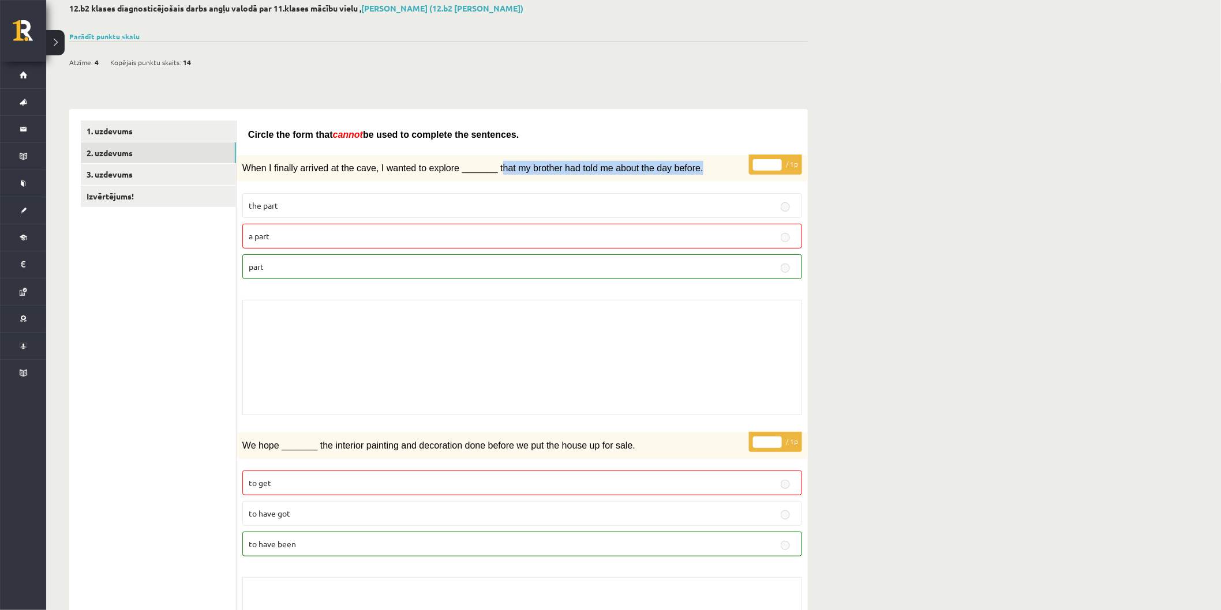
click at [673, 169] on p "When I finally arrived at the cave, I wanted to explore _______ that my brother…" at bounding box center [493, 168] width 502 height 14
copy span "hat my brother had told me about the day before."
click at [642, 161] on p "When I finally arrived at the cave, I wanted to explore _______ that my brother…" at bounding box center [493, 168] width 502 height 14
click at [638, 163] on span "When I finally arrived at the cave, I wanted to explore _______ that my brother…" at bounding box center [472, 168] width 461 height 10
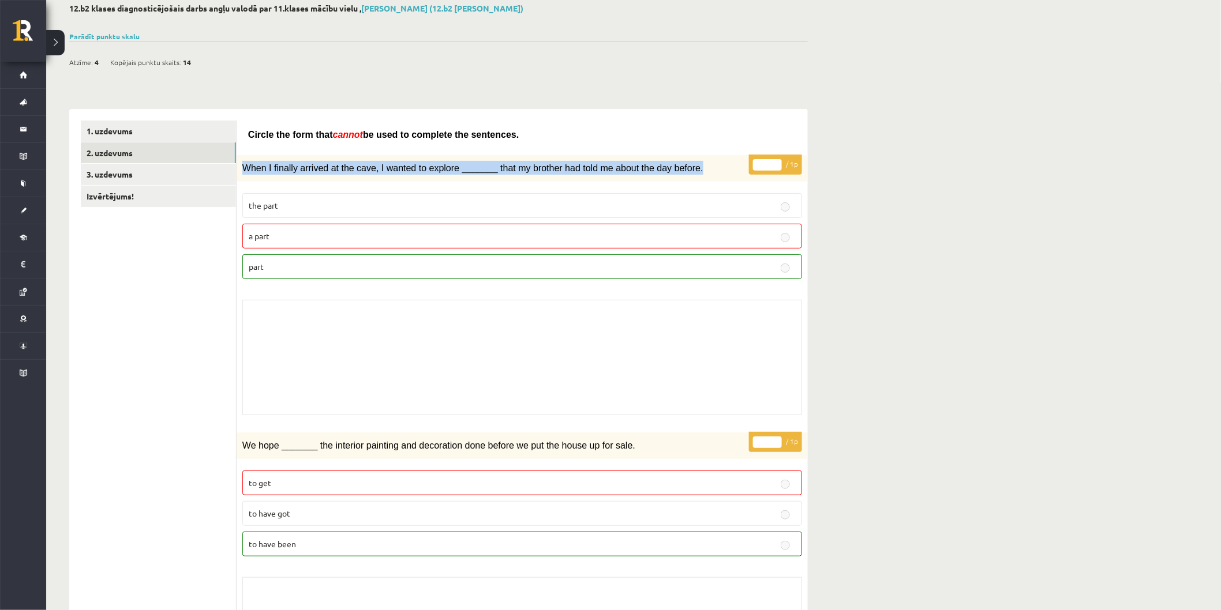
click at [641, 163] on span "When I finally arrived at the cave, I wanted to explore _______ that my brother…" at bounding box center [472, 168] width 461 height 10
click at [644, 163] on span "When I finally arrived at the cave, I wanted to explore _______ that my brother…" at bounding box center [472, 168] width 461 height 10
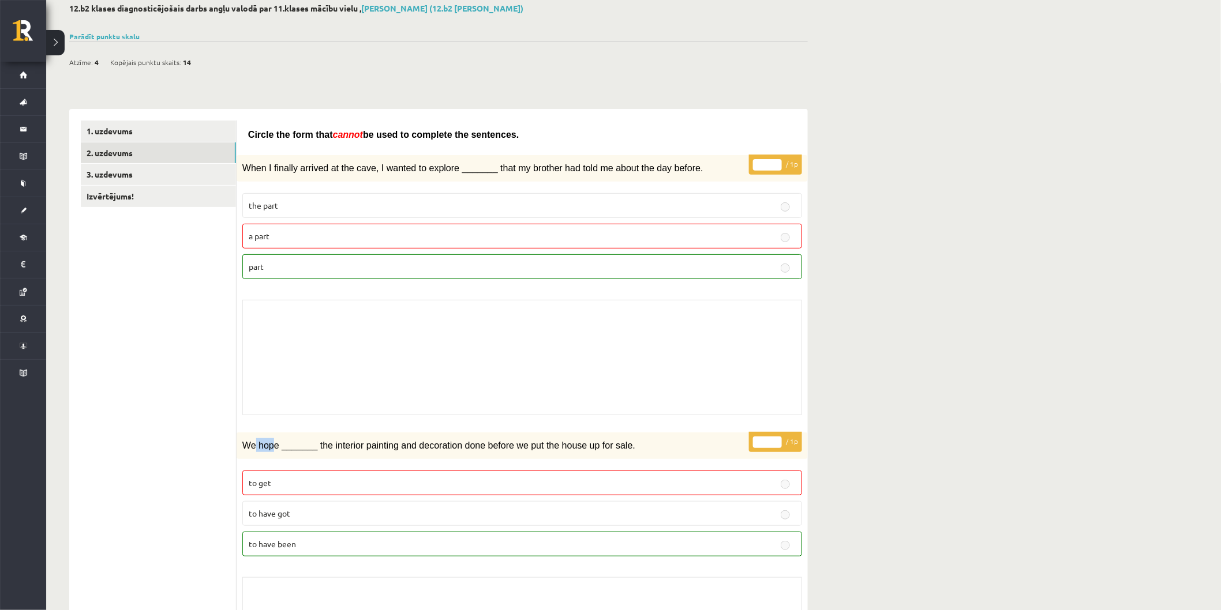
drag, startPoint x: 252, startPoint y: 443, endPoint x: 269, endPoint y: 440, distance: 17.0
click at [269, 441] on span "We hope _______ the interior painting and decoration done before we put the hou…" at bounding box center [438, 446] width 393 height 10
drag, startPoint x: 243, startPoint y: 441, endPoint x: 249, endPoint y: 445, distance: 7.0
click at [246, 443] on span "We hope _______ the interior painting and decoration done before we put the hou…" at bounding box center [438, 446] width 393 height 10
drag, startPoint x: 318, startPoint y: 441, endPoint x: 489, endPoint y: 448, distance: 171.5
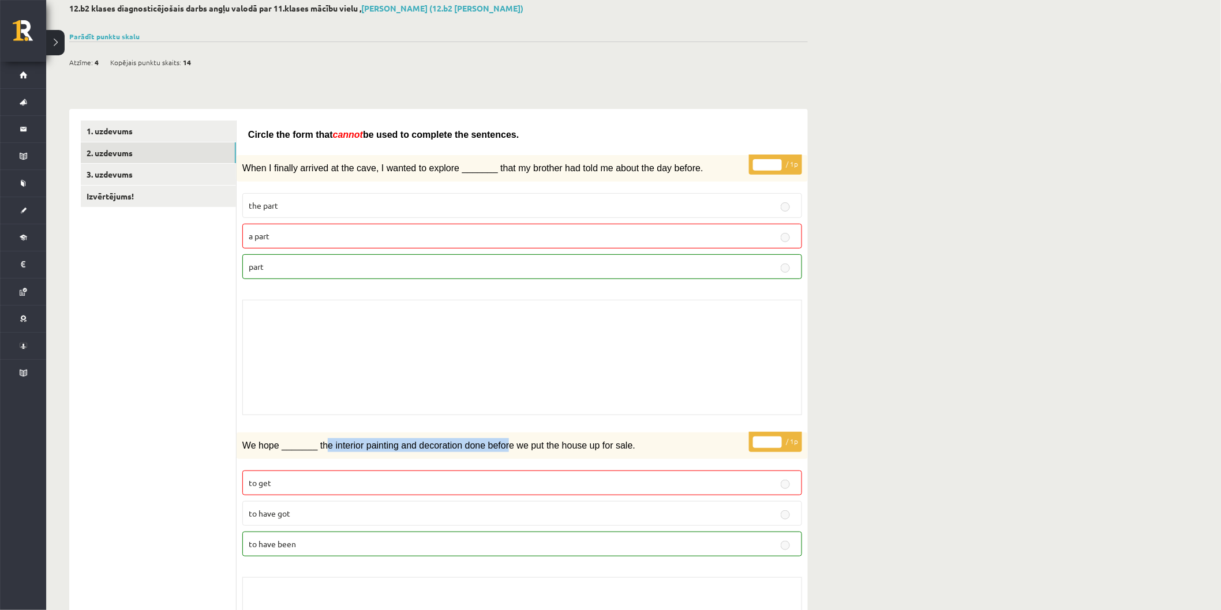
click at [489, 448] on span "We hope _______ the interior painting and decoration done before we put the hou…" at bounding box center [438, 446] width 393 height 10
drag, startPoint x: 283, startPoint y: 451, endPoint x: 263, endPoint y: 448, distance: 19.8
click at [279, 450] on div "We hope _______ the interior painting and decoration done before we put the hou…" at bounding box center [522, 446] width 571 height 27
click at [251, 446] on span "We hope _______ the interior painting and decoration done before we put the hou…" at bounding box center [438, 446] width 393 height 10
drag, startPoint x: 246, startPoint y: 445, endPoint x: 268, endPoint y: 449, distance: 21.7
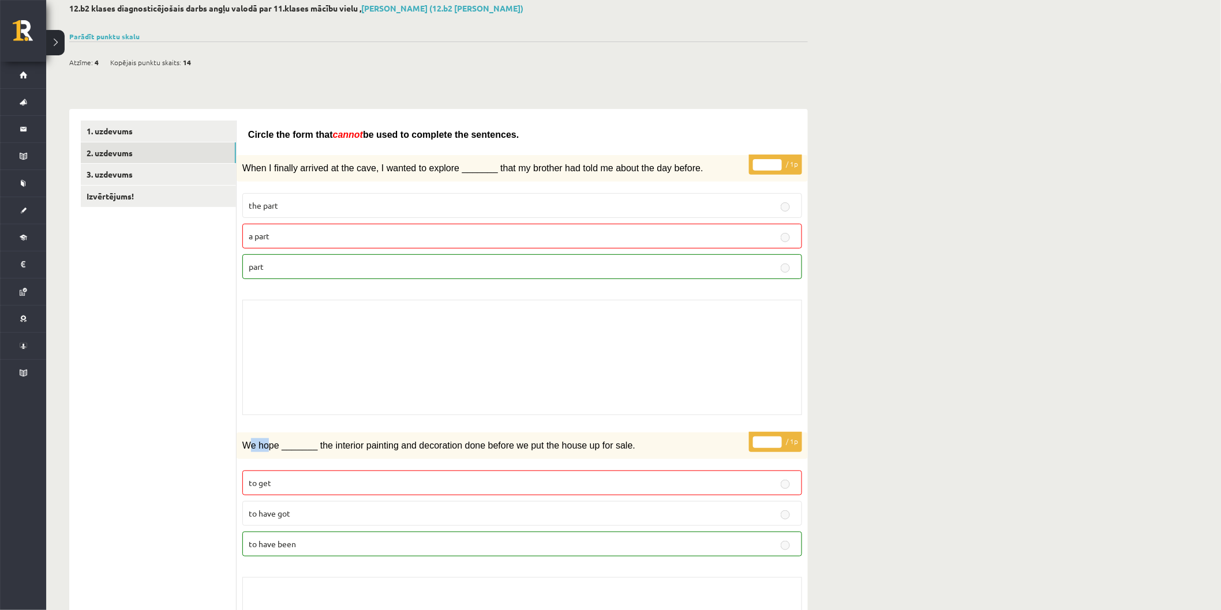
click at [268, 449] on div "We hope _______ the interior painting and decoration done before we put the hou…" at bounding box center [522, 446] width 571 height 27
copy span "e interi"
drag, startPoint x: 320, startPoint y: 443, endPoint x: 618, endPoint y: 448, distance: 298.4
click at [618, 448] on p "We hope _______ the interior painting and decoration done before we put the hou…" at bounding box center [493, 446] width 502 height 14
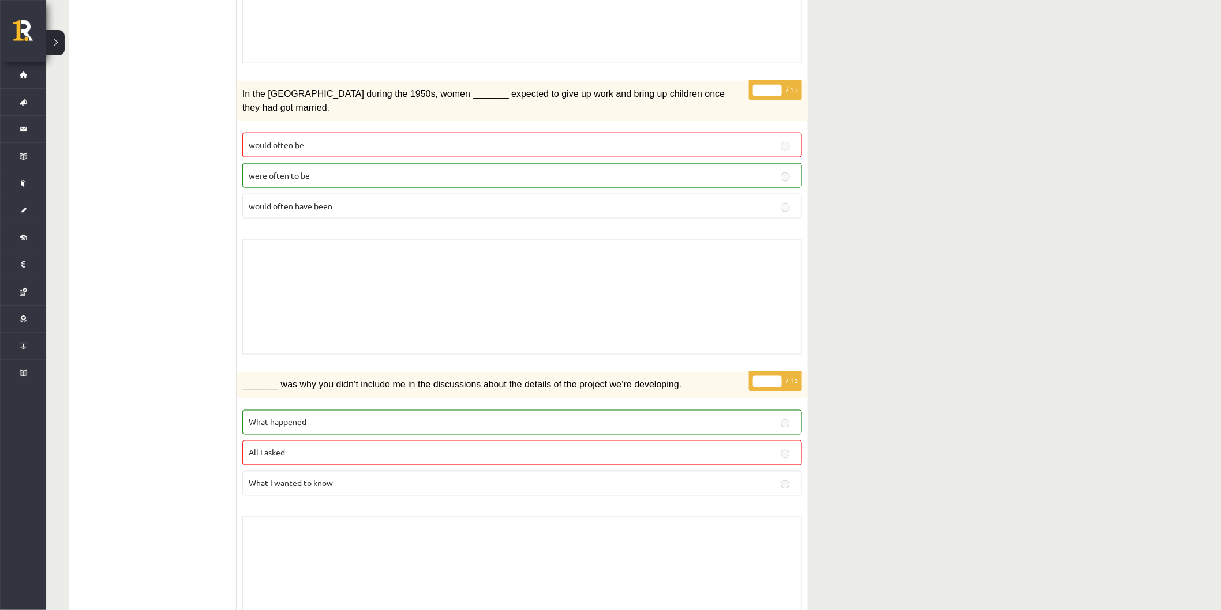
scroll to position [2396, 0]
